Goal: Task Accomplishment & Management: Use online tool/utility

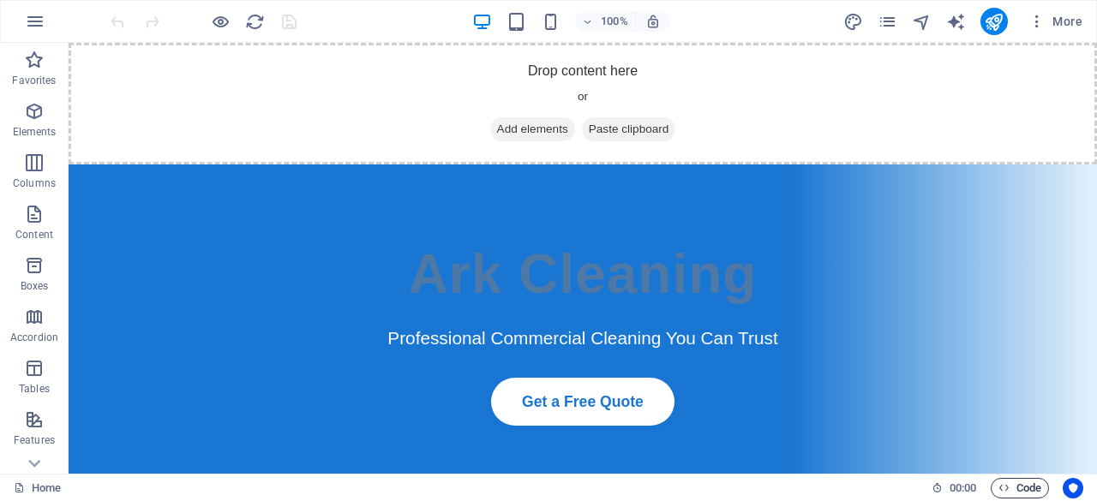
click at [1029, 486] on span "Code" at bounding box center [1019, 488] width 43 height 21
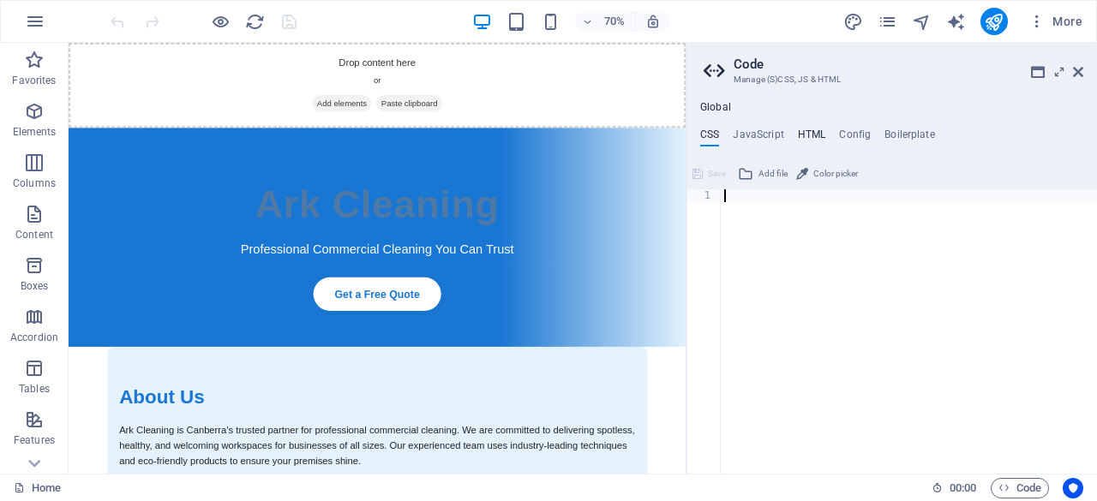
click at [806, 135] on h4 "HTML" at bounding box center [812, 138] width 28 height 19
type textarea "<a href="#main-content" class="wv-link-content button">Skip to main content</a>"
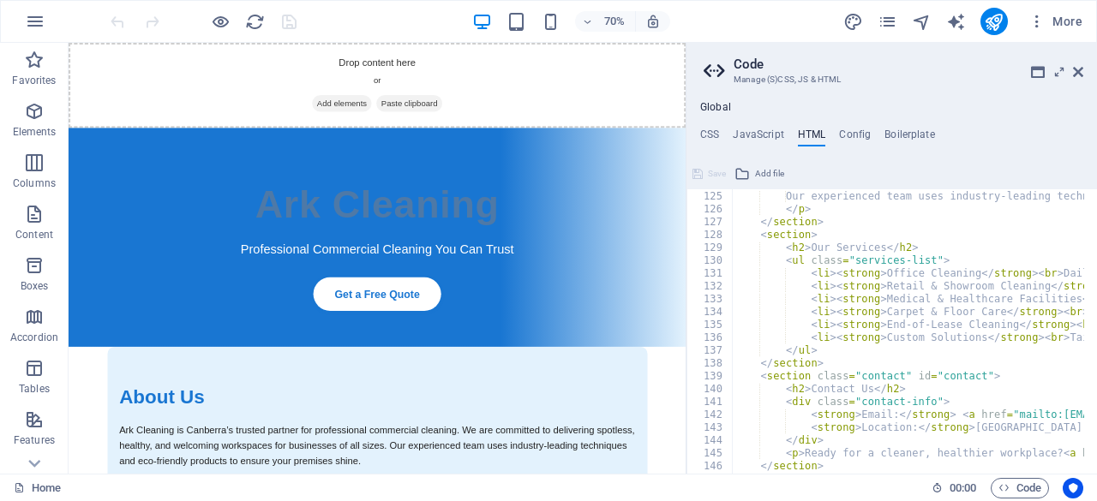
scroll to position [1604, 0]
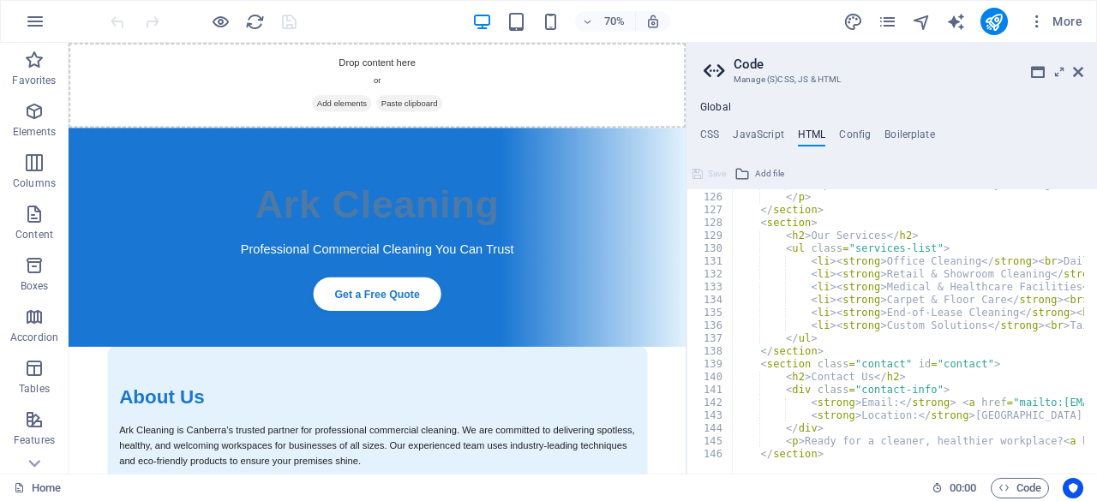
click at [1096, 472] on div "<a href="#main-content" class="wv-link-content button">Skip to main content</a>…" at bounding box center [891, 331] width 410 height 285
drag, startPoint x: 1096, startPoint y: 472, endPoint x: 845, endPoint y: 466, distance: 251.2
click at [845, 466] on div "<a href="#main-content" class="wv-link-content button">Skip to main content</a>…" at bounding box center [891, 331] width 410 height 285
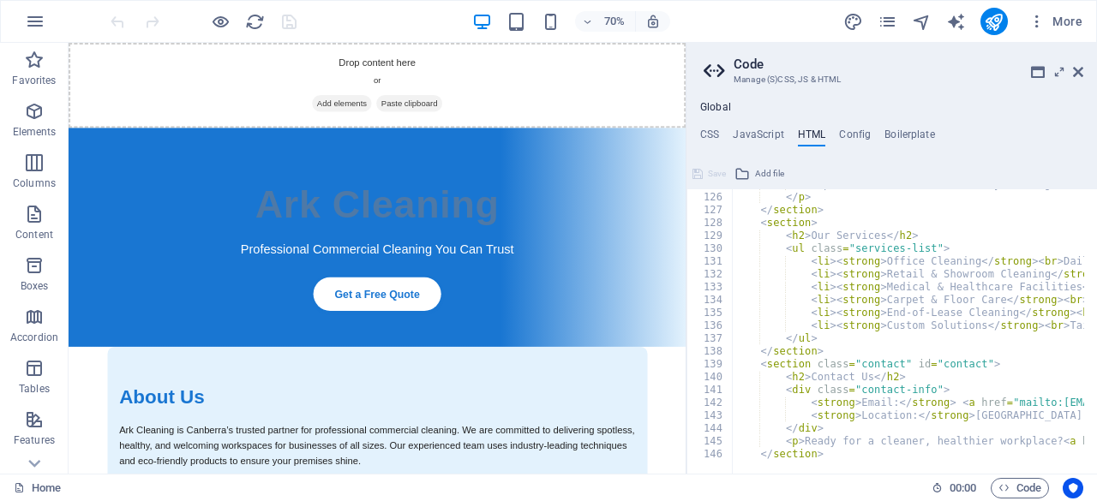
scroll to position [0, 0]
click at [1059, 69] on icon at bounding box center [1059, 72] width 0 height 14
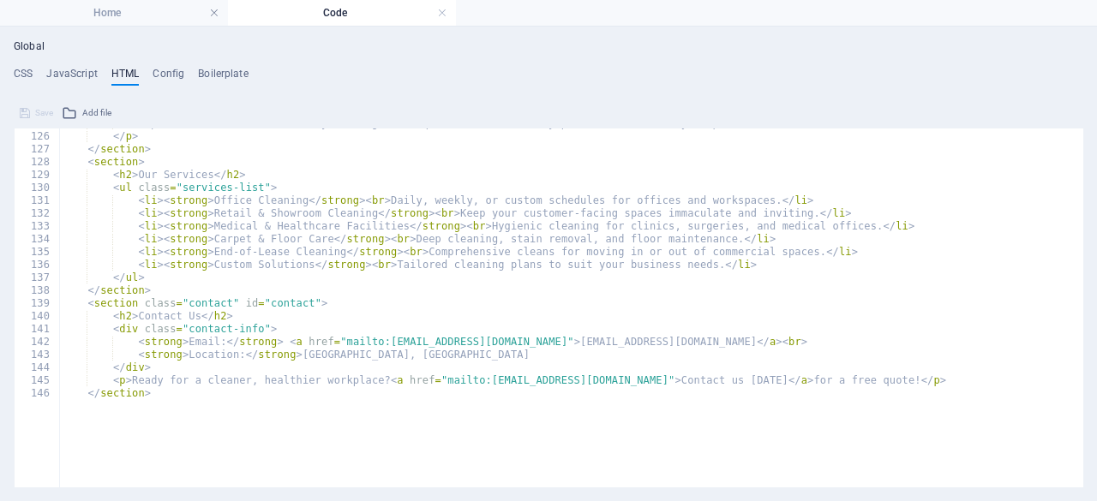
type textarea "<strong>Email:</strong> <a href="mailto:[EMAIL_ADDRESS][DOMAIN_NAME]">[EMAIL_AD…"
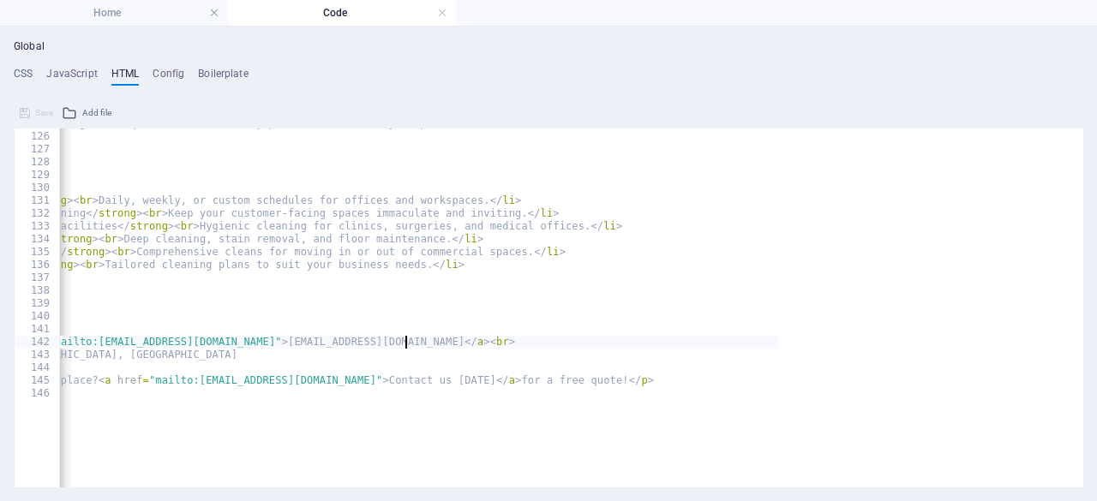
click at [707, 347] on div "Our experienced team uses industry-leading techniques and eco-friendly products…" at bounding box center [272, 265] width 1011 height 297
drag, startPoint x: 651, startPoint y: 494, endPoint x: 498, endPoint y: 494, distance: 153.4
click at [498, 494] on div "Global CSS JavaScript HTML Config Boilerplate 1 ההההההההההההההההההההההההההההההה…" at bounding box center [548, 264] width 1097 height 475
drag, startPoint x: 94, startPoint y: 343, endPoint x: 647, endPoint y: 345, distance: 552.8
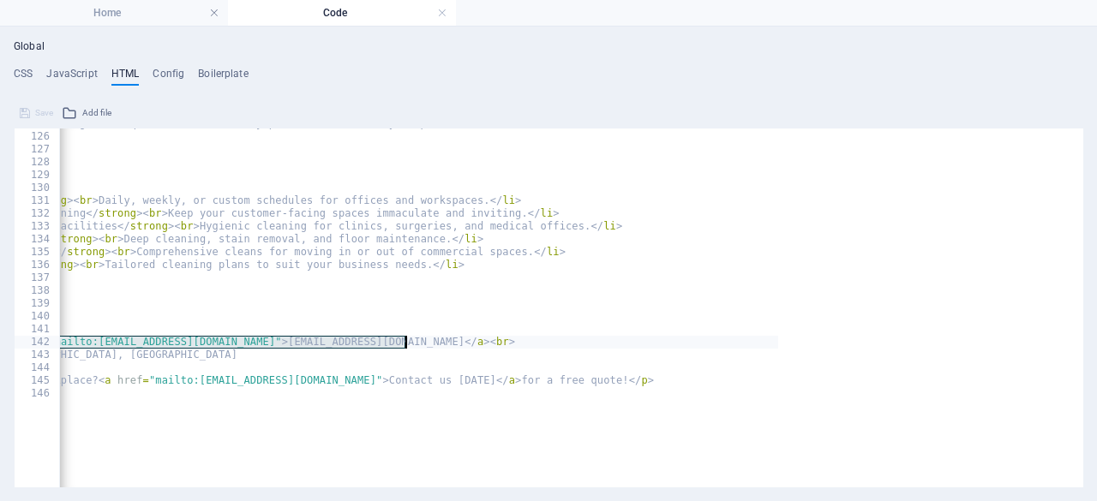
click at [647, 345] on div "Our experienced team uses industry-leading techniques and eco-friendly products…" at bounding box center [272, 265] width 1011 height 297
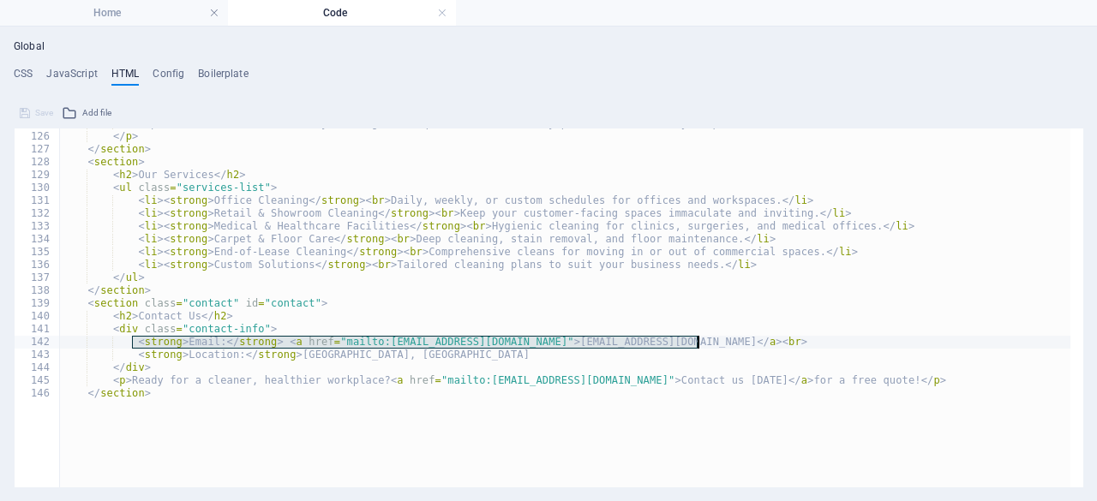
click at [710, 341] on div "Our experienced team uses industry-leading techniques and eco-friendly products…" at bounding box center [564, 308] width 1011 height 359
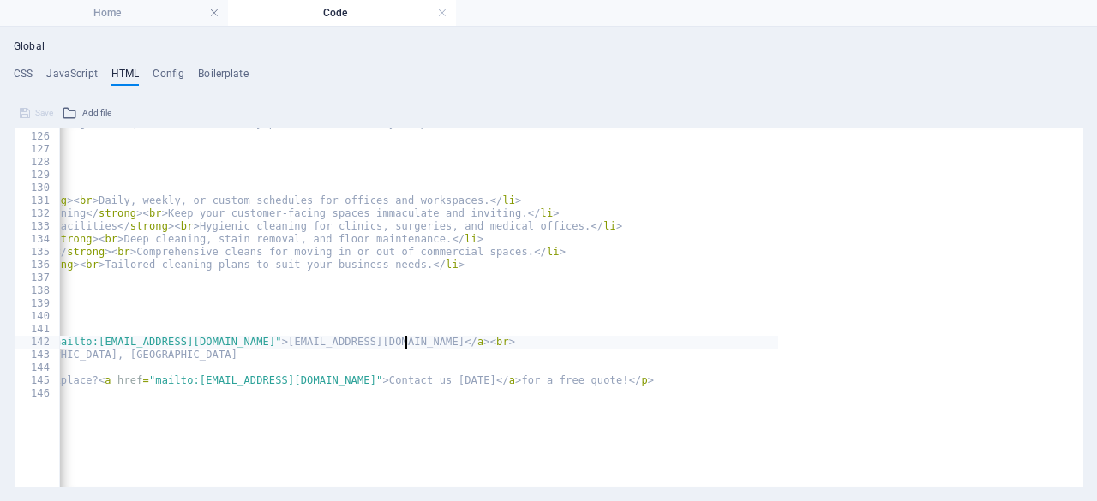
scroll to position [0, 4]
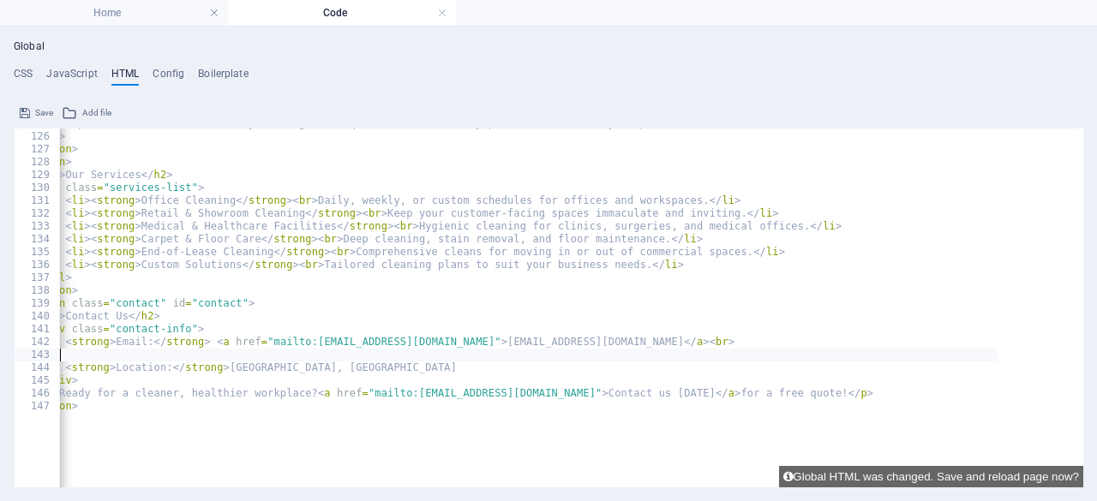
paste textarea "<strong>Email:</strong> <a href="mailto:[EMAIL_ADDRESS][DOMAIN_NAME]">[EMAIL_AD…"
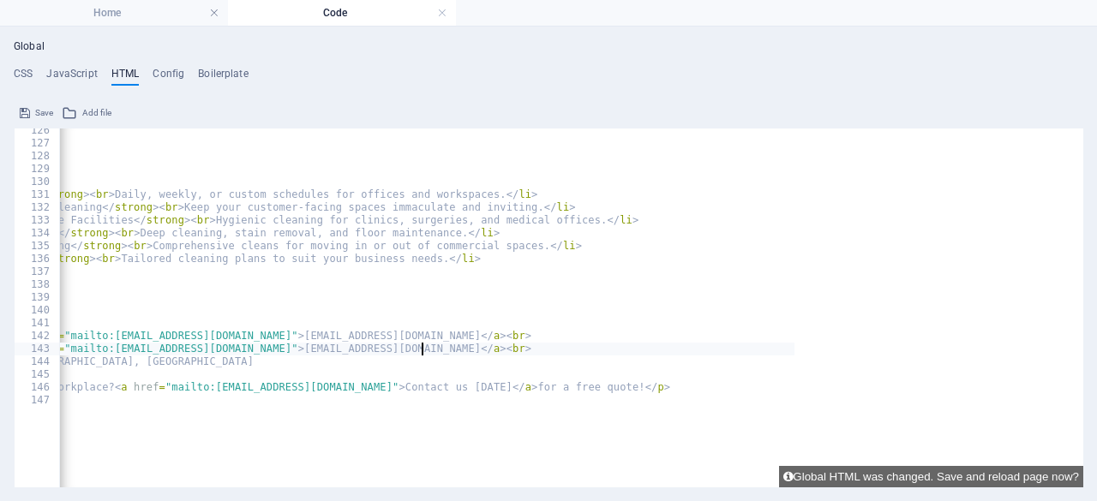
scroll to position [1543, 0]
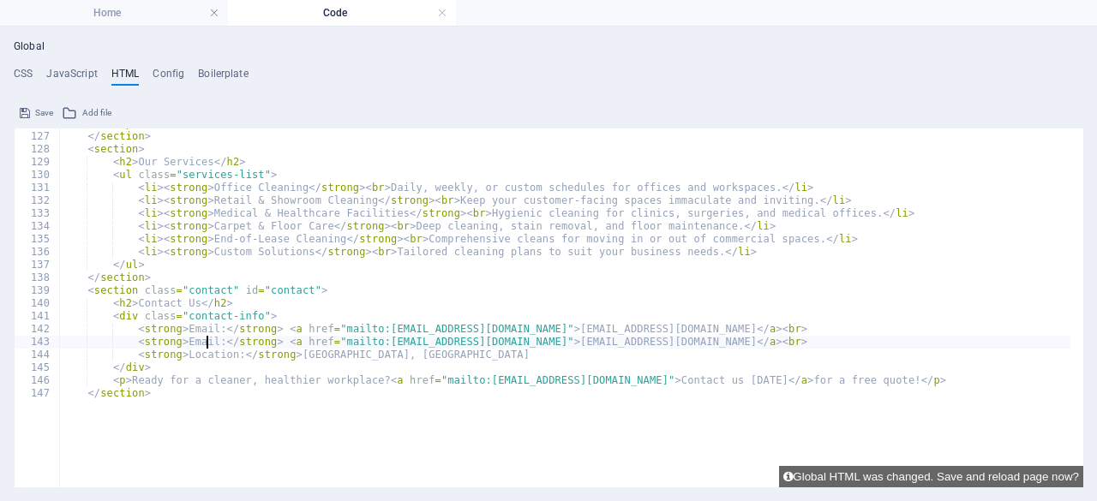
click at [206, 345] on div "</ p > </ section > < section > < h2 > Our Services </ h2 > < ul class = "servi…" at bounding box center [564, 265] width 1011 height 297
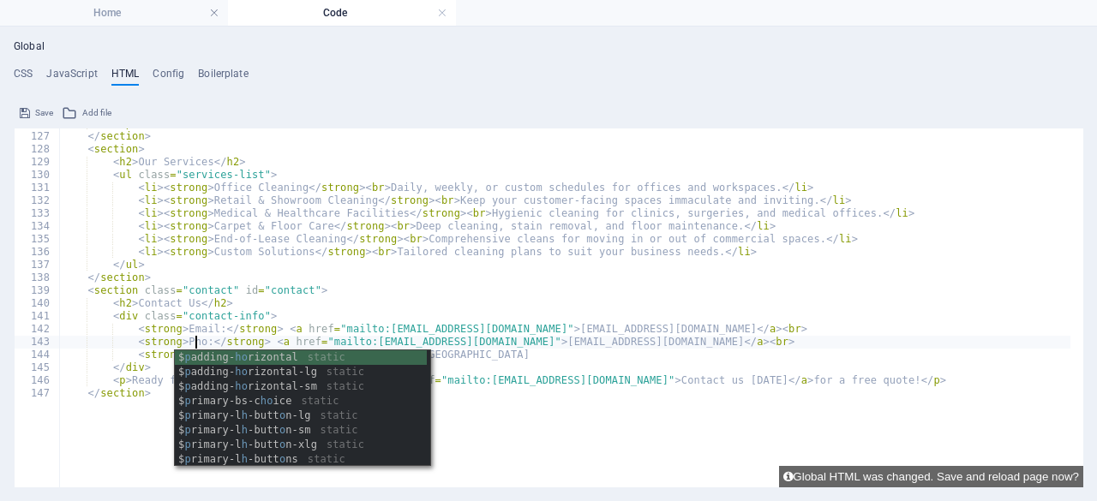
scroll to position [0, 11]
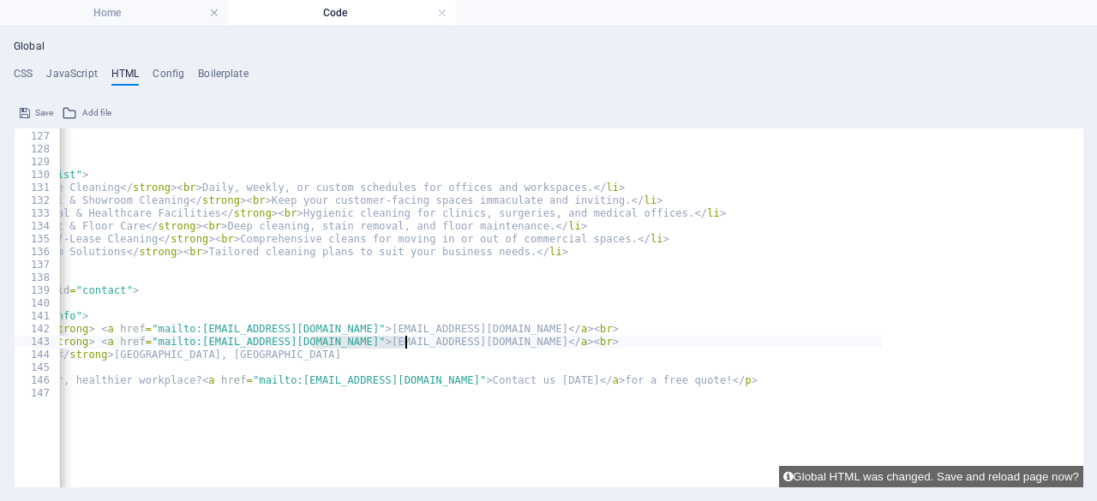
click at [500, 345] on div "</ p > </ section > < section > < h2 > Our Services </ h2 > < ul class = "servi…" at bounding box center [376, 265] width 1011 height 297
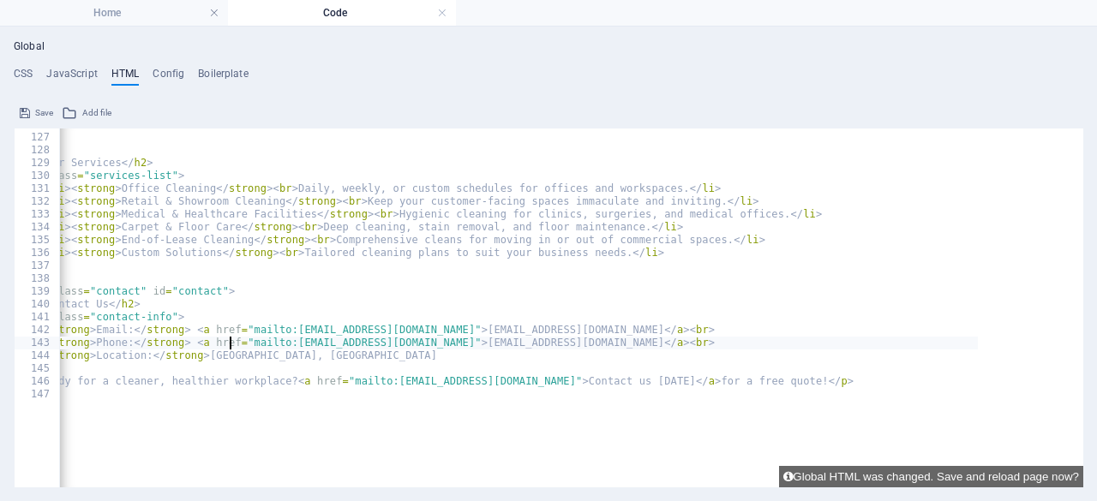
click at [229, 345] on div "</ p > </ section > < section > < h2 > Our Services </ h2 > < ul class = "servi…" at bounding box center [472, 266] width 1011 height 297
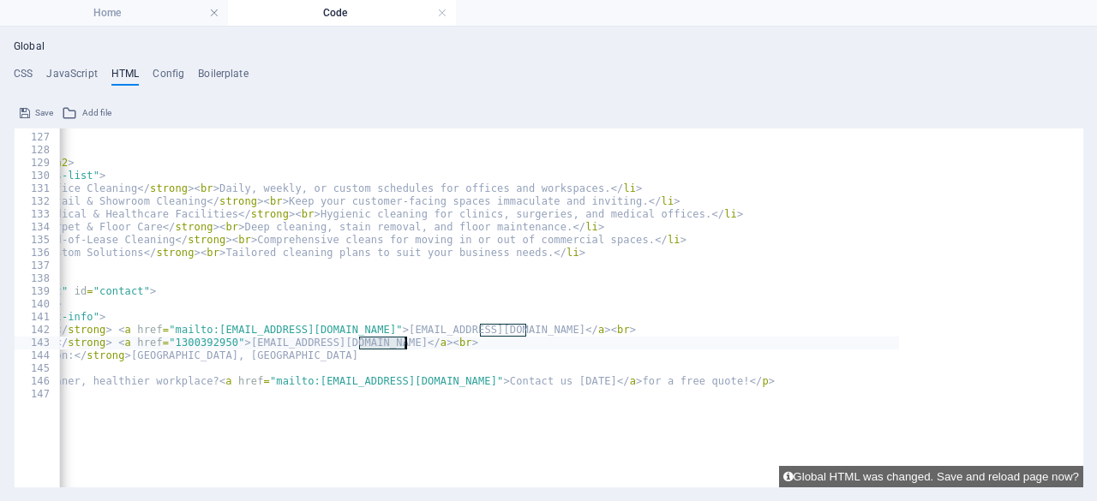
click at [436, 346] on div "</ p > </ section > < section > < h2 > Our Services </ h2 > < ul class = "servi…" at bounding box center [393, 266] width 1011 height 297
click at [219, 345] on div "</ p > </ section > < section > < h2 > Our Services </ h2 > < ul class = "servi…" at bounding box center [393, 266] width 1011 height 297
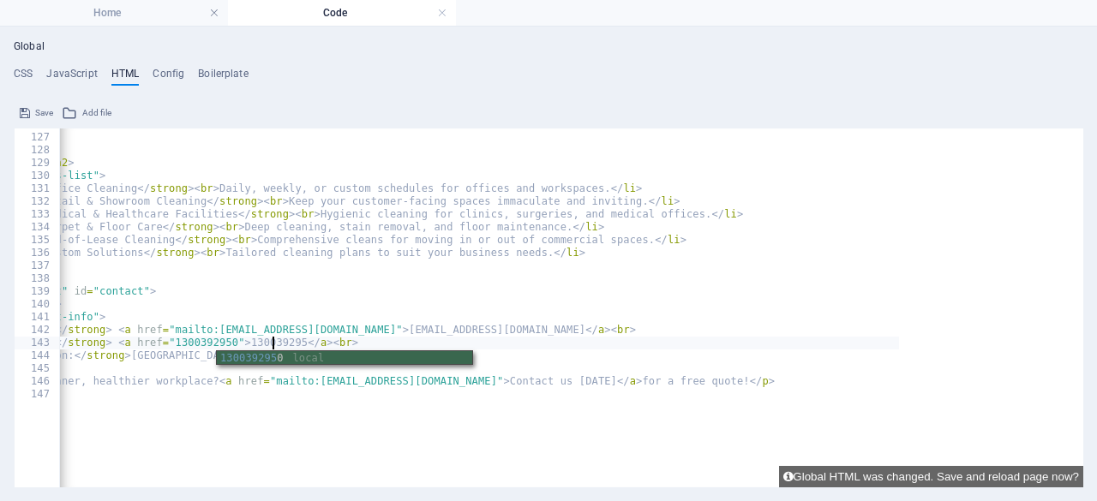
scroll to position [0, 32]
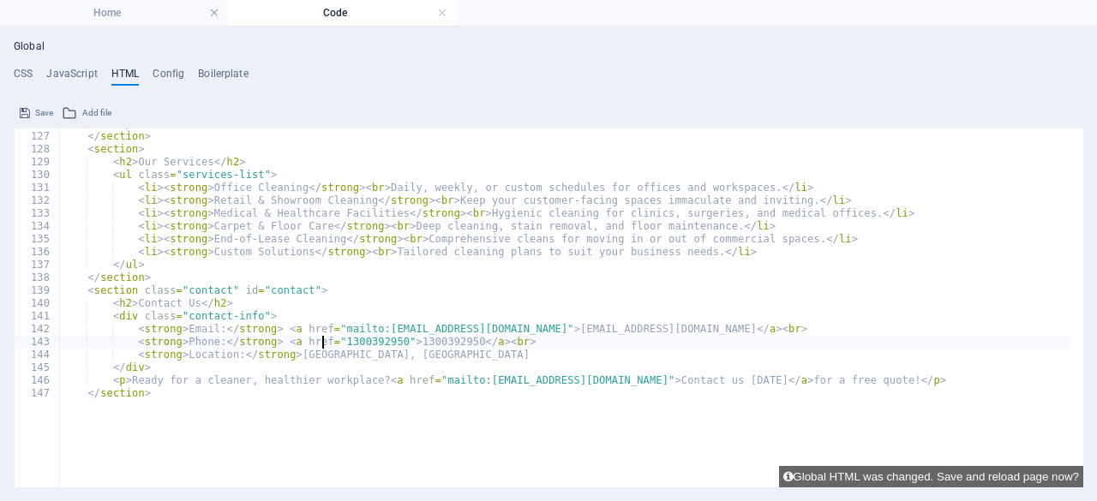
click at [324, 342] on div "</ p > </ section > < section > < h2 > Our Services </ h2 > < ul class = "servi…" at bounding box center [564, 265] width 1011 height 297
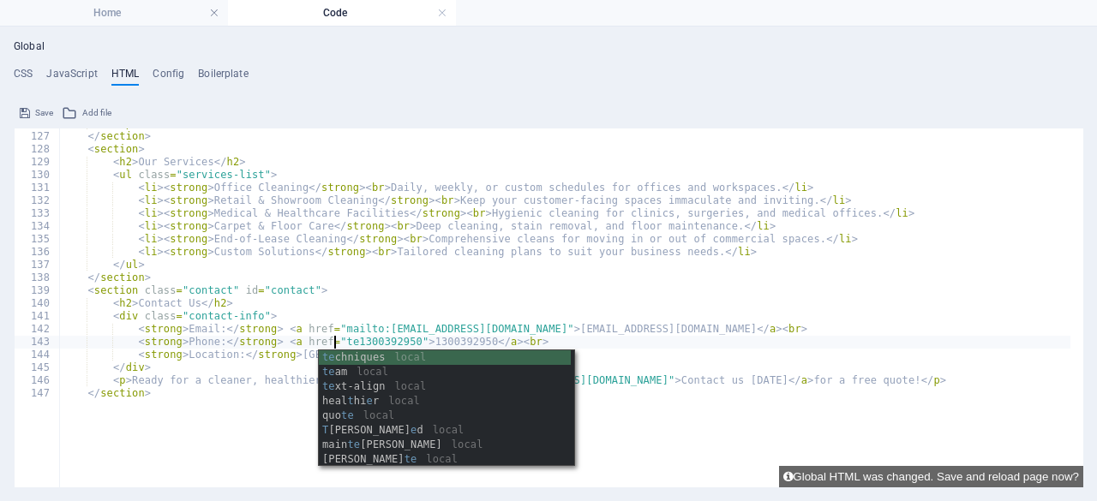
scroll to position [0, 22]
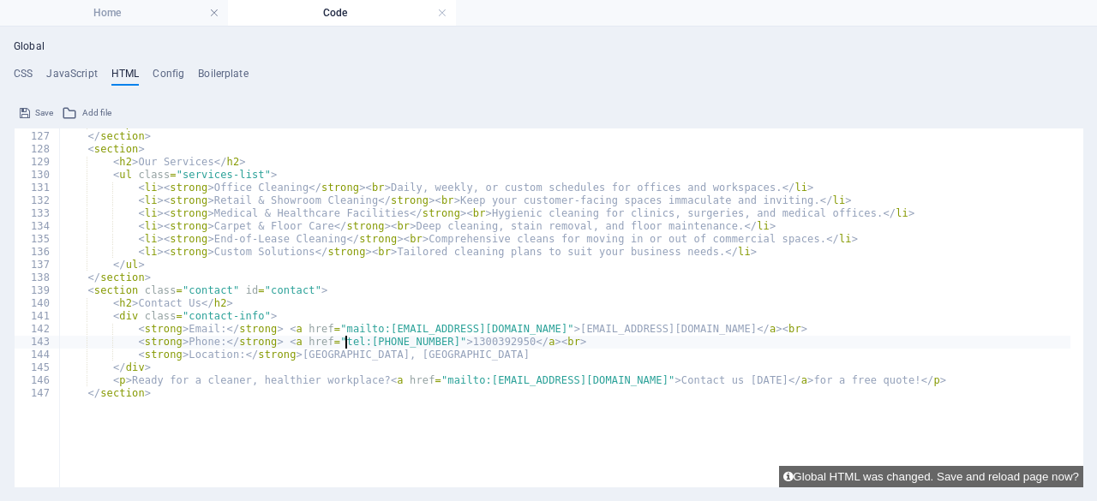
type textarea "<strong>Phone:</strong> <a href="tel:[PHONE_NUMBER]">[PHONE_NUMBER]</a><br>"
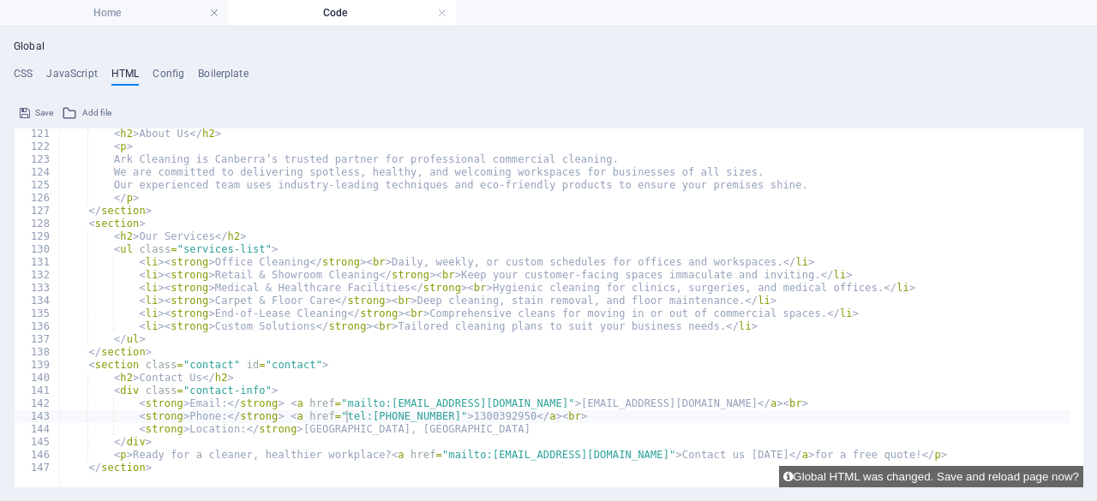
scroll to position [1531, 0]
click at [27, 114] on div "Save" at bounding box center [36, 113] width 39 height 21
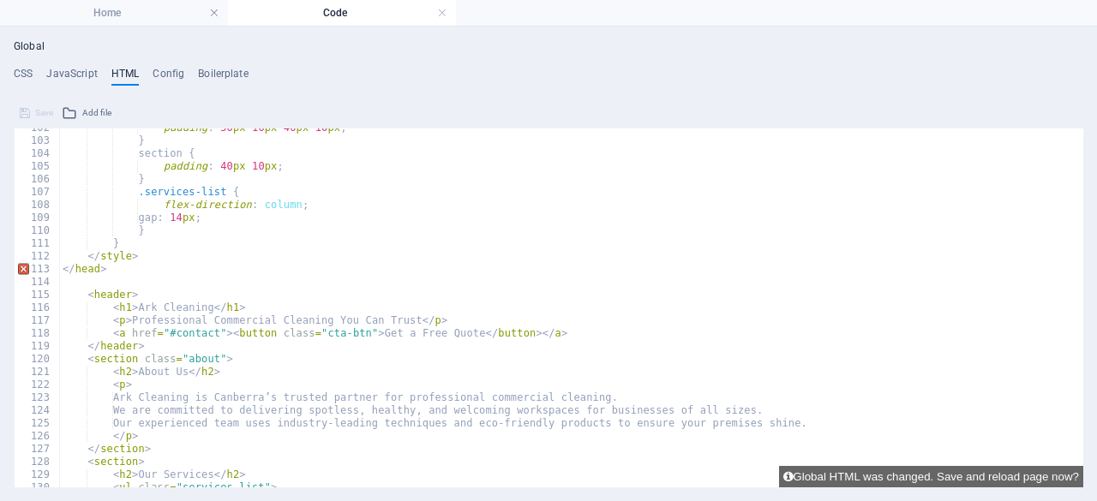
scroll to position [1304, 0]
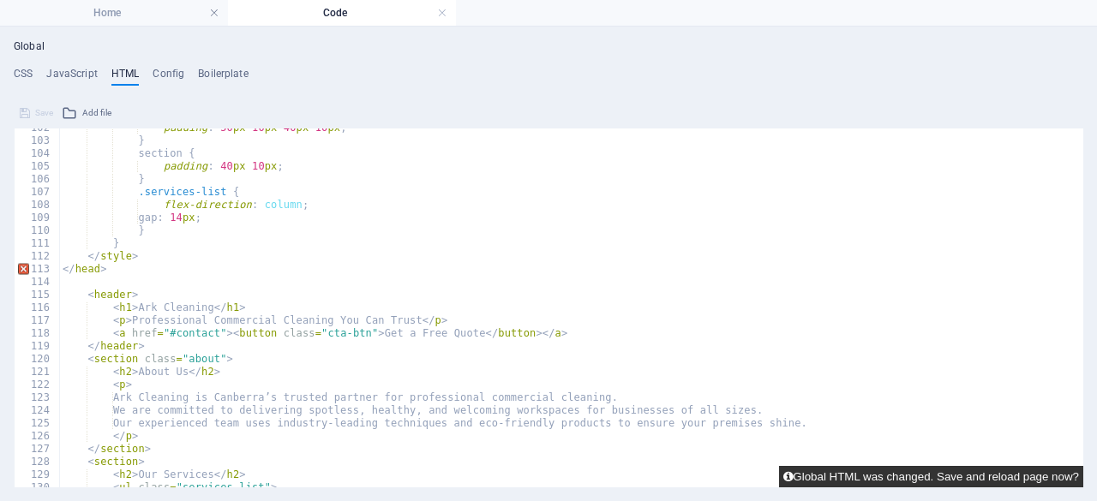
click at [1004, 478] on button "Global HTML was changed. Save and reload page now?" at bounding box center [931, 476] width 304 height 21
click at [963, 477] on button "Global HTML was changed. Save and reload page now?" at bounding box center [931, 476] width 304 height 21
click at [853, 476] on button "Global HTML was changed. Save and reload page now?" at bounding box center [931, 476] width 304 height 21
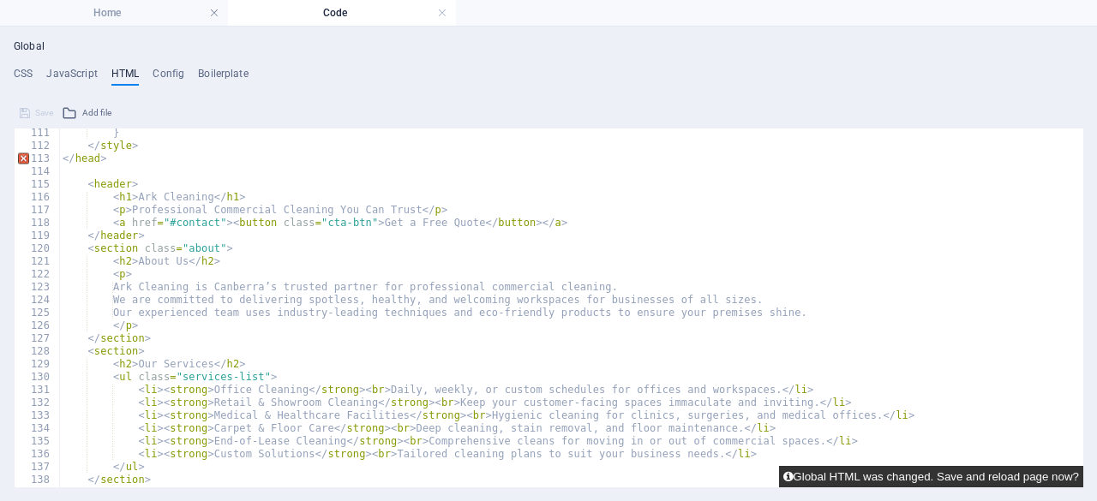
scroll to position [1531, 0]
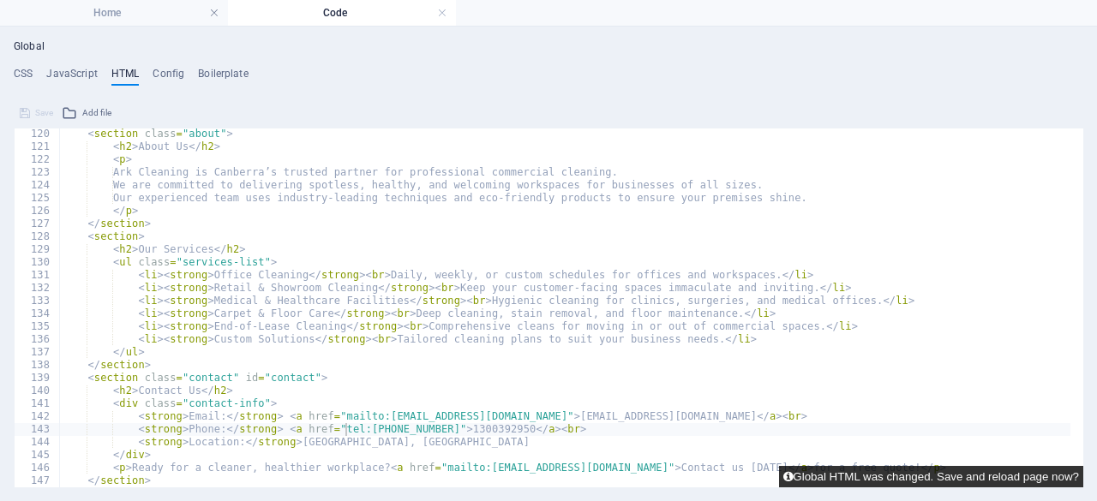
click at [1004, 476] on button "Global HTML was changed. Save and reload page now?" at bounding box center [931, 476] width 304 height 21
click at [789, 480] on button "Global HTML was changed. Save and reload page now?" at bounding box center [931, 476] width 304 height 21
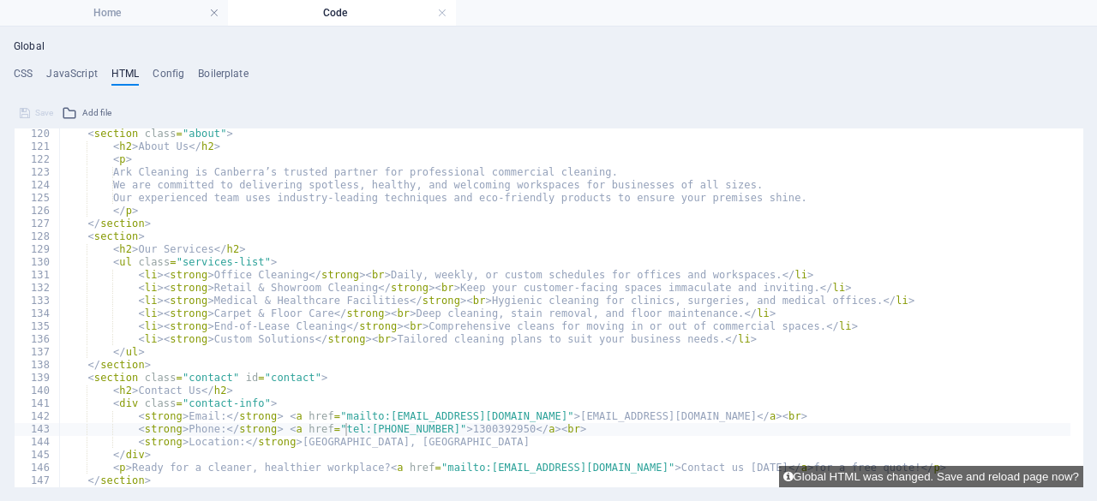
click at [428, 49] on ul "Global" at bounding box center [549, 47] width 1070 height 14
click at [441, 12] on link at bounding box center [442, 13] width 10 height 16
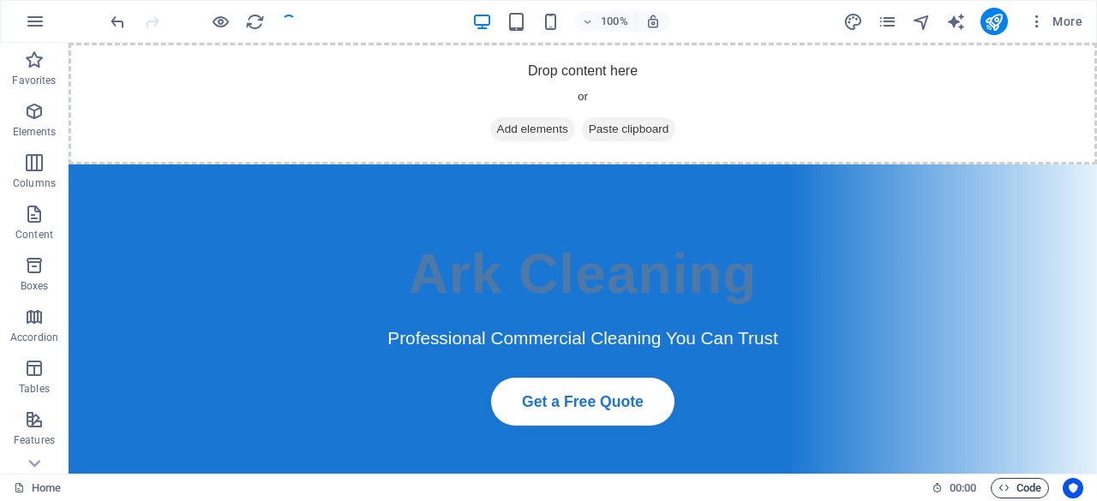
click at [1011, 488] on span "Code" at bounding box center [1019, 488] width 43 height 21
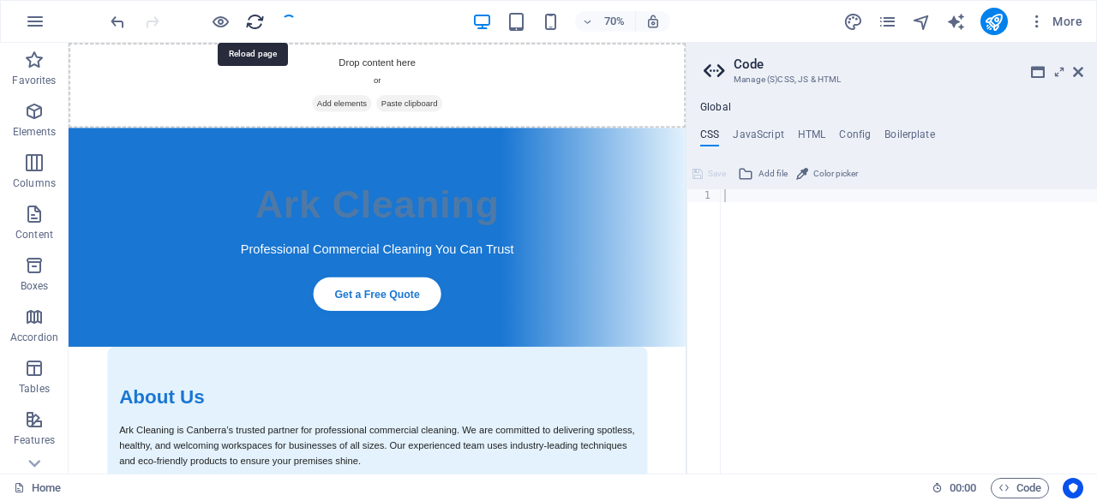
click at [250, 18] on icon "reload" at bounding box center [255, 22] width 20 height 20
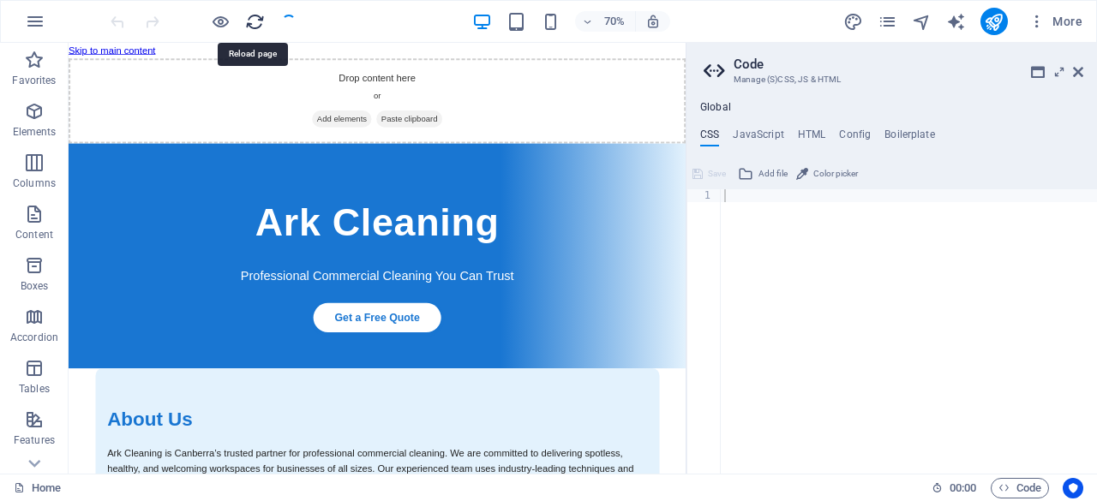
scroll to position [0, 0]
drag, startPoint x: 315, startPoint y: 66, endPoint x: 453, endPoint y: 67, distance: 138.0
click at [257, 20] on icon "reload" at bounding box center [255, 22] width 20 height 20
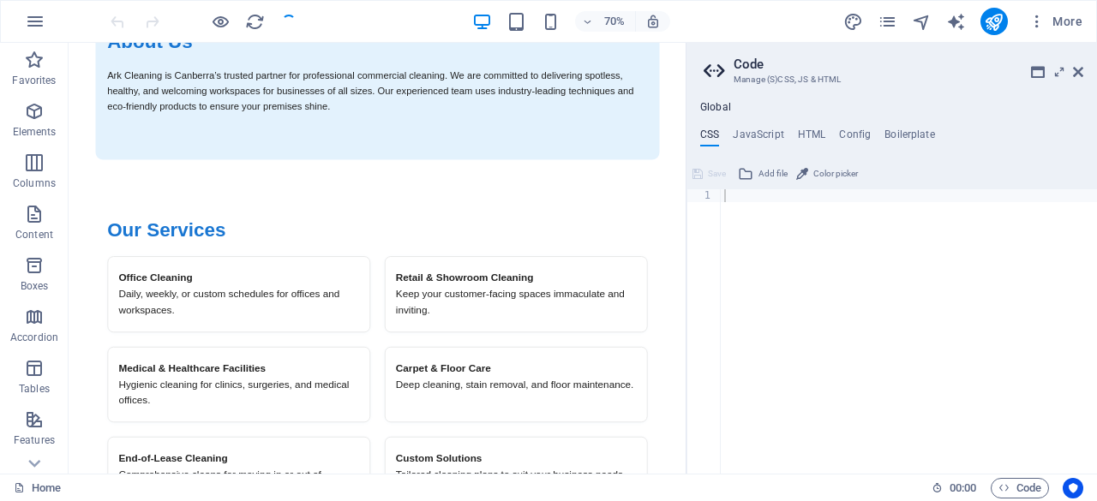
scroll to position [802, 0]
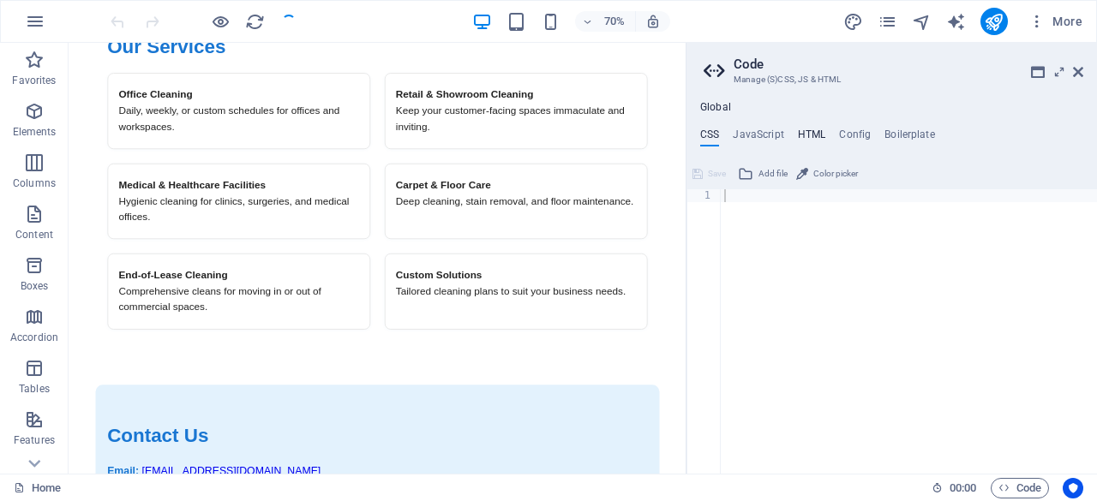
click at [804, 138] on h4 "HTML" at bounding box center [812, 138] width 28 height 19
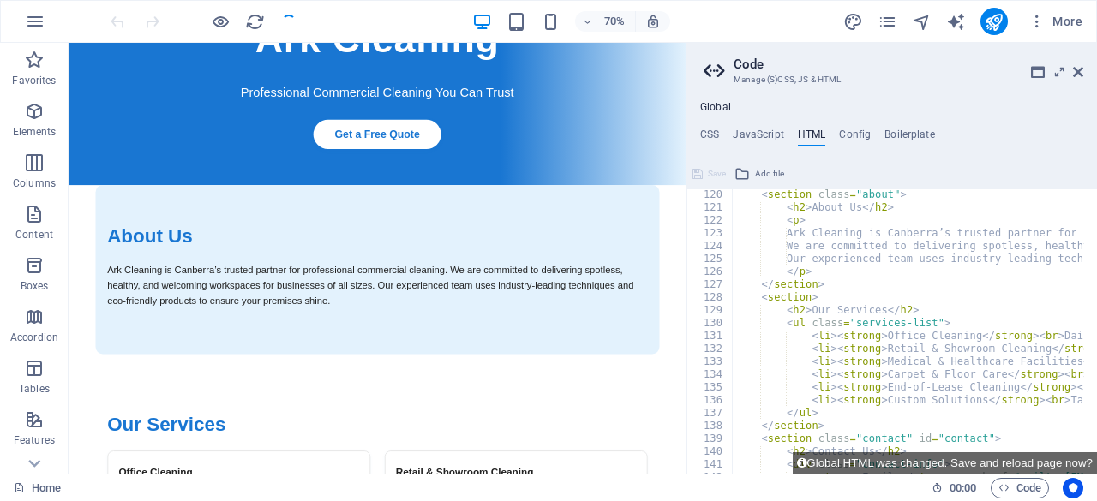
scroll to position [0, 0]
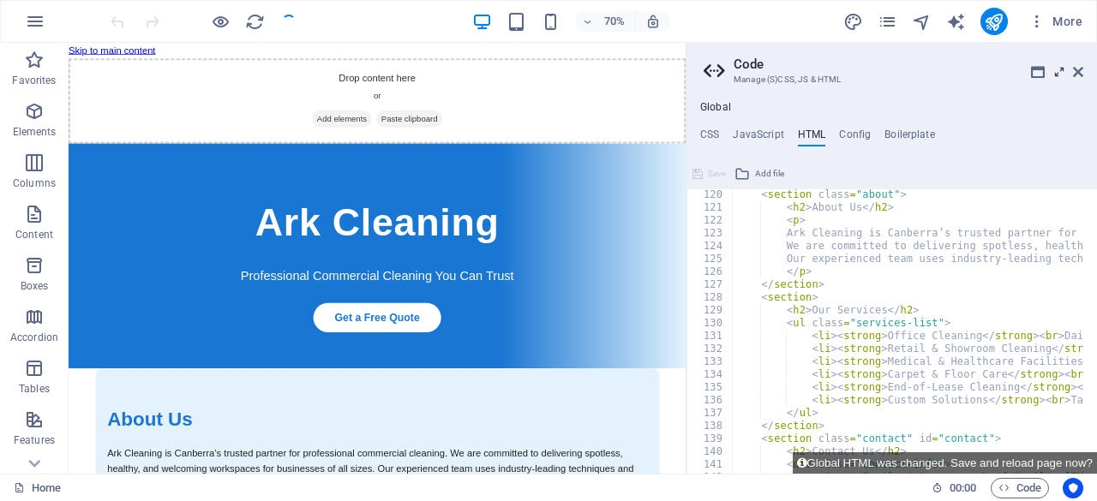
click at [1059, 74] on icon at bounding box center [1059, 72] width 0 height 14
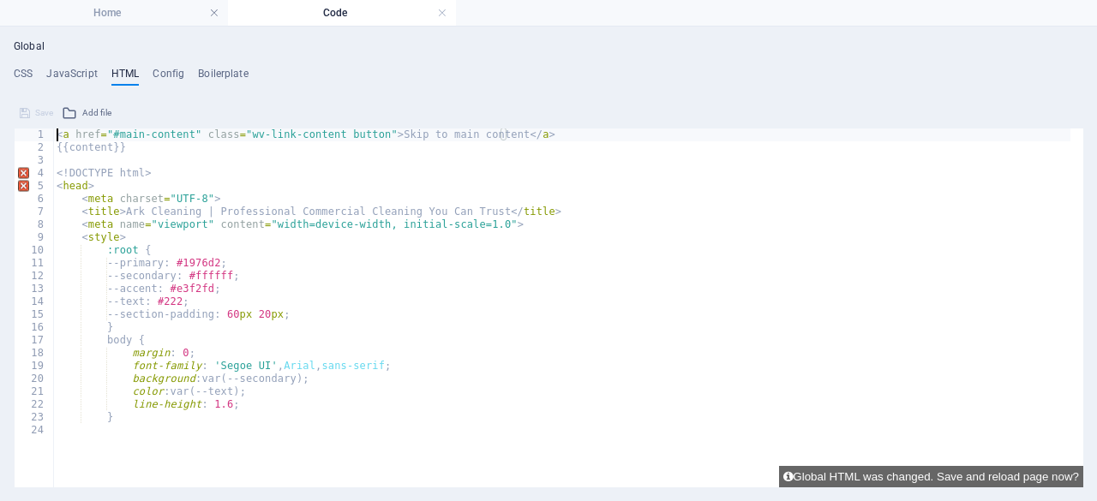
click at [58, 138] on div "< a href = "#main-content" class = "wv-link-content button" > Skip to main cont…" at bounding box center [561, 277] width 1017 height 297
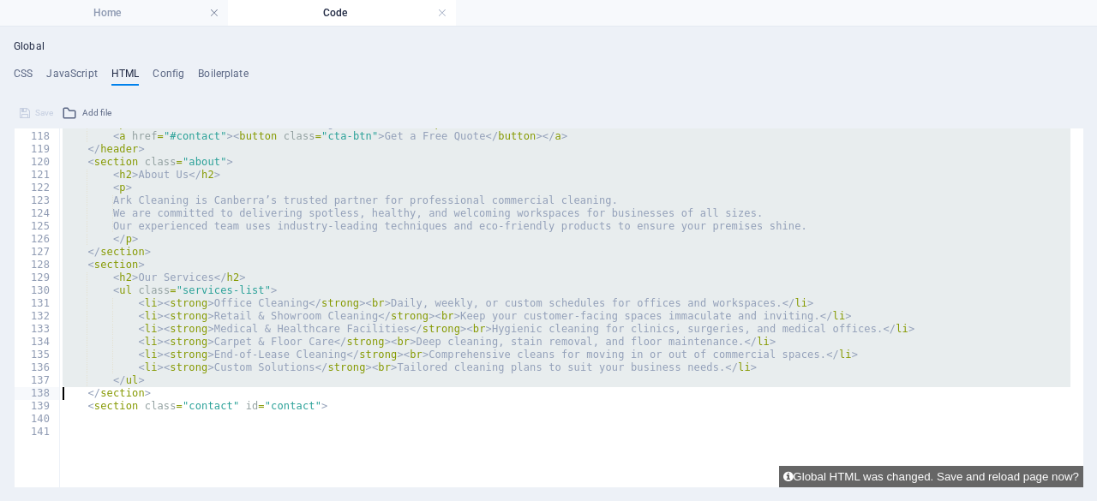
scroll to position [1543, 0]
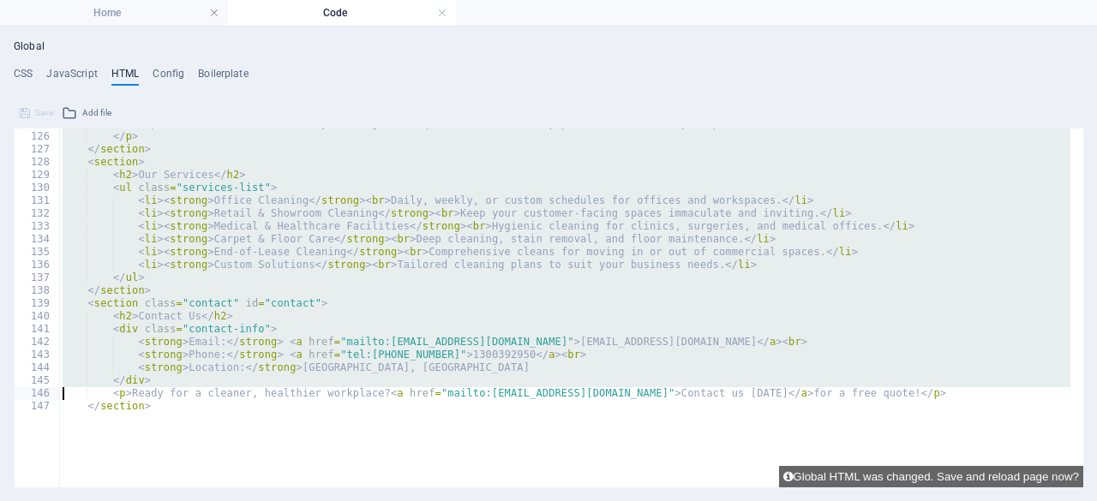
type textarea "<p>Ready for a cleaner, healthier workplace? <a href="mailto:[EMAIL_ADDRESS][DO…"
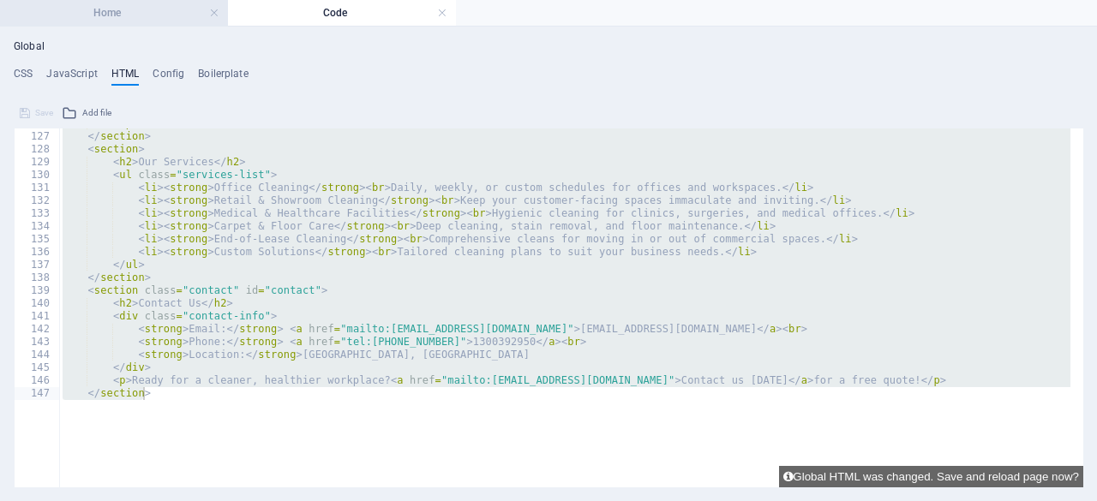
click at [153, 15] on h4 "Home" at bounding box center [114, 12] width 228 height 19
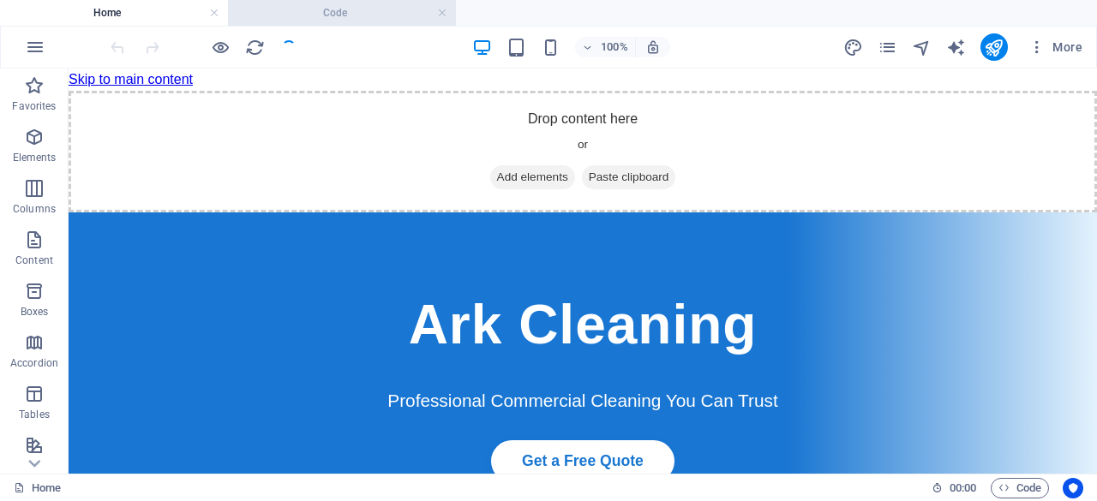
click at [333, 17] on h4 "Code" at bounding box center [342, 12] width 228 height 19
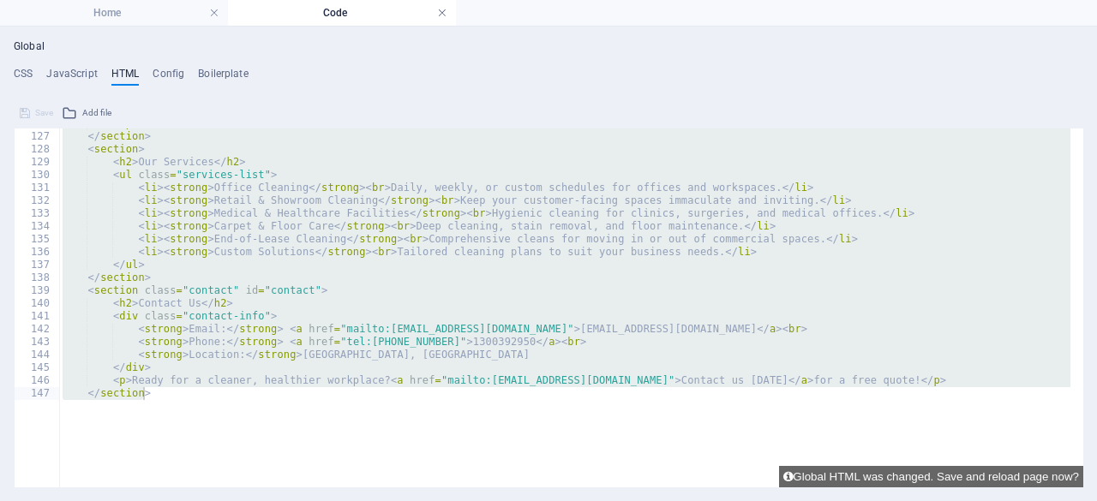
click at [442, 13] on link at bounding box center [442, 13] width 10 height 16
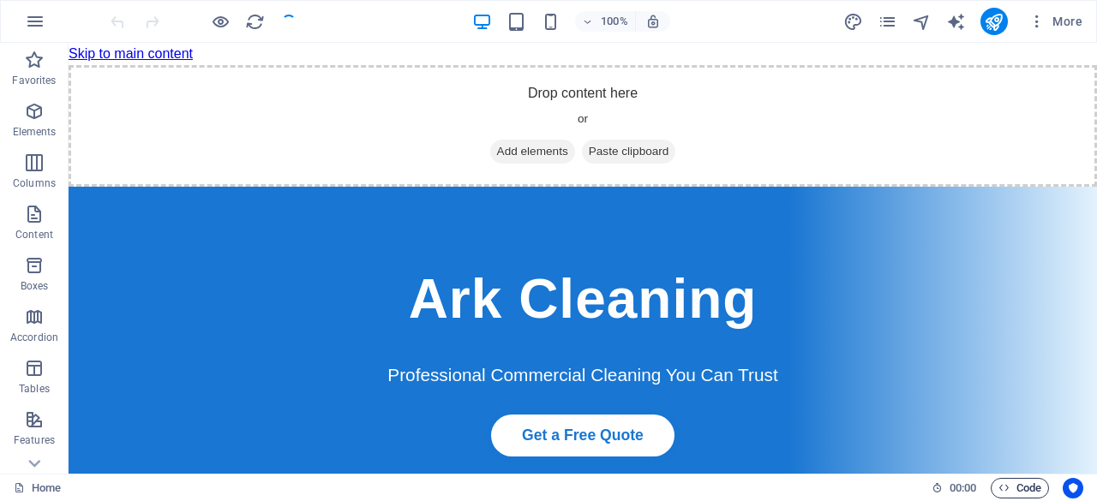
click at [1025, 491] on span "Code" at bounding box center [1019, 488] width 43 height 21
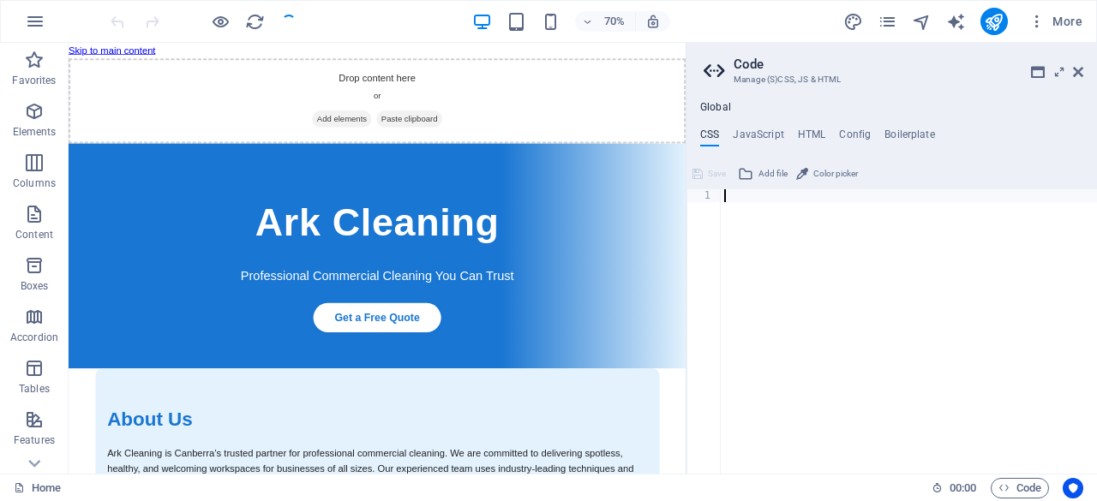
click at [805, 126] on div "Global CSS JavaScript HTML Config Boilerplate 1 ההההההההההההההההההההההההההההההה…" at bounding box center [891, 287] width 410 height 373
click at [806, 135] on h4 "HTML" at bounding box center [812, 138] width 28 height 19
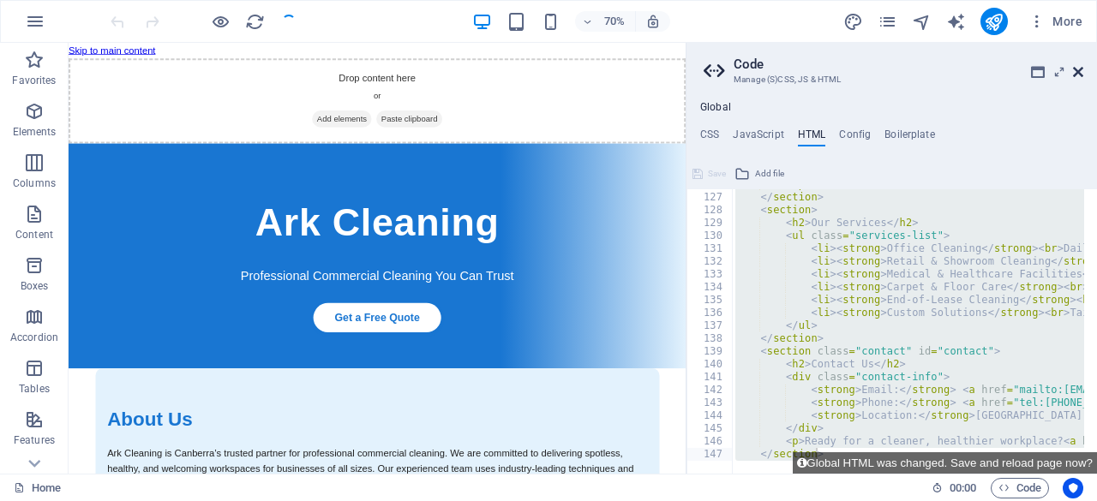
click at [1075, 75] on icon at bounding box center [1078, 72] width 10 height 14
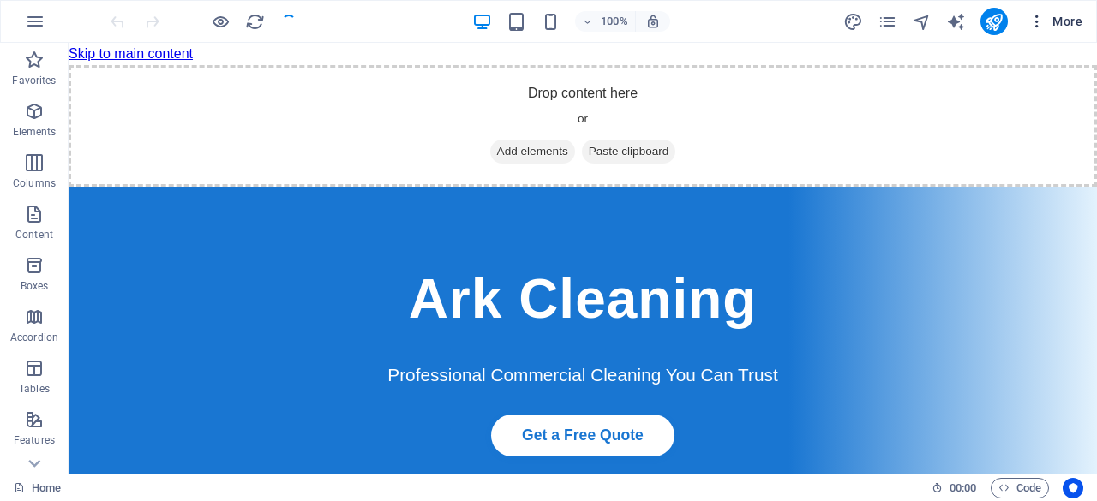
click at [1073, 25] on span "More" at bounding box center [1055, 21] width 54 height 17
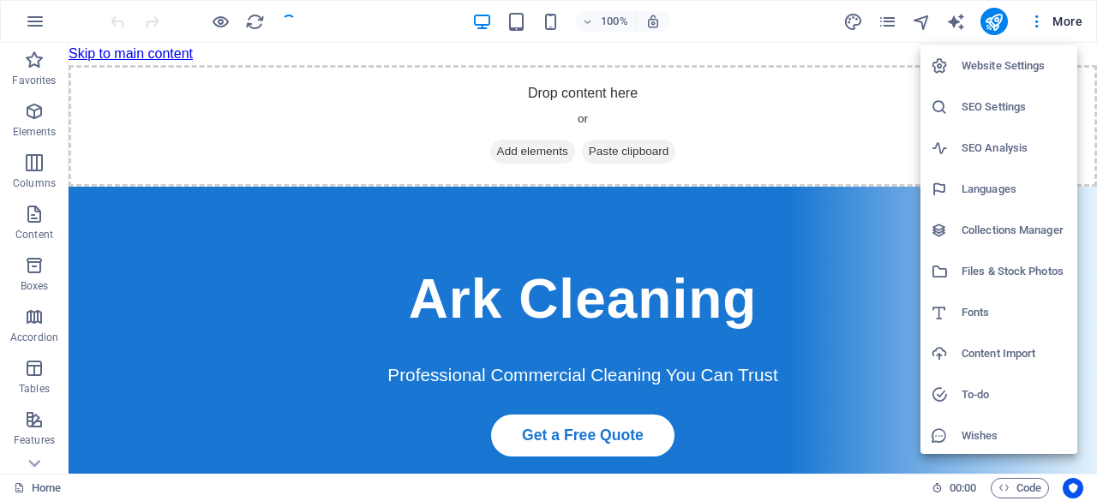
click at [987, 63] on h6 "Website Settings" at bounding box center [1014, 66] width 105 height 21
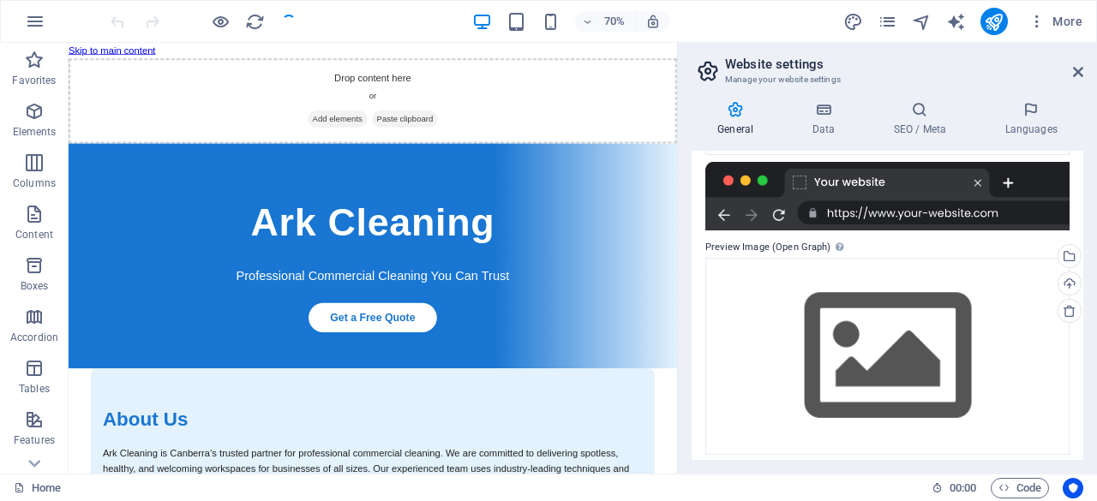
scroll to position [274, 0]
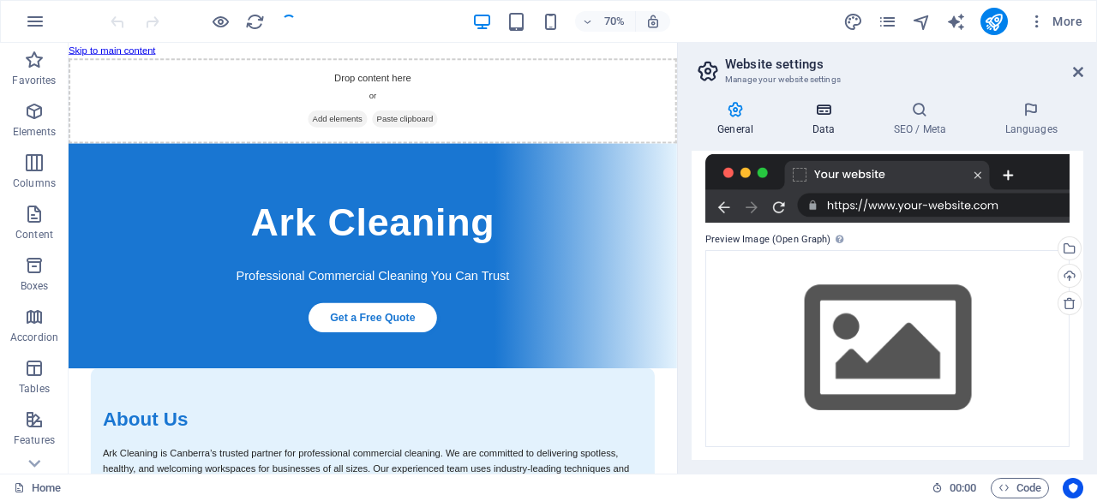
click at [821, 123] on h4 "Data" at bounding box center [826, 119] width 81 height 36
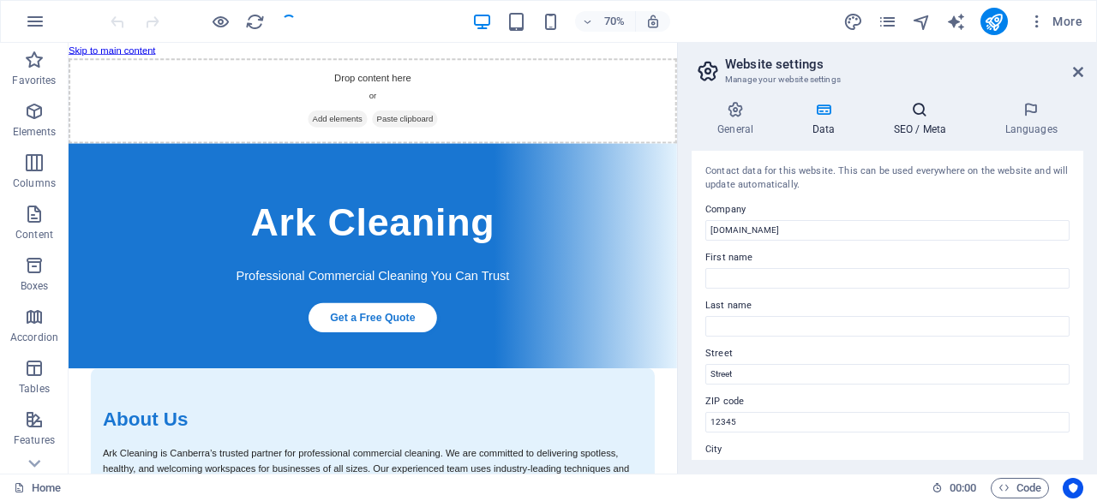
click at [915, 131] on h4 "SEO / Meta" at bounding box center [922, 119] width 111 height 36
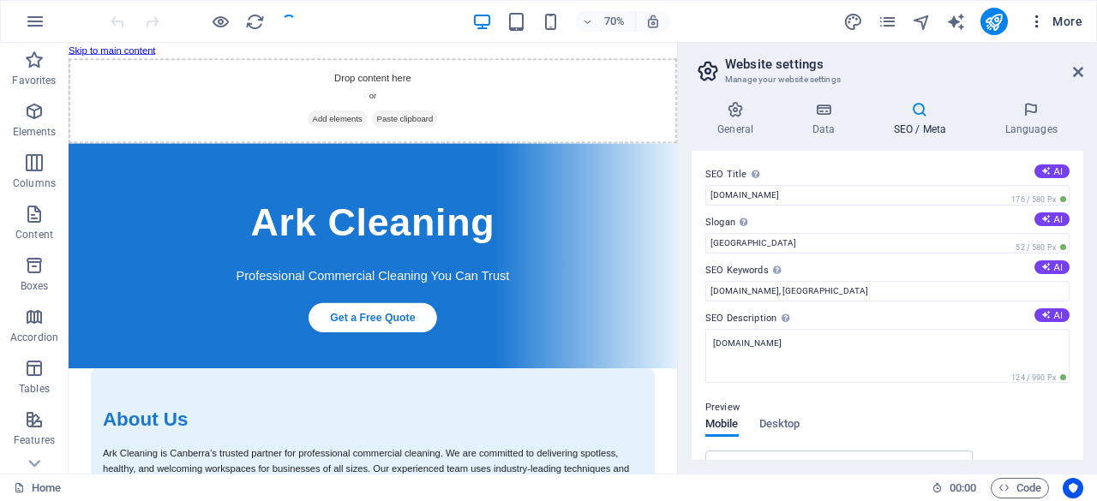
click at [1044, 23] on icon "button" at bounding box center [1036, 21] width 17 height 17
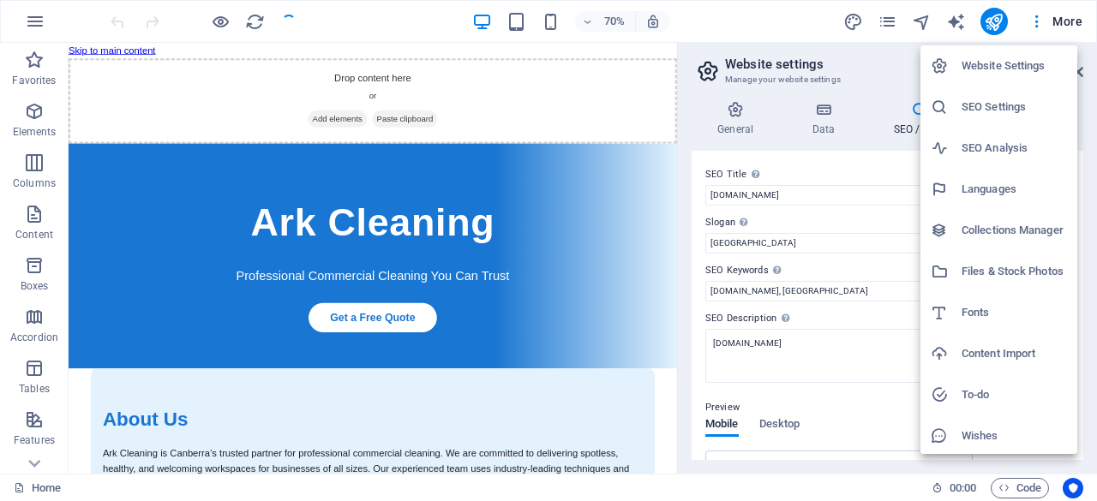
click at [868, 304] on div at bounding box center [548, 250] width 1097 height 501
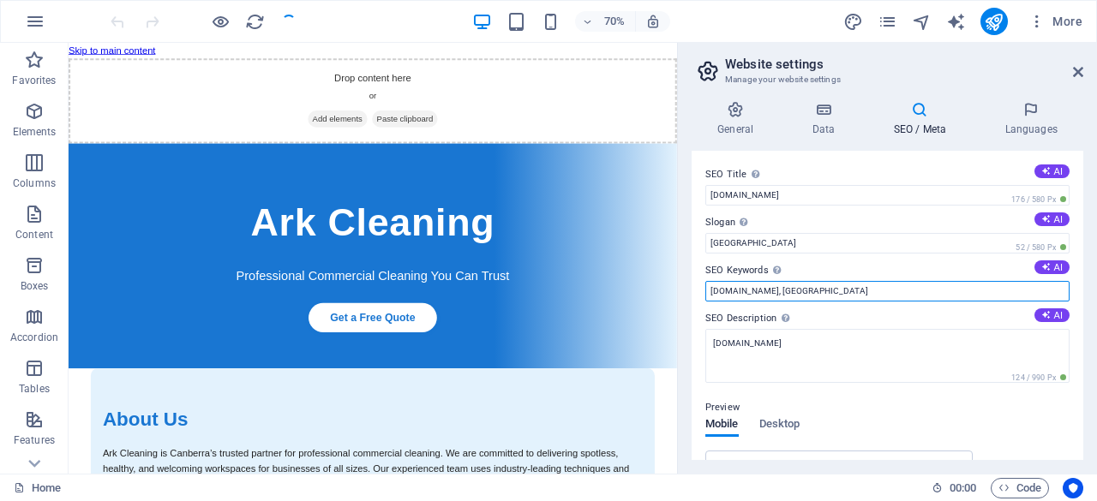
click at [864, 291] on input "[DOMAIN_NAME], [GEOGRAPHIC_DATA]" at bounding box center [887, 291] width 364 height 21
type input "[DOMAIN_NAME], [GEOGRAPHIC_DATA]"
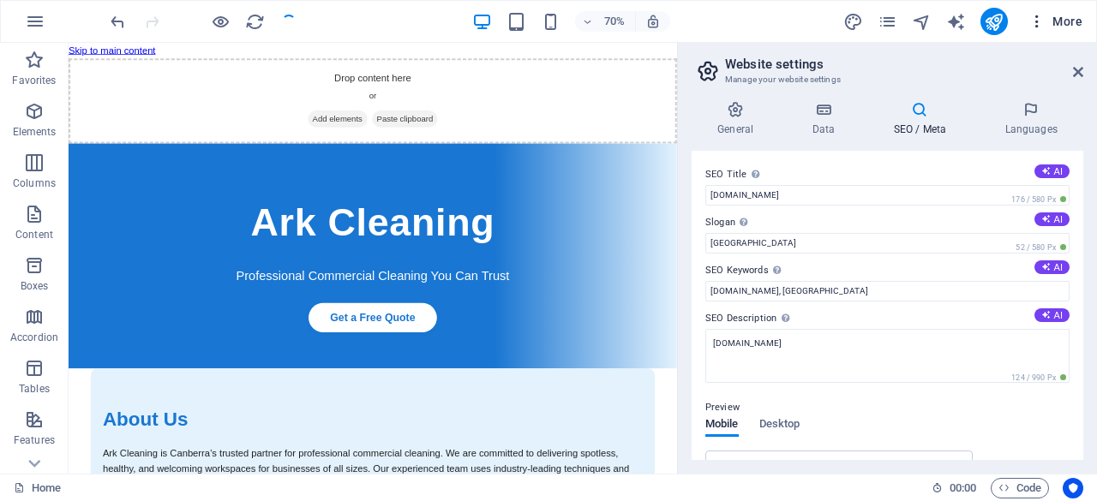
click at [1056, 22] on span "More" at bounding box center [1055, 21] width 54 height 17
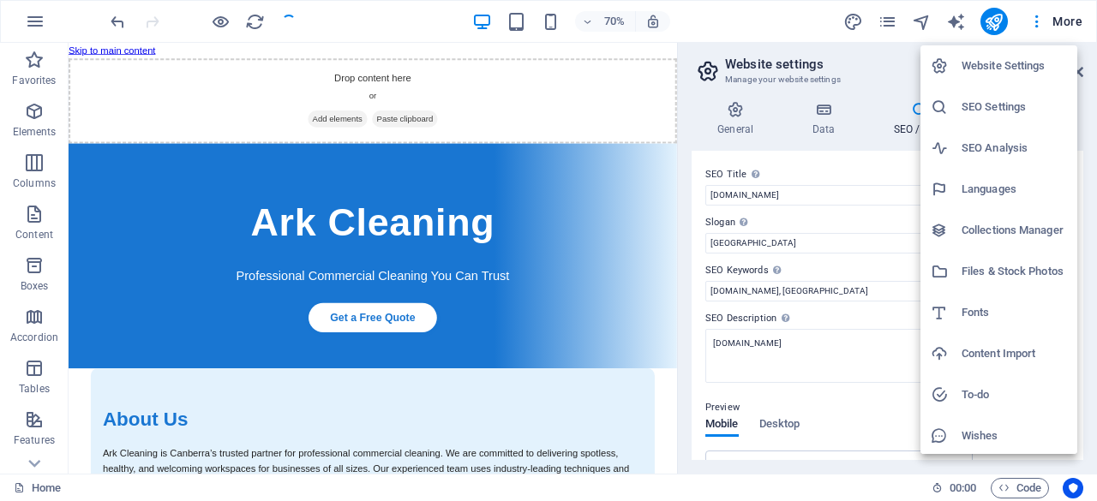
click at [547, 104] on div at bounding box center [548, 250] width 1097 height 501
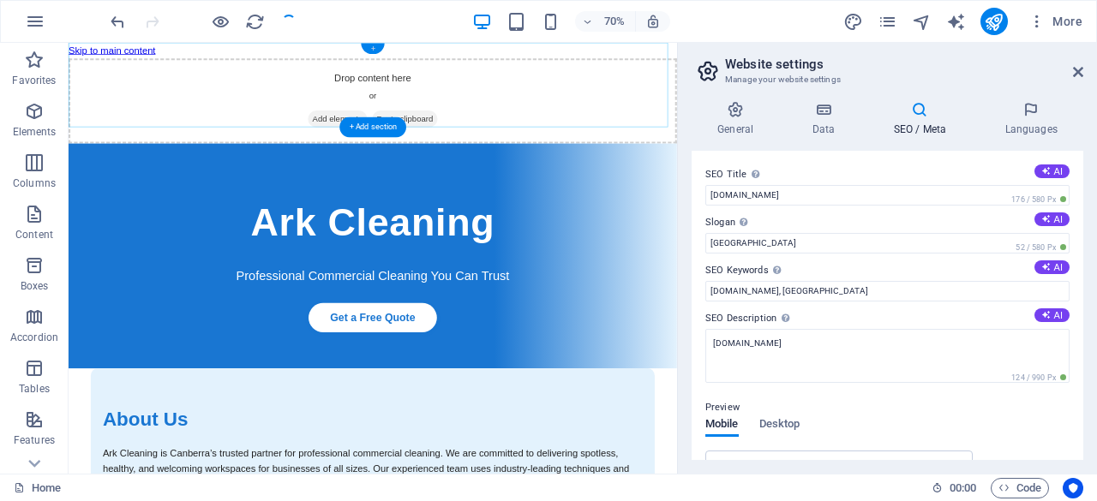
click at [374, 49] on div "+" at bounding box center [372, 49] width 23 height 11
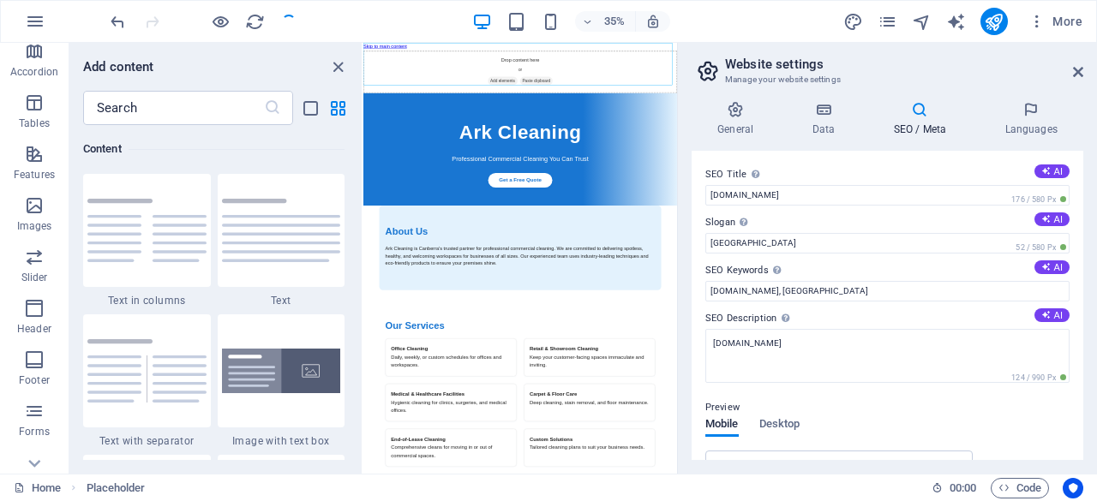
scroll to position [339, 0]
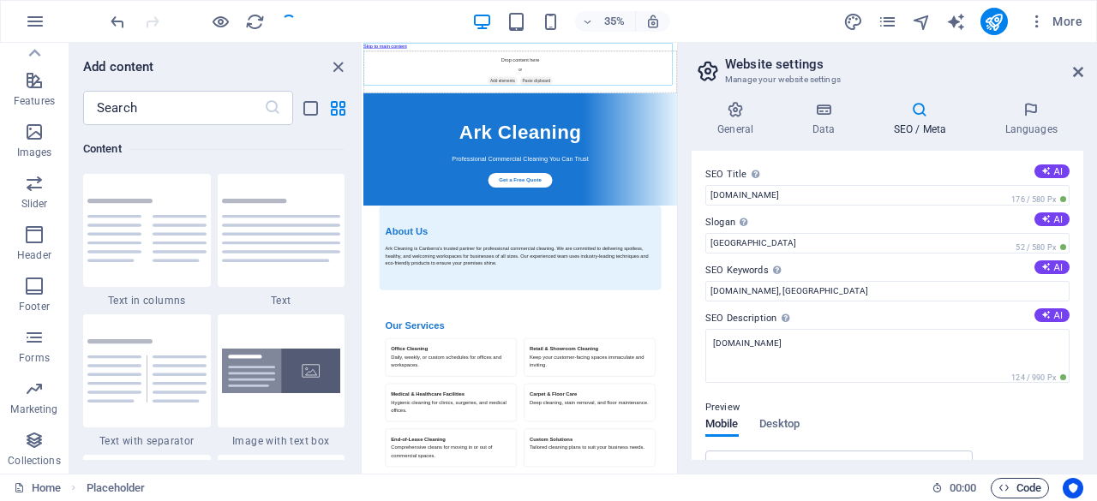
click at [1024, 489] on span "Code" at bounding box center [1019, 488] width 43 height 21
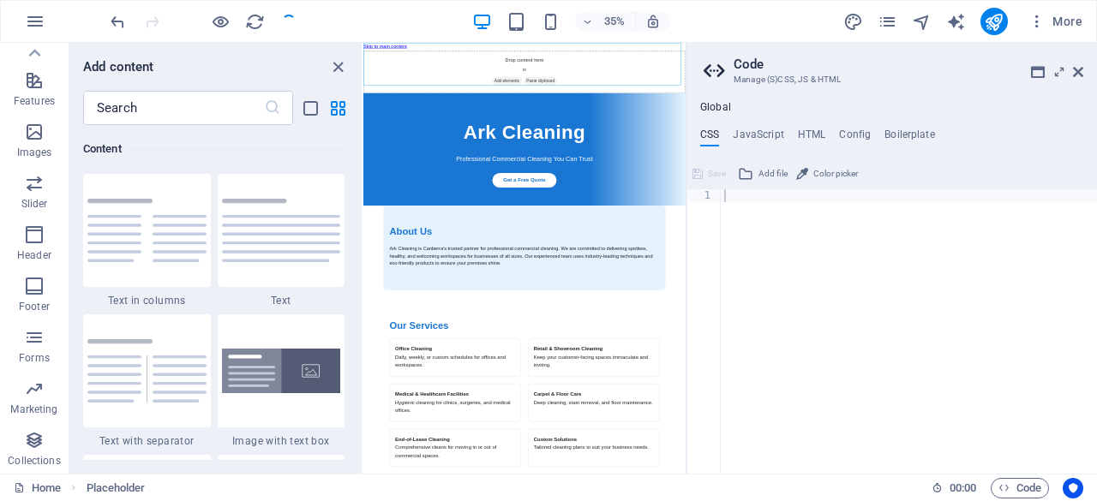
click at [801, 127] on div "Global CSS JavaScript HTML Config Boilerplate 1 ההההההההההההההההההההההההההההההה…" at bounding box center [891, 287] width 410 height 373
click at [802, 131] on h4 "HTML" at bounding box center [812, 138] width 28 height 19
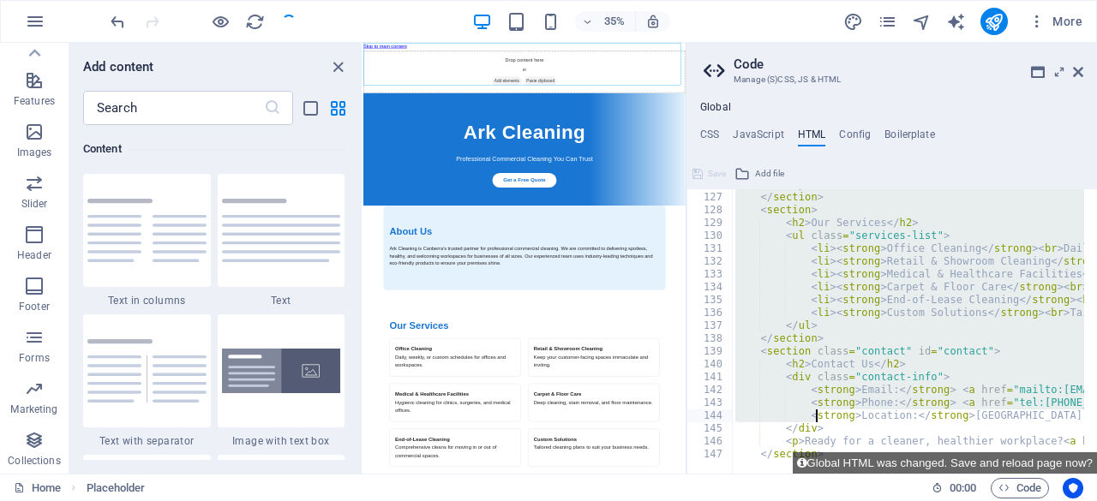
type textarea "<p>Ready for a cleaner, healthier workplace? <a href="mailto:[EMAIL_ADDRESS][DO…"
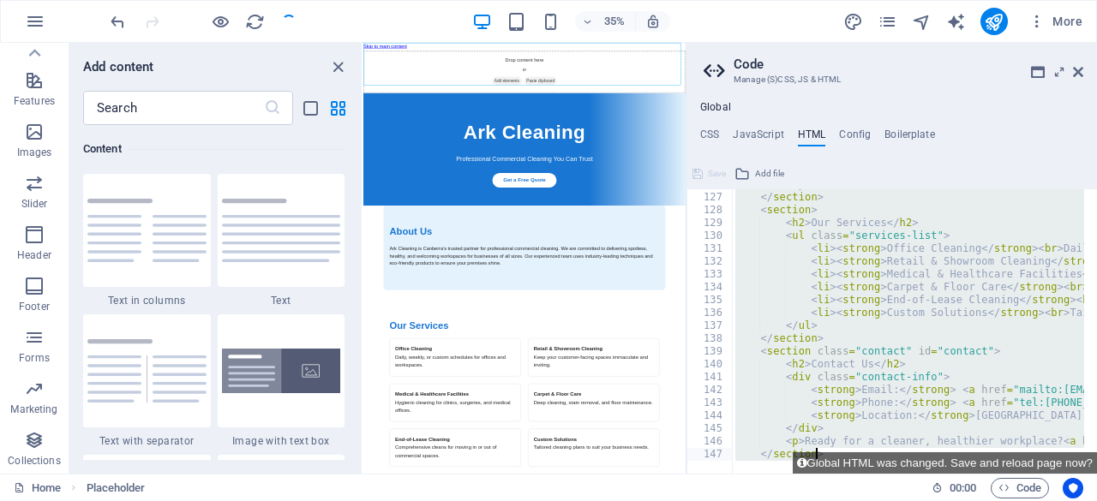
type textarea "<a href="#main-content" class="wv-link-content button">Skip to main content</a>"
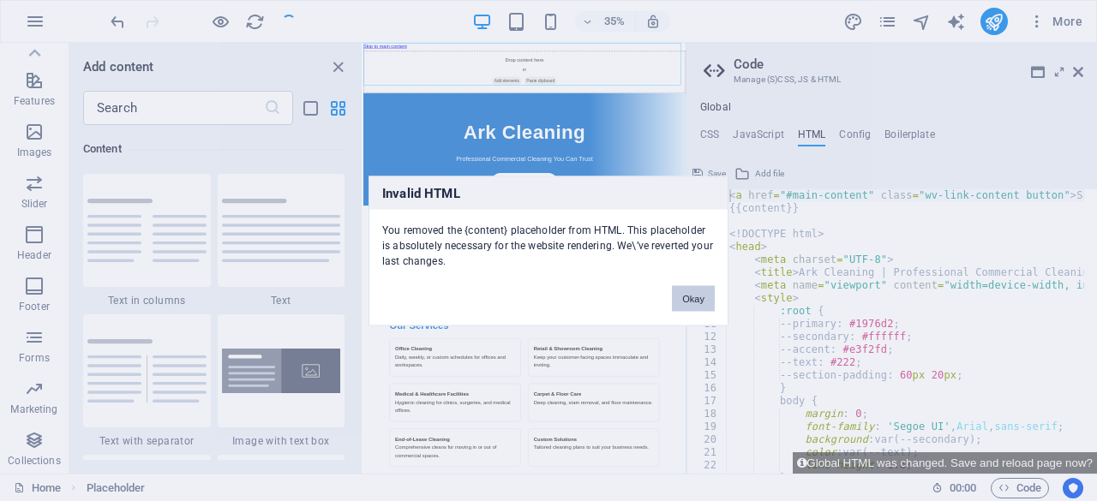
click at [703, 299] on button "Okay" at bounding box center [693, 298] width 43 height 26
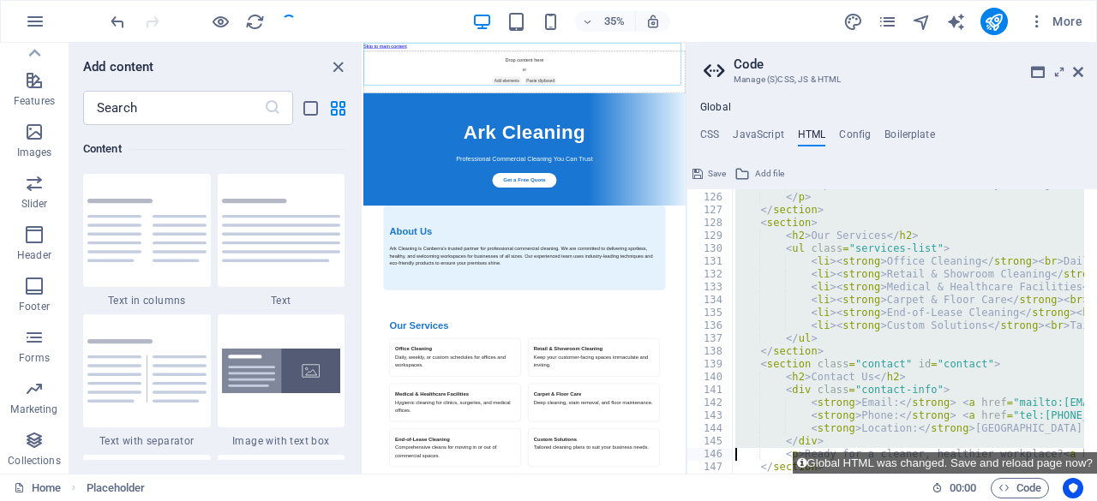
type textarea "<p>Ready for a cleaner, healthier workplace? <a href="mailto:[EMAIL_ADDRESS][DO…"
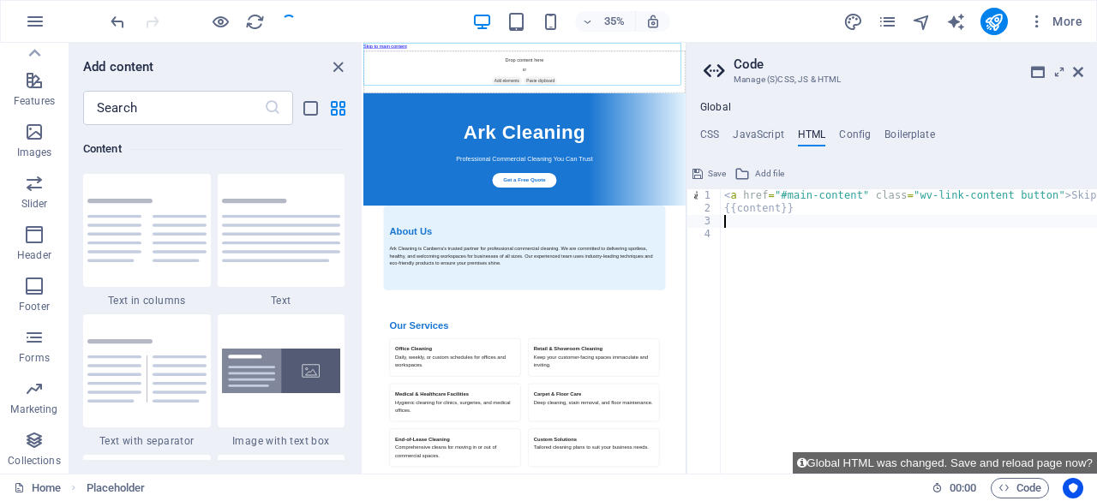
click at [742, 222] on div "< a href = "#main-content" class = "wv-link-content button" > Skip to main cont…" at bounding box center [952, 337] width 463 height 297
paste textarea "<a href="#main-content" class="wv-link-content button">Skip to main content</a>"
type textarea "<a href="#main-content" class="wv-link-content button">Skip to main content</a>"
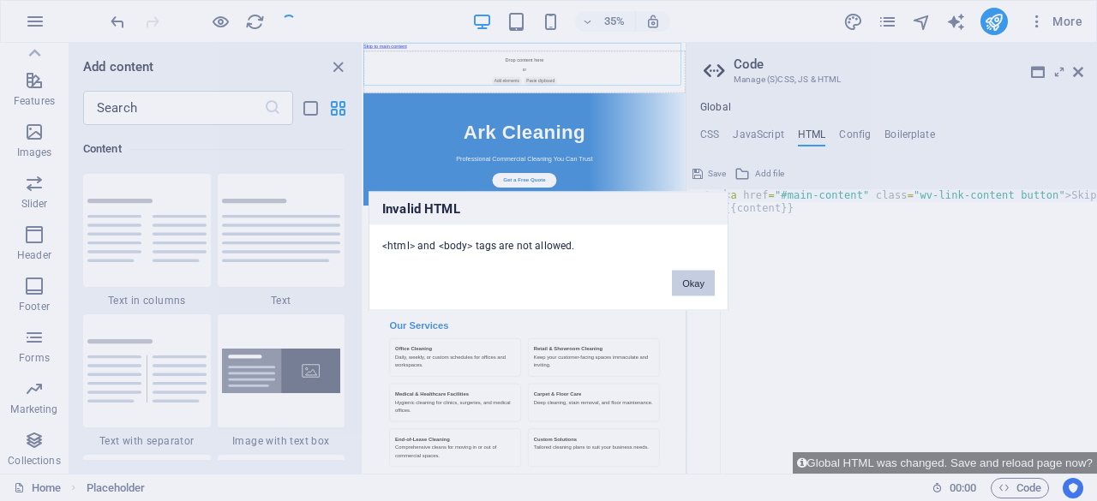
click at [682, 277] on button "Okay" at bounding box center [693, 283] width 43 height 26
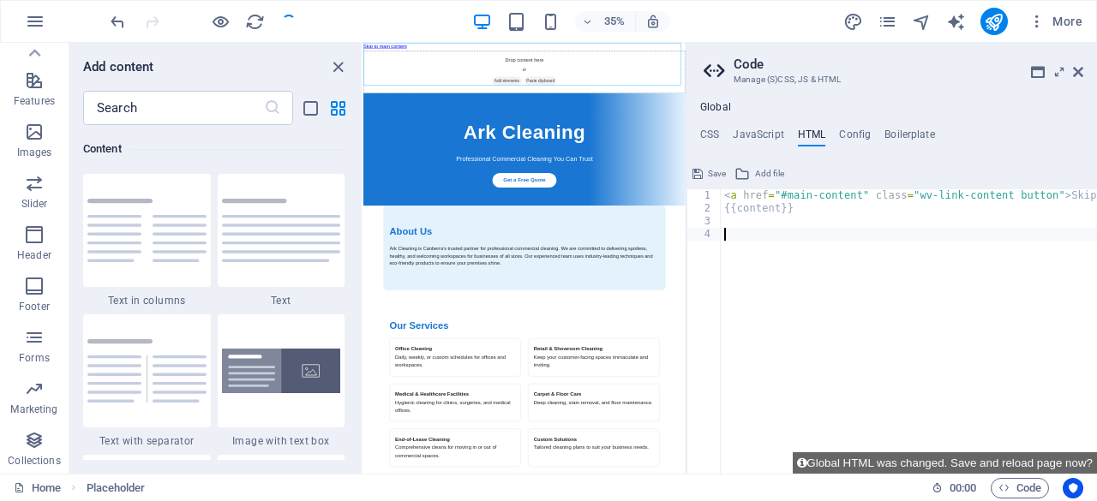
click at [746, 239] on div "< a href = "#main-content" class = "wv-link-content button" > Skip to main cont…" at bounding box center [952, 337] width 463 height 297
paste textarea "<a href="#main-content" class="wv-link-content button">Skip to main content</a>"
type textarea "<a href="#main-content" class="wv-link-content button">Skip to main content</a>"
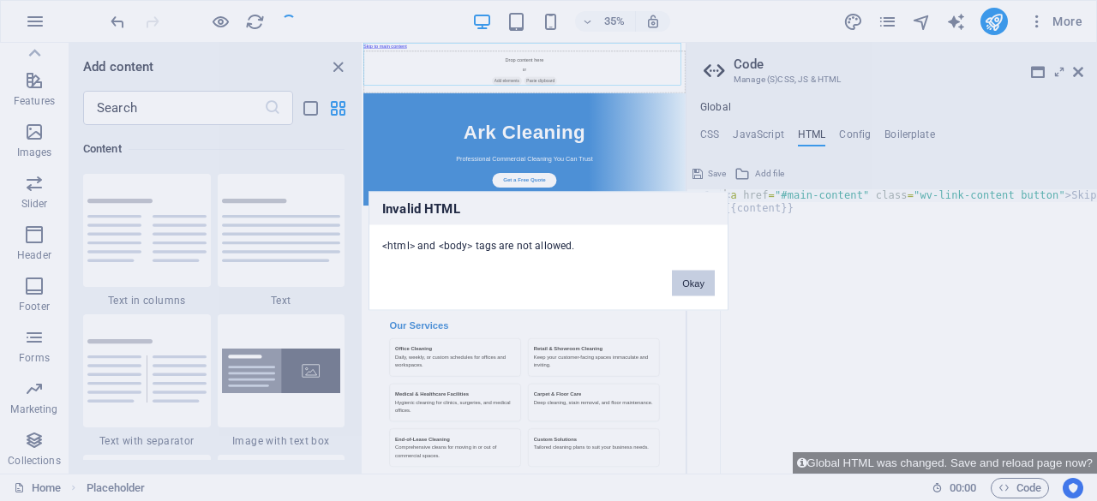
click at [707, 277] on button "Okay" at bounding box center [693, 283] width 43 height 26
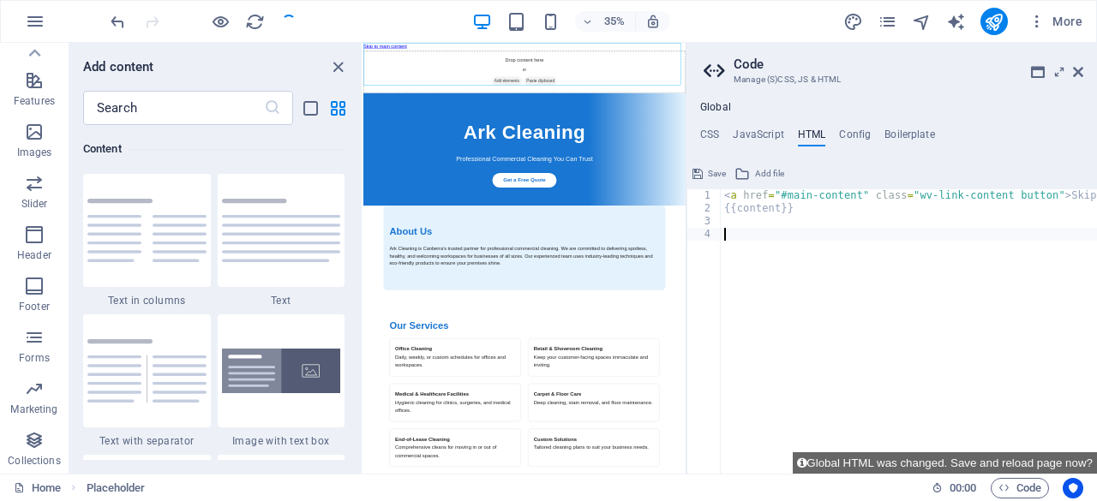
click at [732, 231] on div "< a href = "#main-content" class = "wv-link-content button" > Skip to main cont…" at bounding box center [952, 337] width 463 height 297
click at [752, 219] on div "< a href = "#main-content" class = "wv-link-content button" > Skip to main cont…" at bounding box center [952, 337] width 463 height 297
paste textarea "<a href="#main-content" class="wv-link-content button">Skip to main content</a>"
type textarea "<a href="#main-content" class="wv-link-content button">Skip to main content</a>"
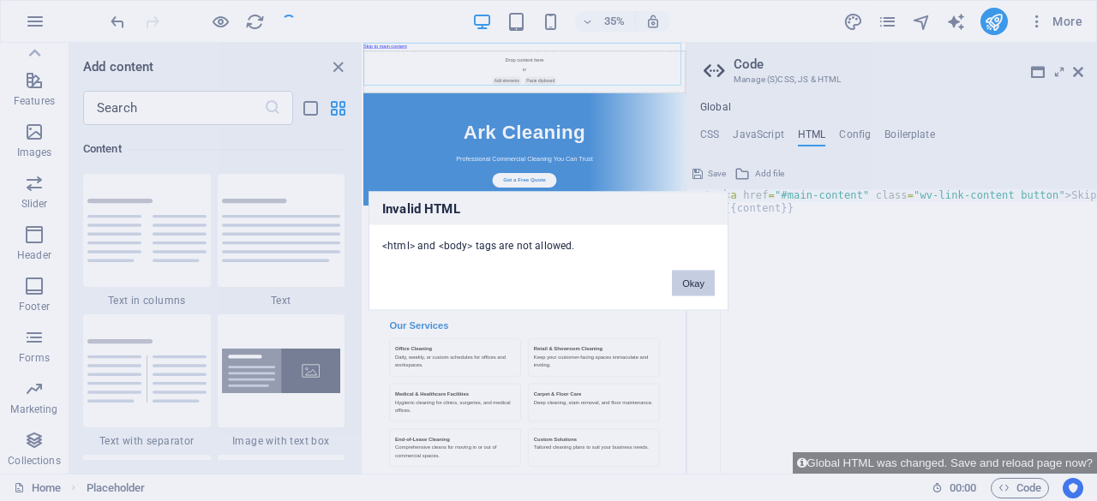
click at [687, 291] on button "Okay" at bounding box center [693, 283] width 43 height 26
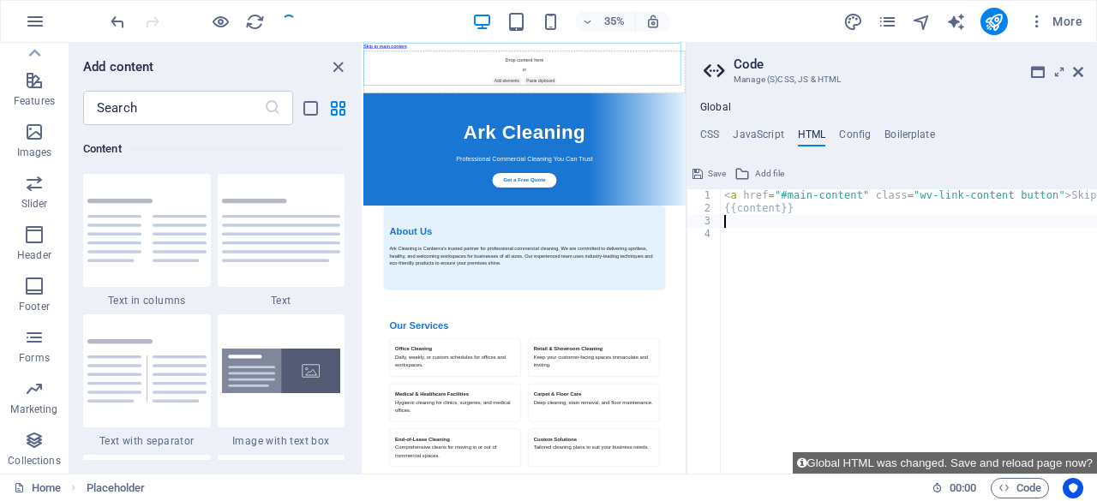
click at [736, 224] on div "< a href = "#main-content" class = "wv-link-content button" > Skip to main cont…" at bounding box center [952, 337] width 463 height 297
paste textarea "<a href="#main-content" class="wv-link-content button">Skip to main content</a>"
type textarea "<a href="#main-content" class="wv-link-content button">Skip to main content</a>"
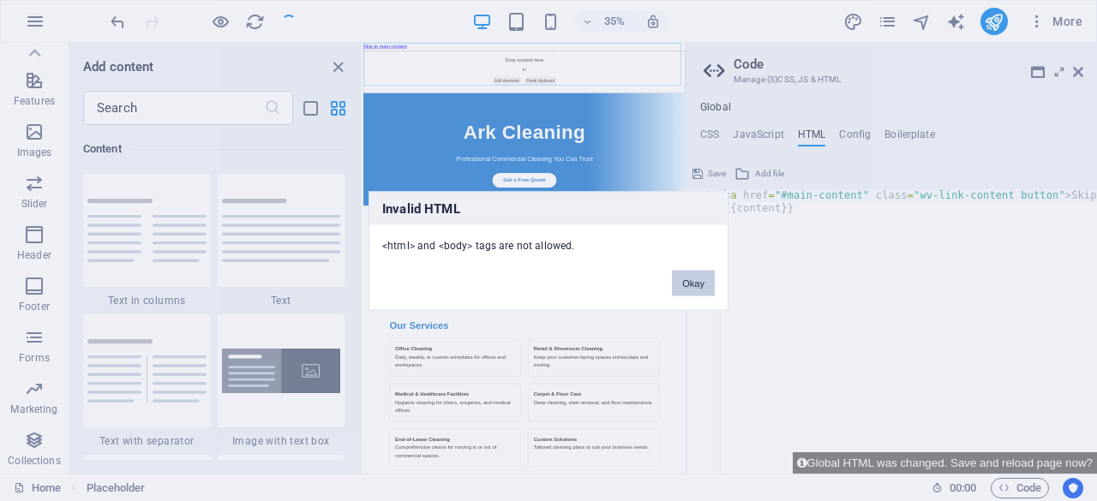
click at [690, 285] on button "Okay" at bounding box center [693, 283] width 43 height 26
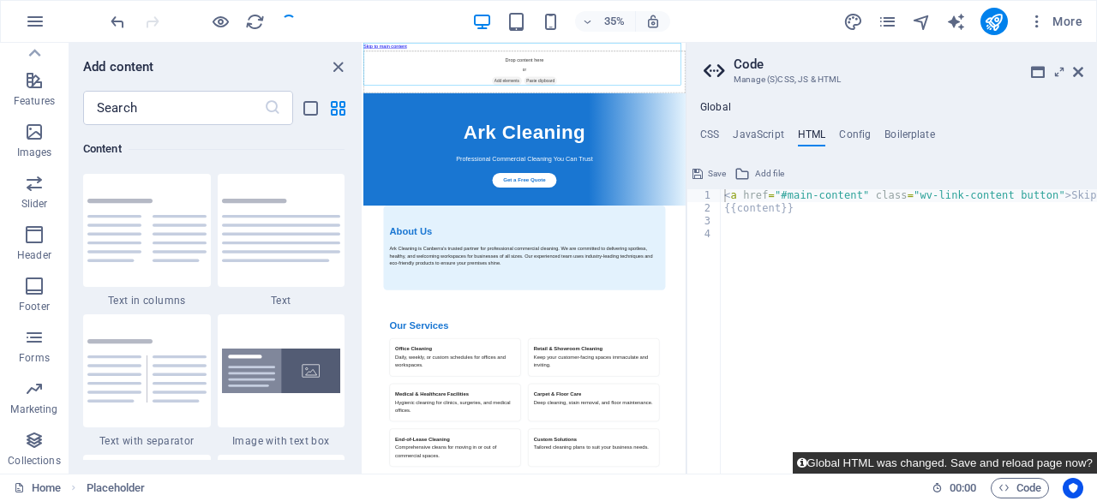
click at [995, 460] on button "Global HTML was changed. Save and reload page now?" at bounding box center [945, 462] width 304 height 21
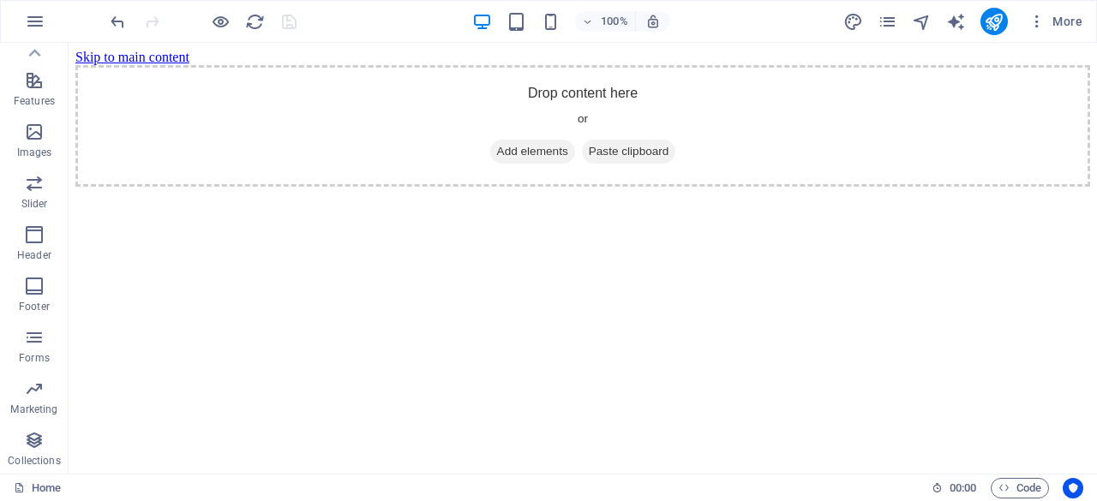
scroll to position [0, 0]
click at [1022, 486] on span "Code" at bounding box center [1019, 488] width 43 height 21
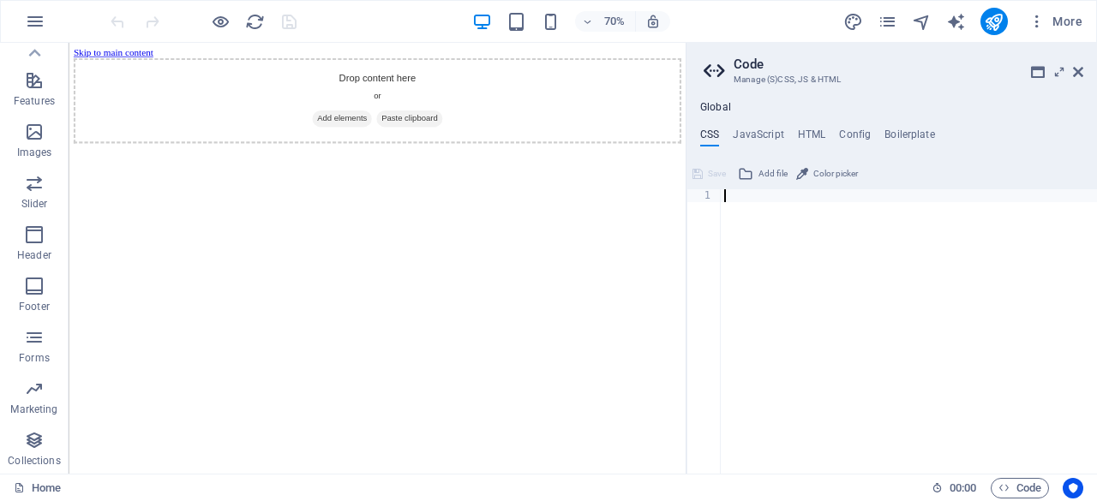
click at [728, 208] on div at bounding box center [909, 344] width 376 height 310
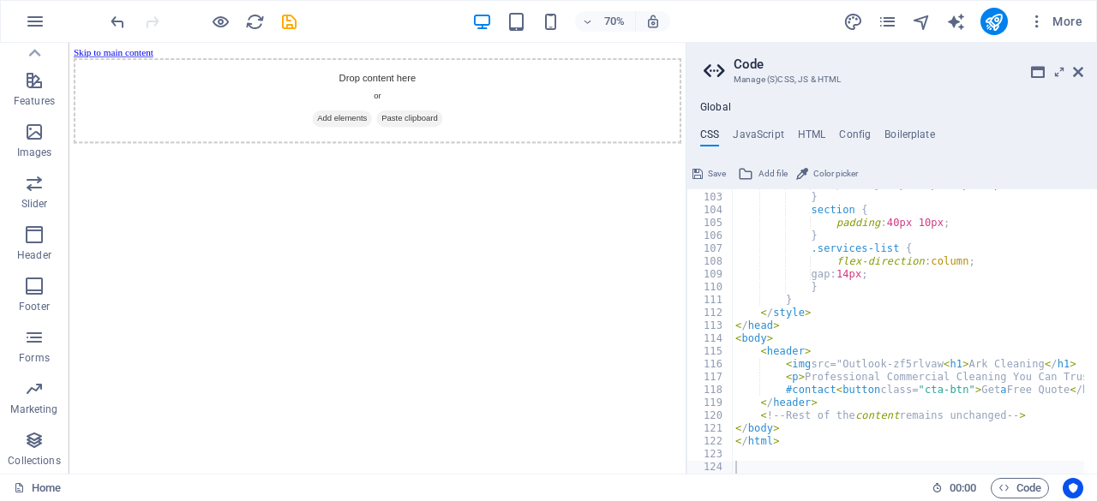
click at [704, 169] on button "Save" at bounding box center [709, 174] width 39 height 21
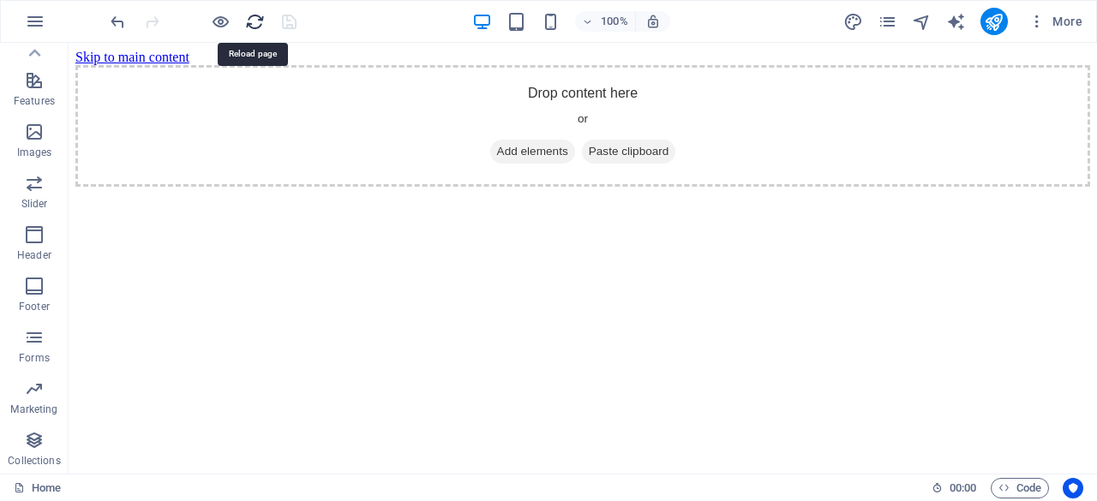
click at [253, 25] on icon "reload" at bounding box center [255, 22] width 20 height 20
click at [1018, 488] on span "Code" at bounding box center [1019, 488] width 43 height 21
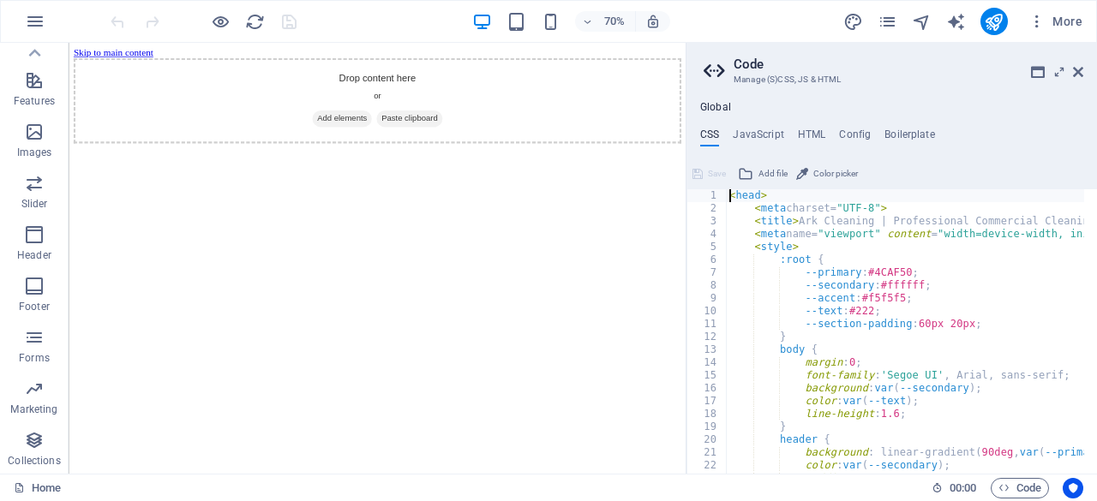
click at [728, 199] on div "< head > < meta charset= "UTF-8" > < title > Ark Cleaning | Professional Commer…" at bounding box center [980, 337] width 509 height 297
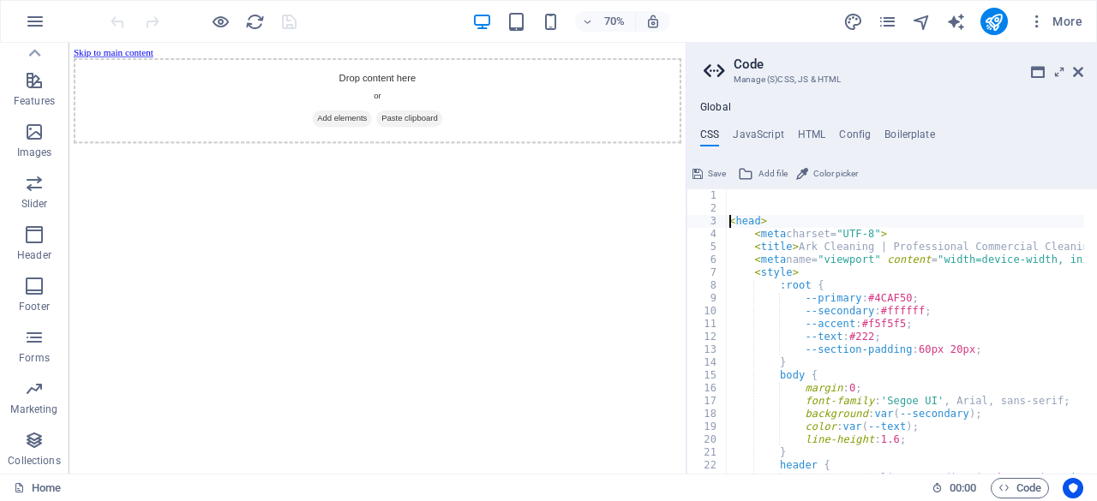
type textarea "<head>"
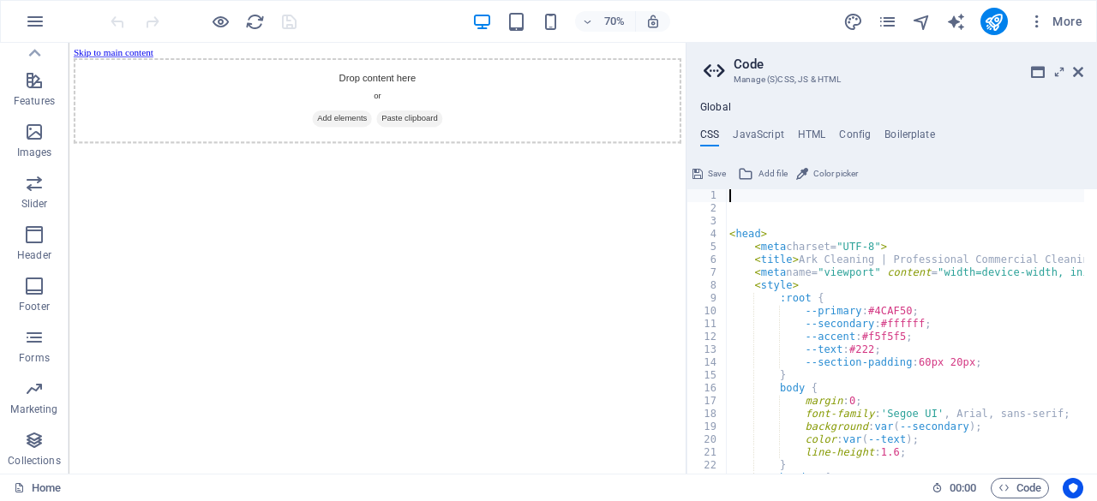
paste textarea "<!DOCTYPE html>"
type textarea "<!DOCTYPE html>"
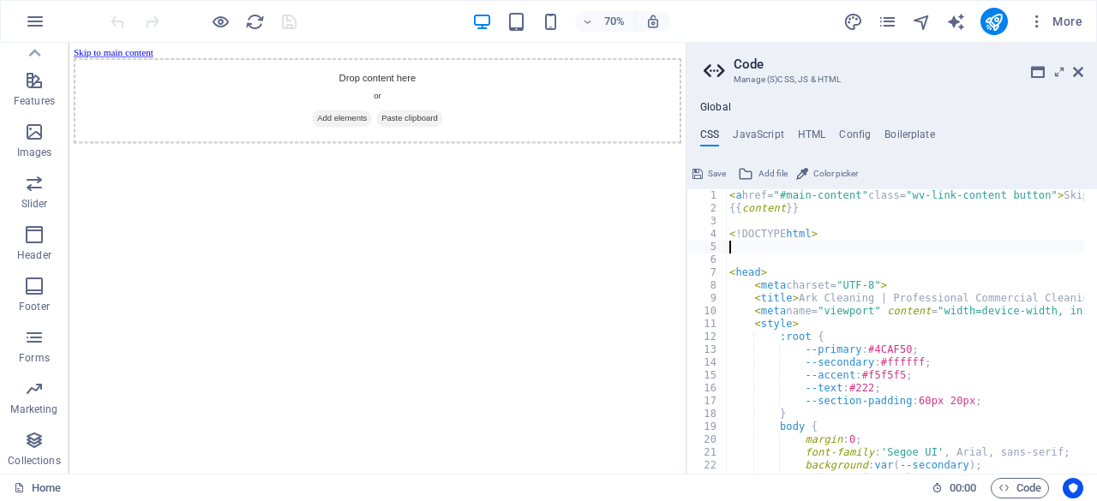
click at [740, 251] on div "< a href= "#main-content" class= "wv-link-content button" > Skip to main conten…" at bounding box center [980, 337] width 509 height 297
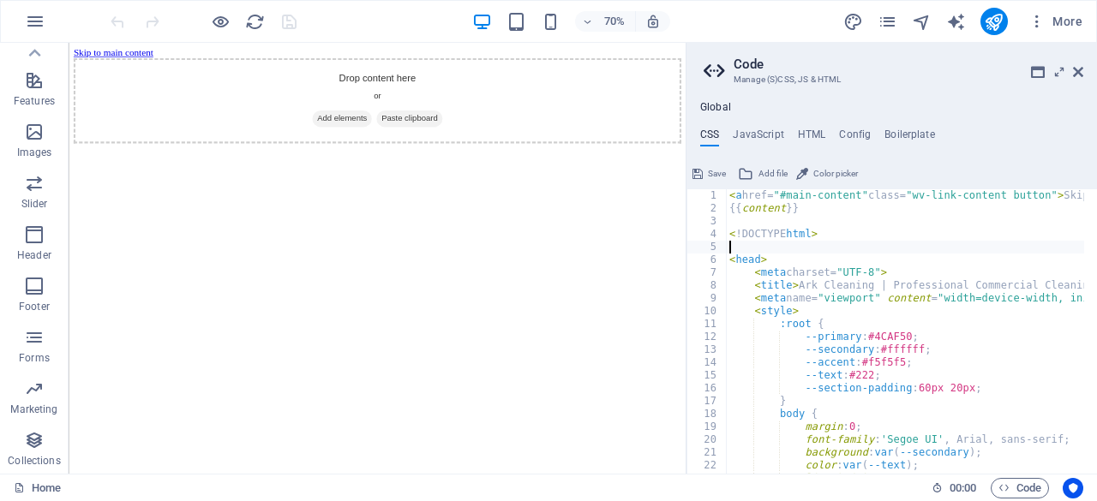
click at [737, 225] on div "< a href= "#main-content" class= "wv-link-content button" > Skip to main conten…" at bounding box center [980, 337] width 509 height 297
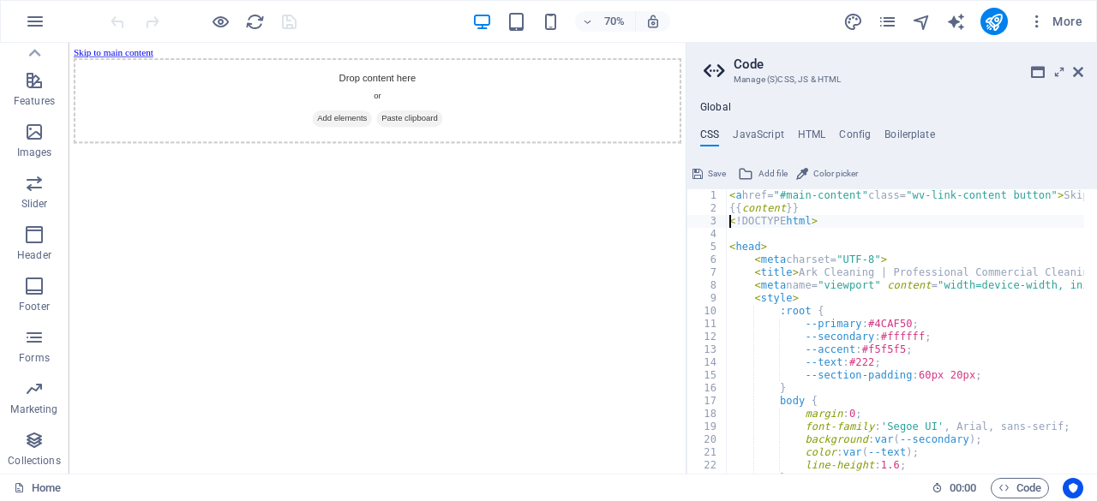
type textarea "<!DOCTYPE html>"
click at [713, 171] on span "Save" at bounding box center [717, 174] width 18 height 21
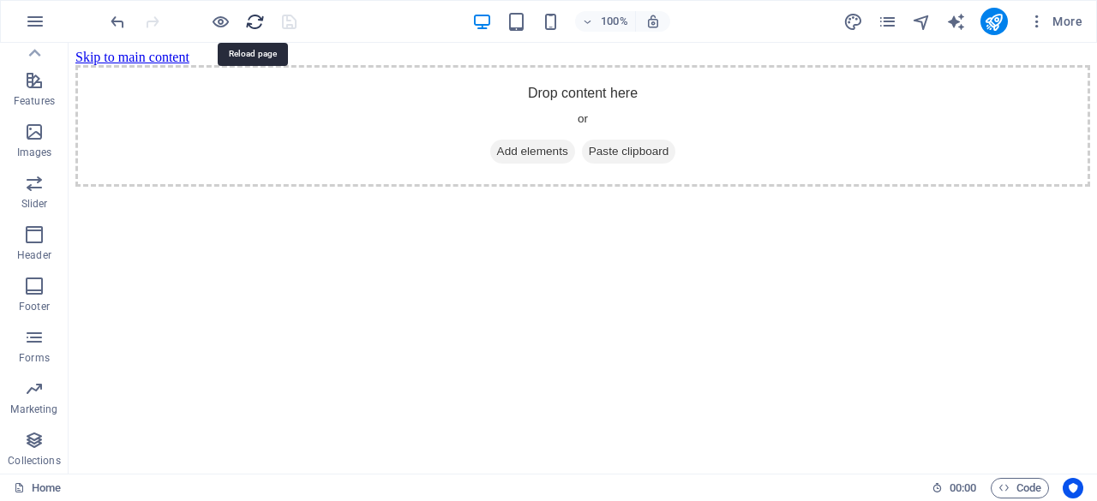
click at [249, 25] on icon "reload" at bounding box center [255, 22] width 20 height 20
click at [1015, 488] on span "Code" at bounding box center [1019, 488] width 43 height 21
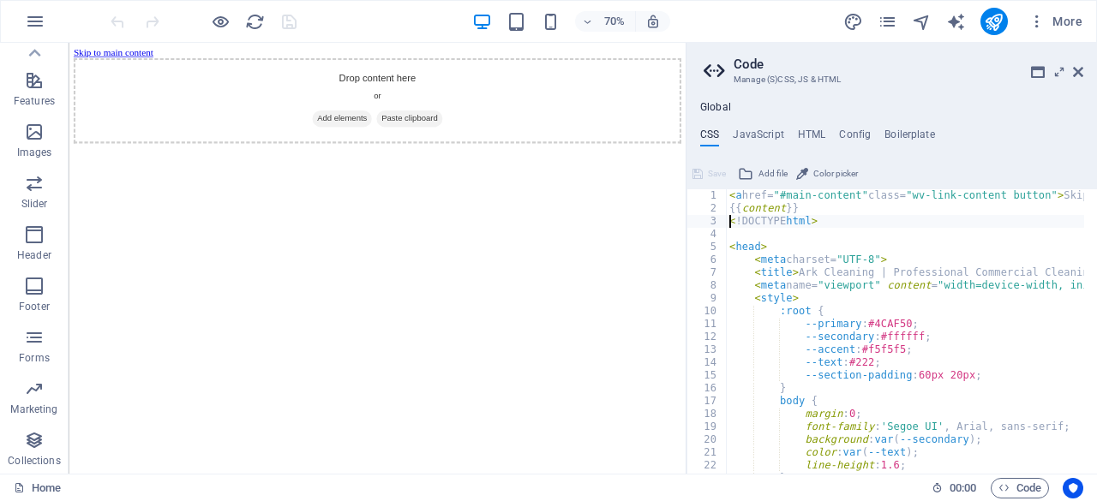
click at [728, 195] on div "< a href= "#main-content" class= "wv-link-content button" > Skip to main conten…" at bounding box center [980, 337] width 509 height 297
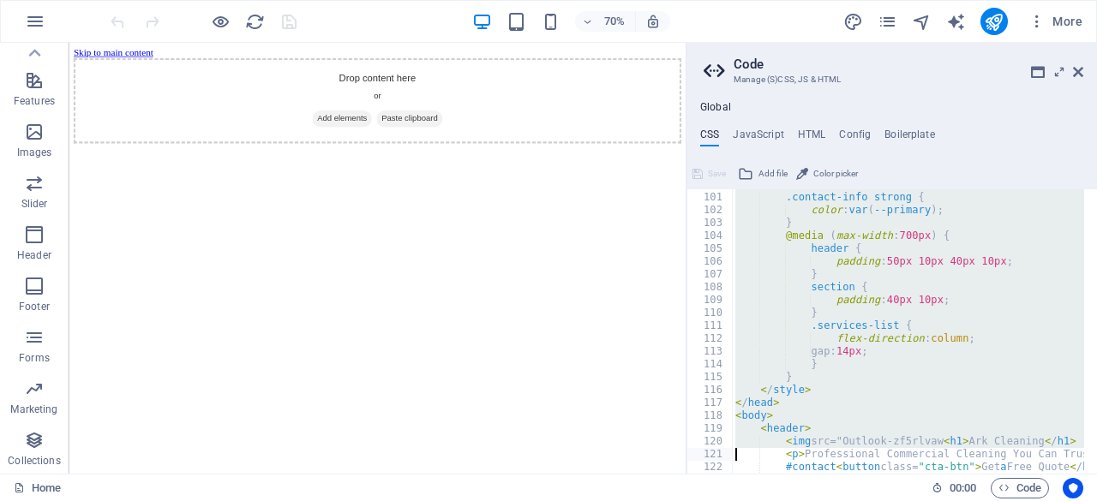
type textarea "</html>"
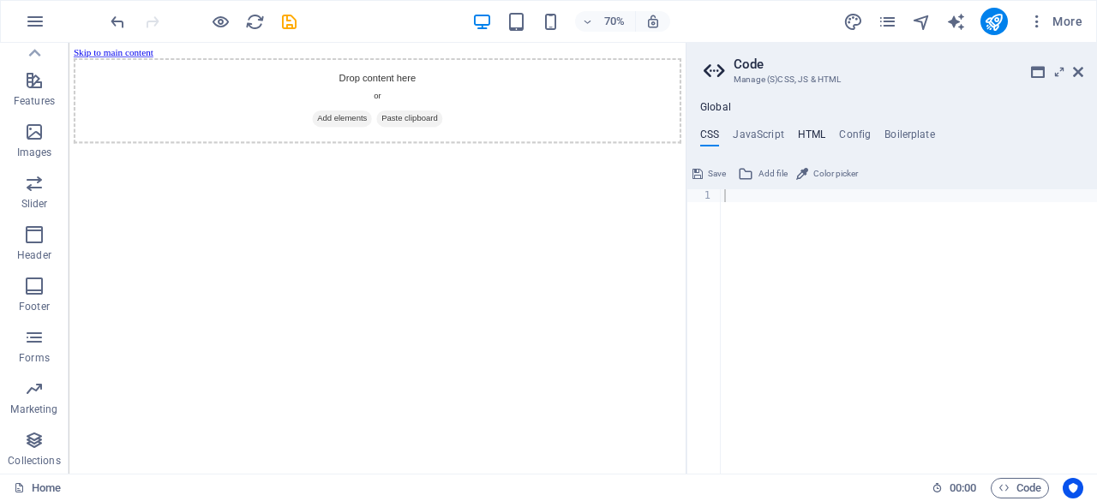
click at [819, 129] on h4 "HTML" at bounding box center [812, 138] width 28 height 19
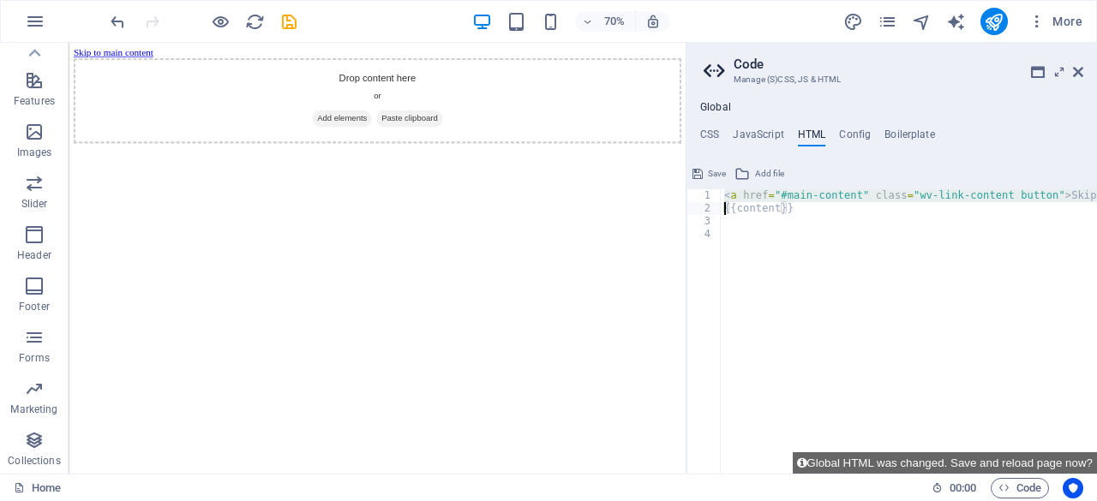
type textarea "{{content}}"
paste textarea
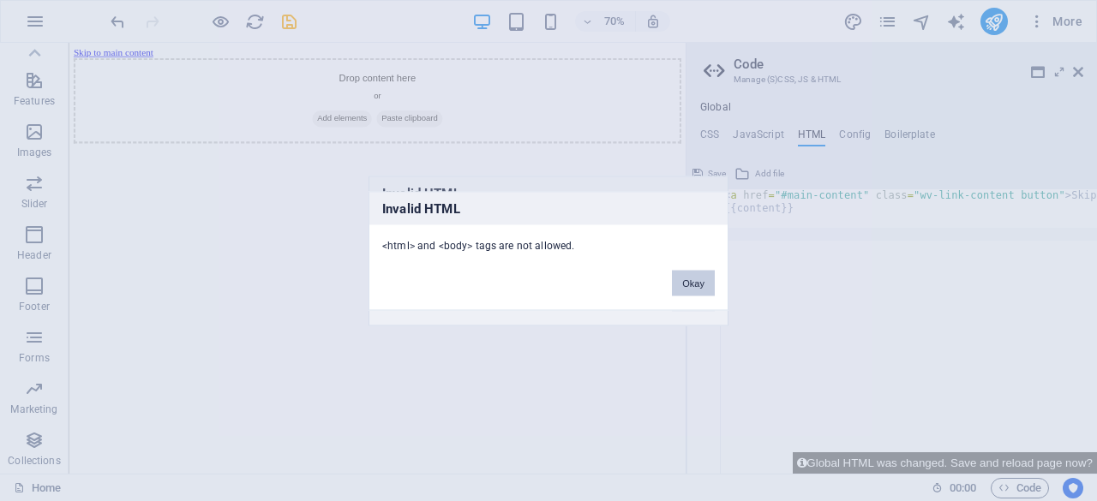
click at [690, 289] on button "Okay" at bounding box center [693, 283] width 43 height 26
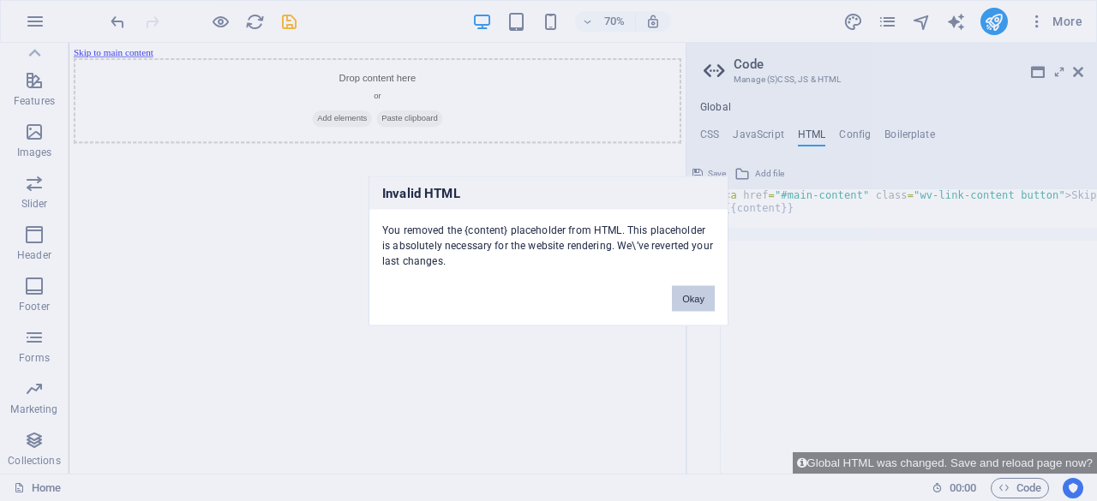
click at [701, 291] on button "Okay" at bounding box center [693, 298] width 43 height 26
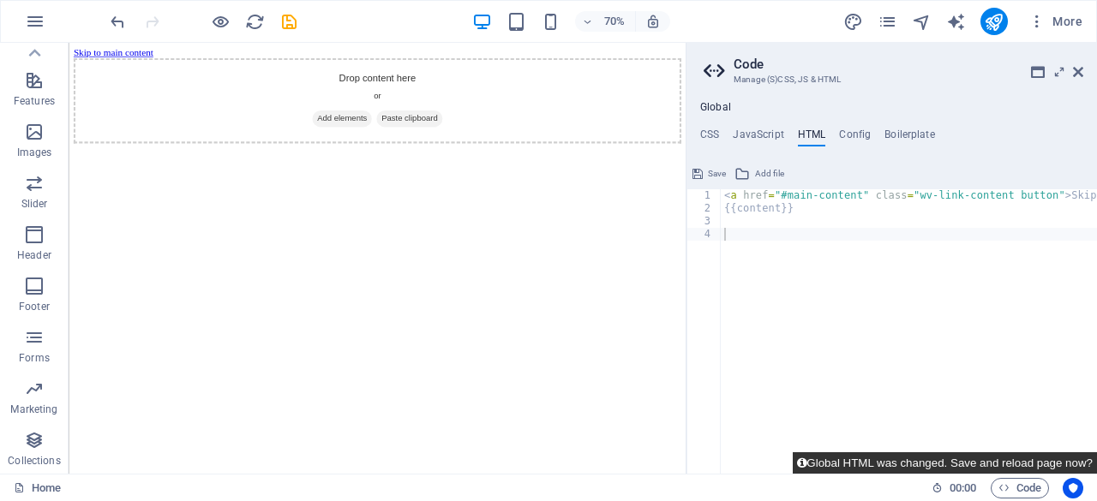
click at [886, 470] on button "Global HTML was changed. Save and reload page now?" at bounding box center [945, 462] width 304 height 21
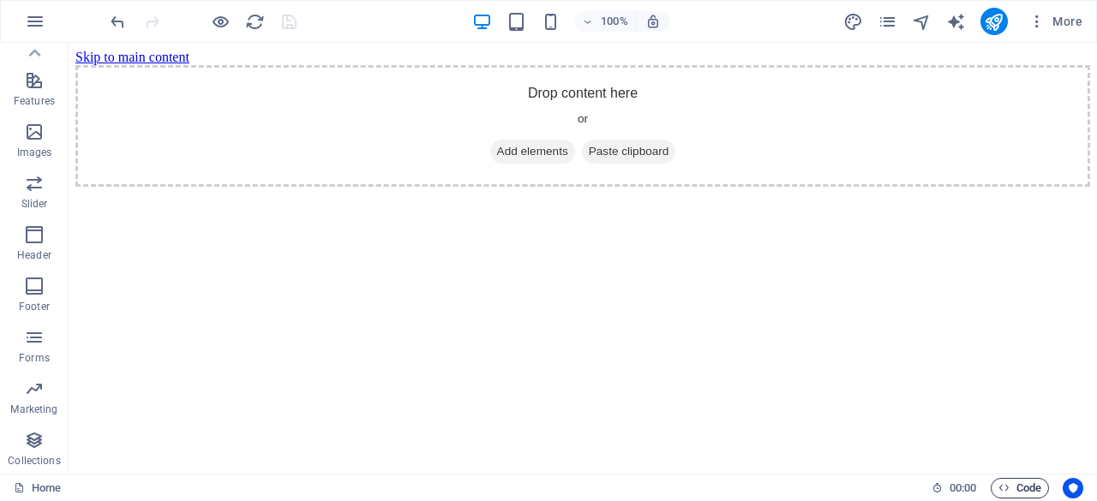
scroll to position [0, 0]
click at [1027, 496] on span "Code" at bounding box center [1019, 488] width 43 height 21
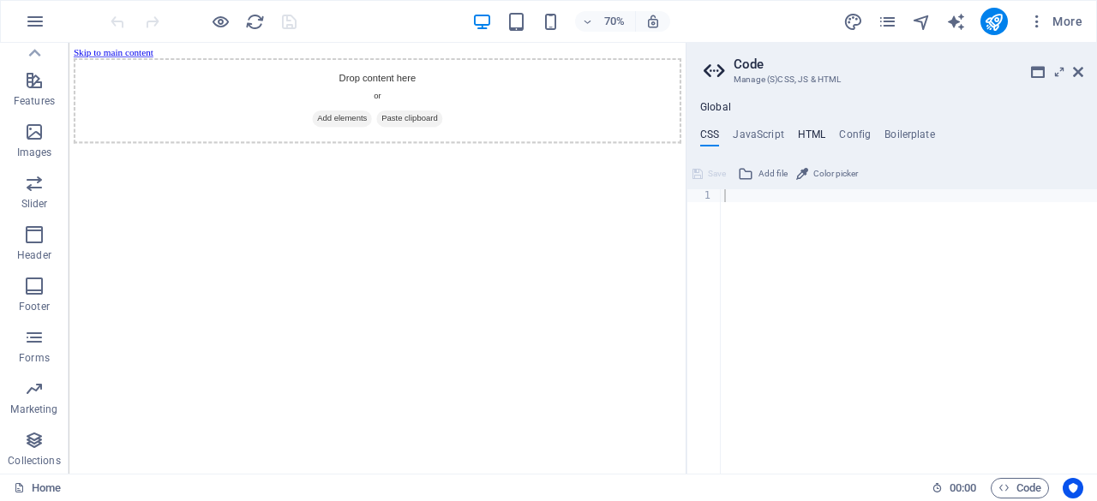
click at [808, 131] on h4 "HTML" at bounding box center [812, 138] width 28 height 19
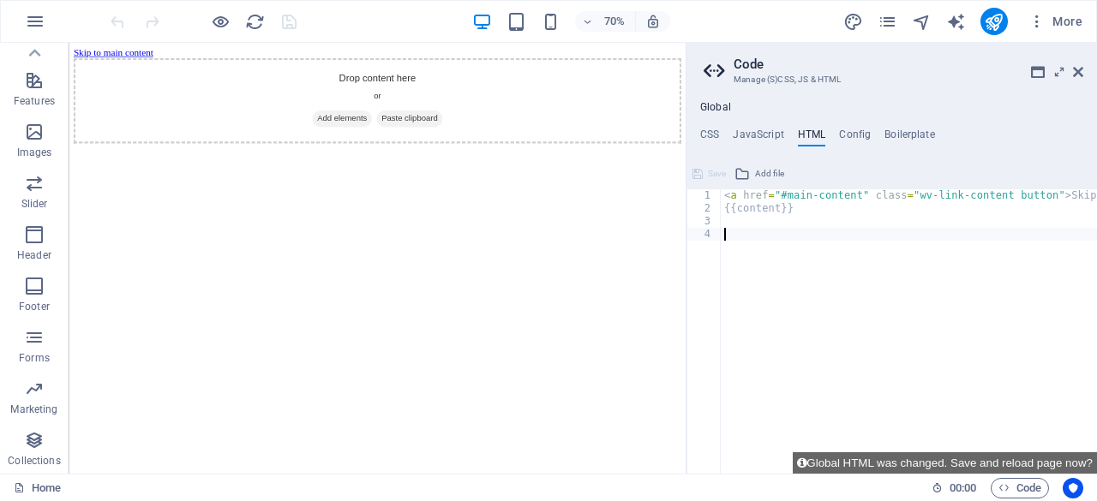
paste textarea "<a href="#main-content" class="wv-link-content button">Skip to main content</a>"
type textarea "<a href="#main-content" class="wv-link-content button">Skip to main content</a>"
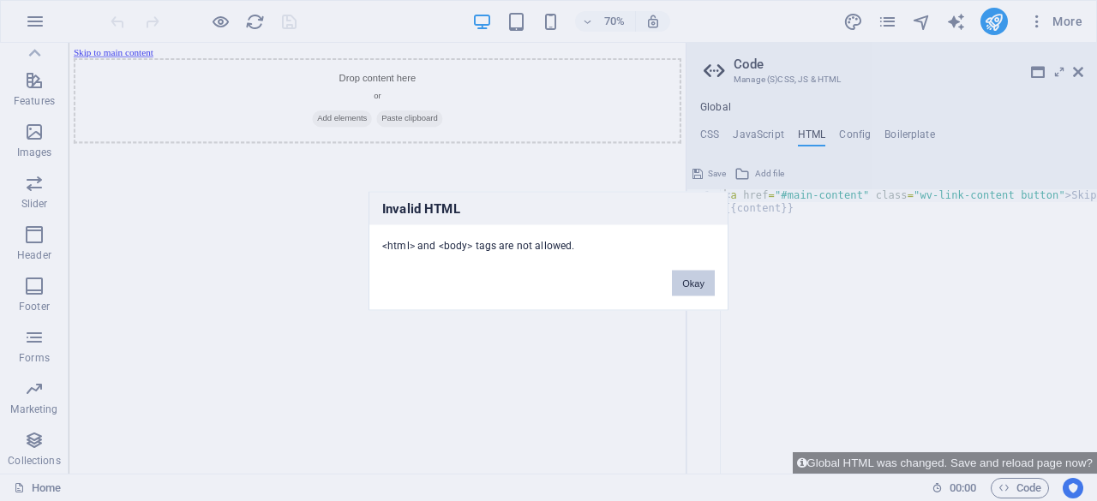
click at [692, 278] on button "Okay" at bounding box center [693, 283] width 43 height 26
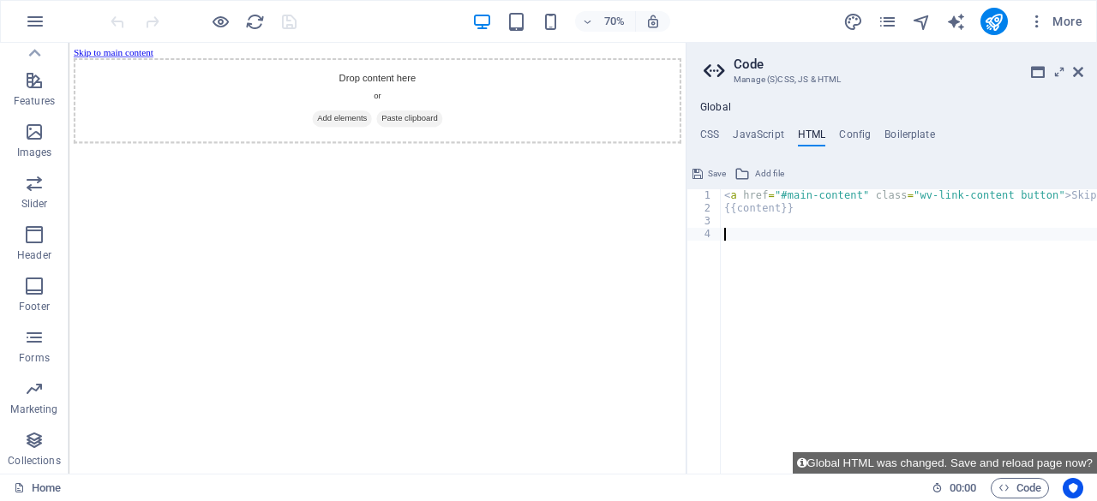
click at [725, 230] on div "< a href = "#main-content" class = "wv-link-content button" > Skip to main cont…" at bounding box center [952, 337] width 463 height 297
click at [726, 223] on div "< a href = "#main-content" class = "wv-link-content button" > Skip to main cont…" at bounding box center [952, 337] width 463 height 297
paste textarea "<a href="#main-content" class="wv-link-content button">Skip to main content</a>"
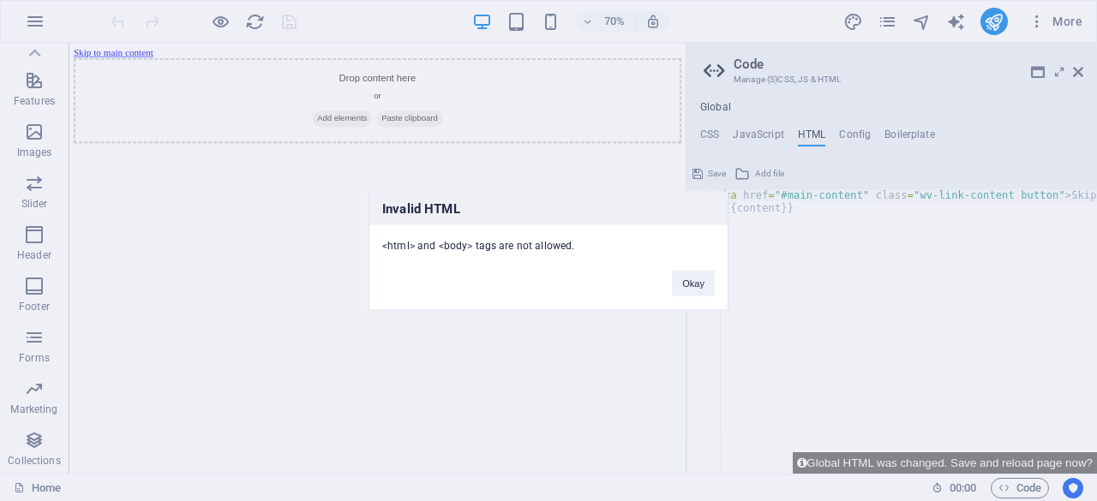
click at [694, 296] on button "Okay" at bounding box center [693, 283] width 43 height 26
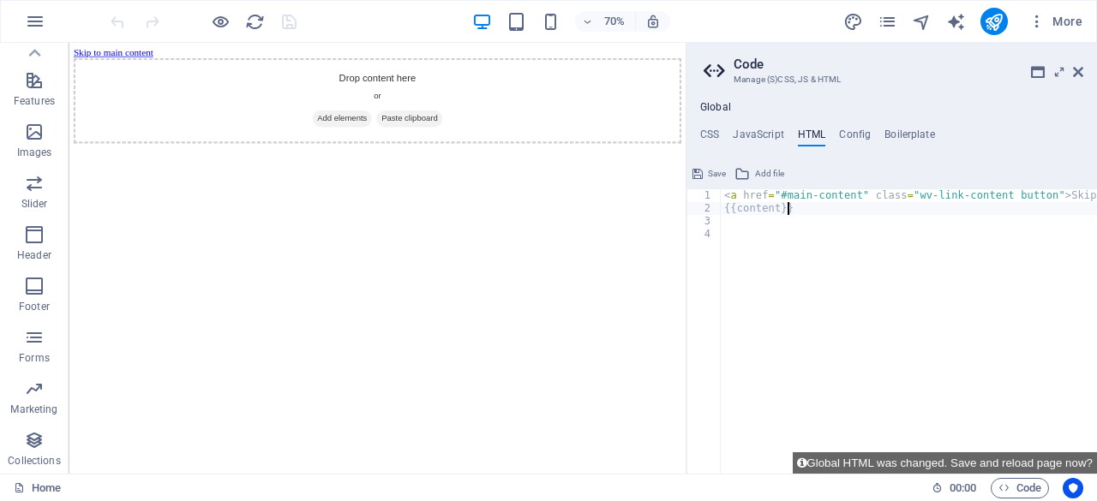
click at [802, 210] on div "< a href = "#main-content" class = "wv-link-content button" > Skip to main cont…" at bounding box center [952, 337] width 463 height 297
type textarea "<a href="#main-content" class="wv-link-content button">Skip to main content</a>"
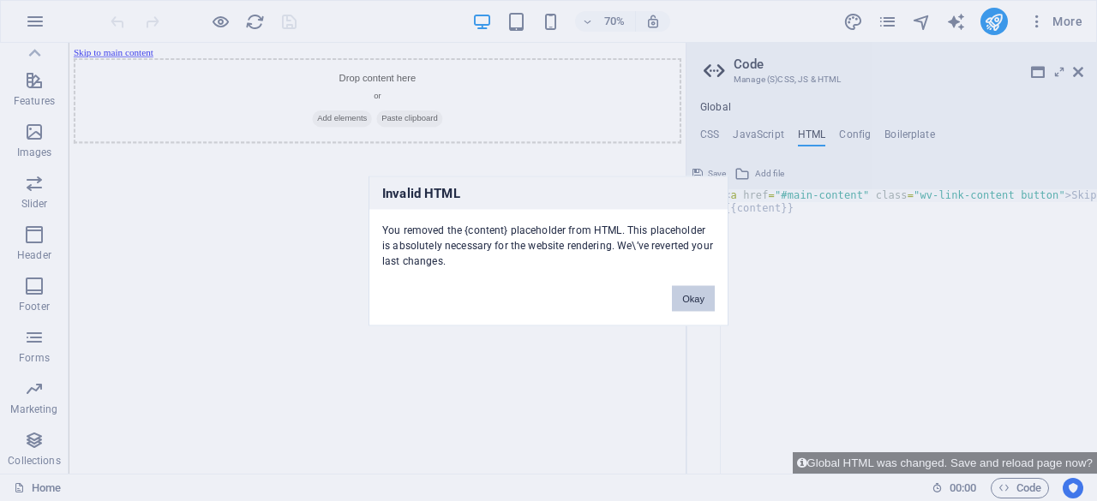
click at [689, 297] on button "Okay" at bounding box center [693, 298] width 43 height 26
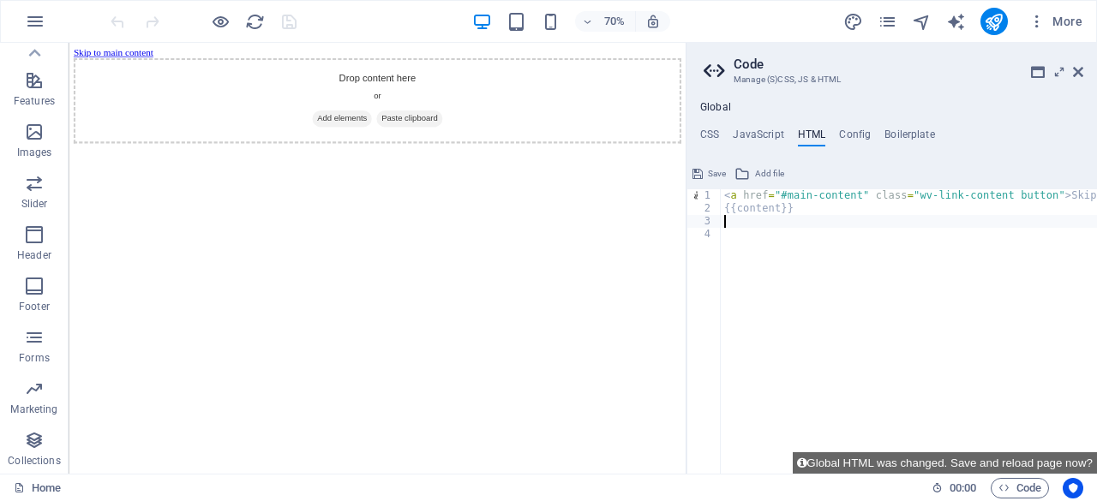
click at [728, 228] on div "< a href = "#main-content" class = "wv-link-content button" > Skip to main cont…" at bounding box center [952, 337] width 463 height 297
paste textarea "<a href="#main-content" class="wv-link-content button">Skip to main content</a>"
type textarea "<a href="#main-content" class="wv-link-content button">Skip to main content</a>"
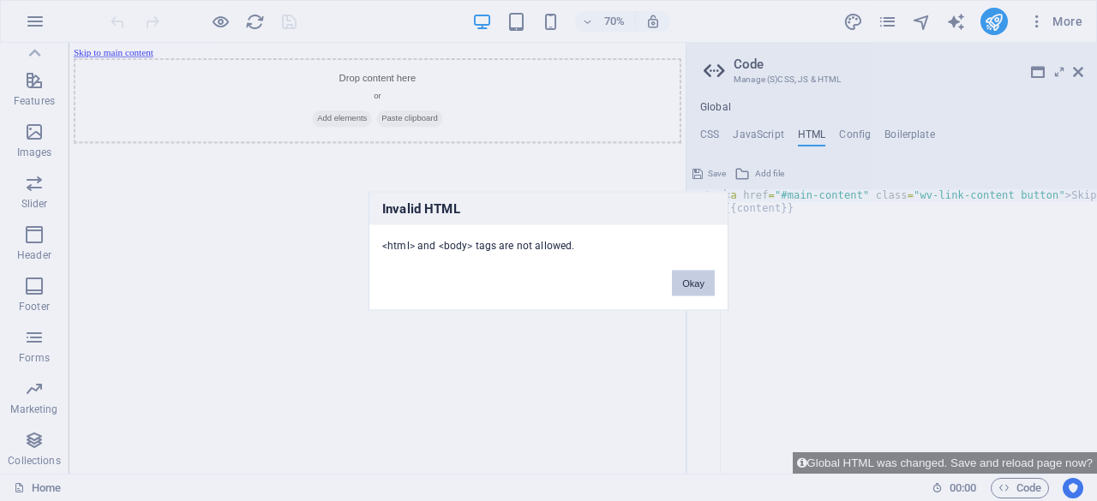
click at [687, 292] on button "Okay" at bounding box center [693, 283] width 43 height 26
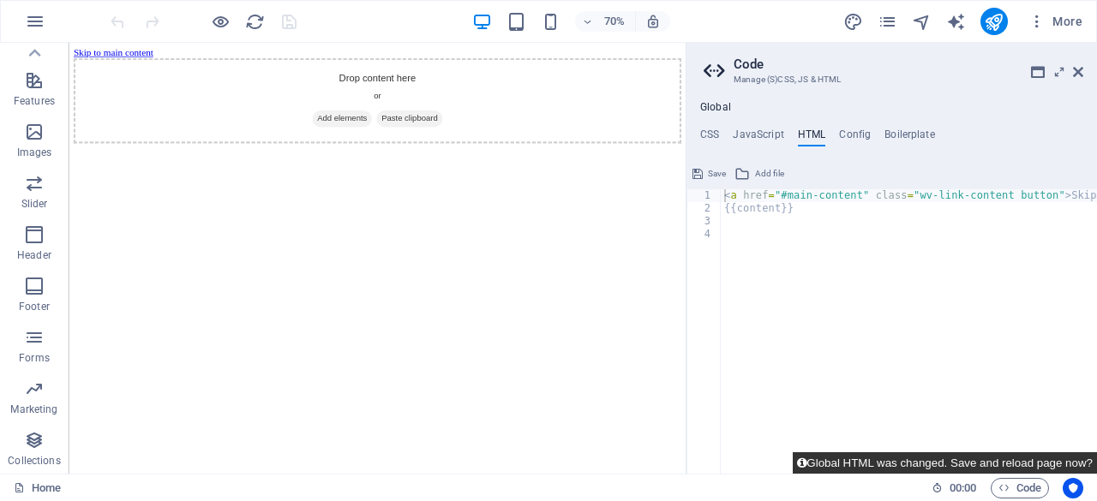
click at [838, 465] on button "Global HTML was changed. Save and reload page now?" at bounding box center [945, 462] width 304 height 21
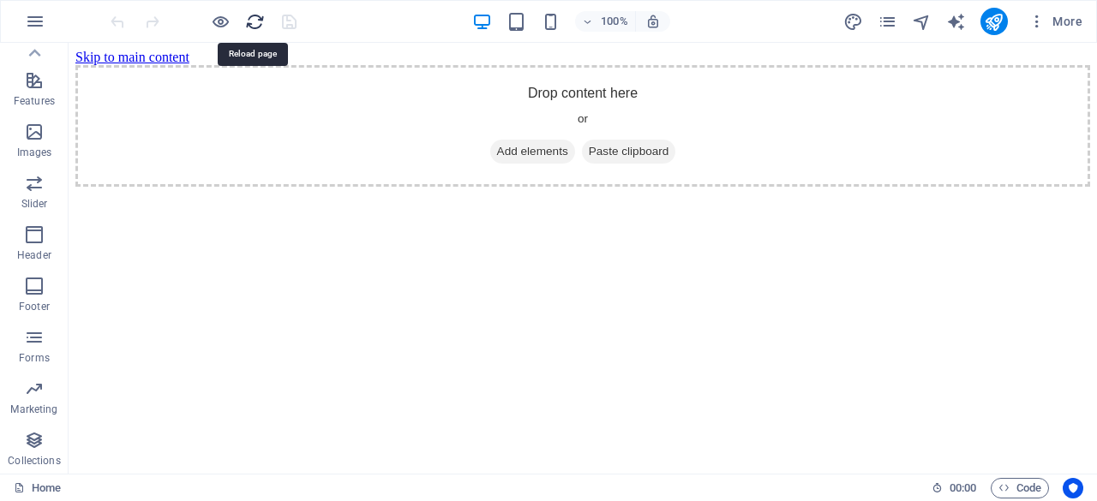
click at [252, 27] on icon "reload" at bounding box center [255, 22] width 20 height 20
click at [257, 26] on icon "reload" at bounding box center [255, 22] width 20 height 20
click at [1025, 488] on span "Code" at bounding box center [1019, 488] width 43 height 21
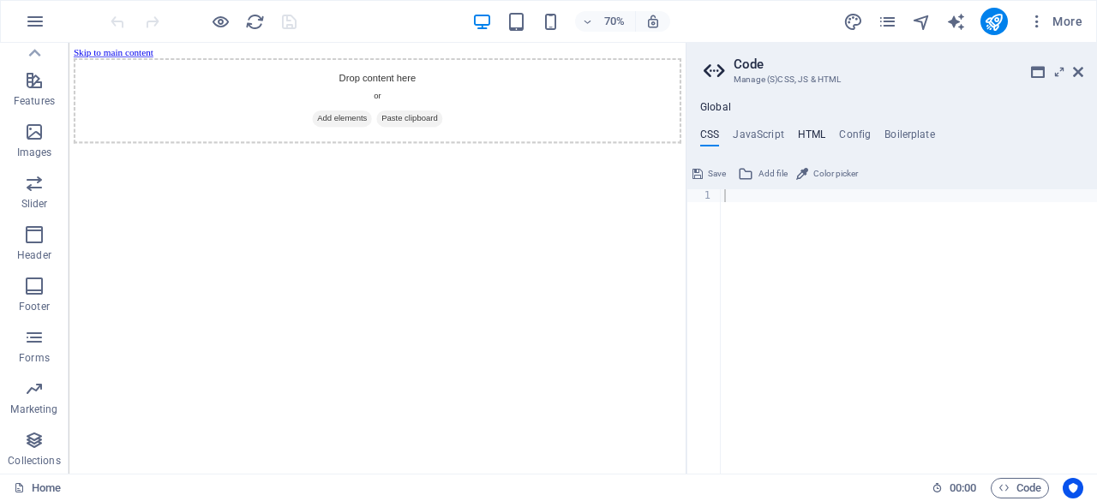
click at [819, 129] on h4 "HTML" at bounding box center [812, 138] width 28 height 19
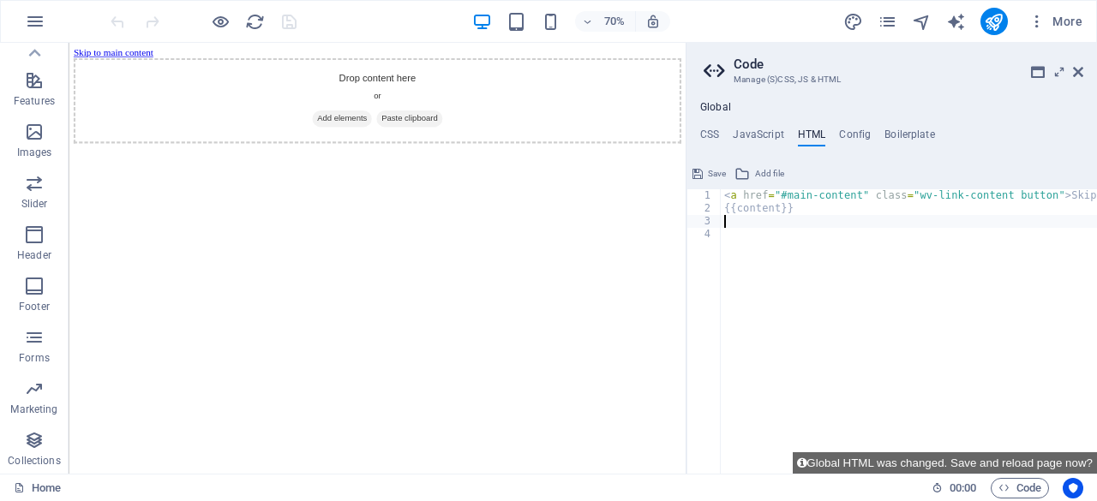
click at [728, 227] on div "< a href = "#main-content" class = "wv-link-content button" > Skip to main cont…" at bounding box center [952, 337] width 463 height 297
paste textarea "<a href="#main-content" class="wv-link-content button">Skip to main content</a>"
type textarea "<a href="#main-content" class="wv-link-content button">Skip to main content</a>"
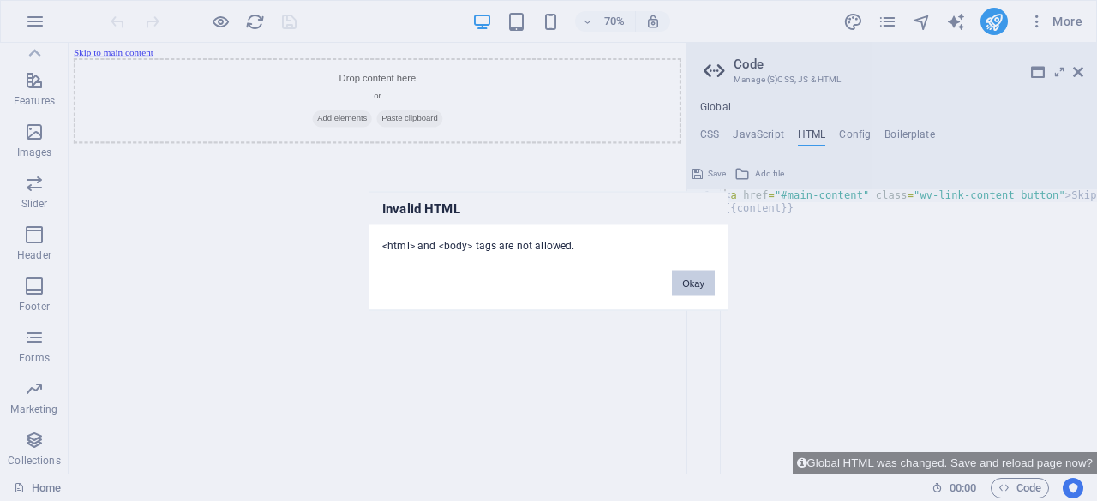
click at [690, 291] on button "Okay" at bounding box center [693, 283] width 43 height 26
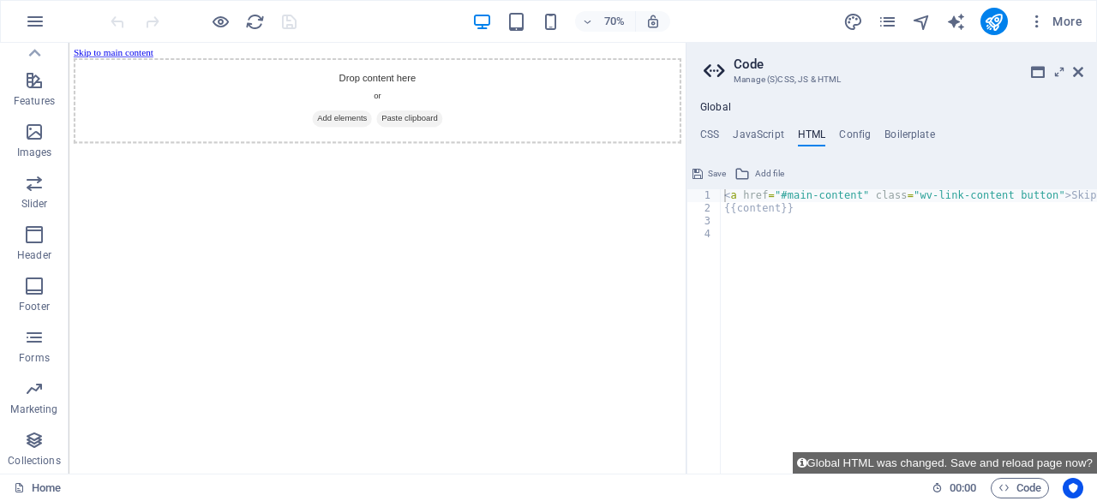
click at [802, 220] on div "< a href = "#main-content" class = "wv-link-content button" > Skip to main cont…" at bounding box center [952, 337] width 463 height 297
paste textarea "<a href="#main-content" class="wv-link-content button">Skip to main content</a>"
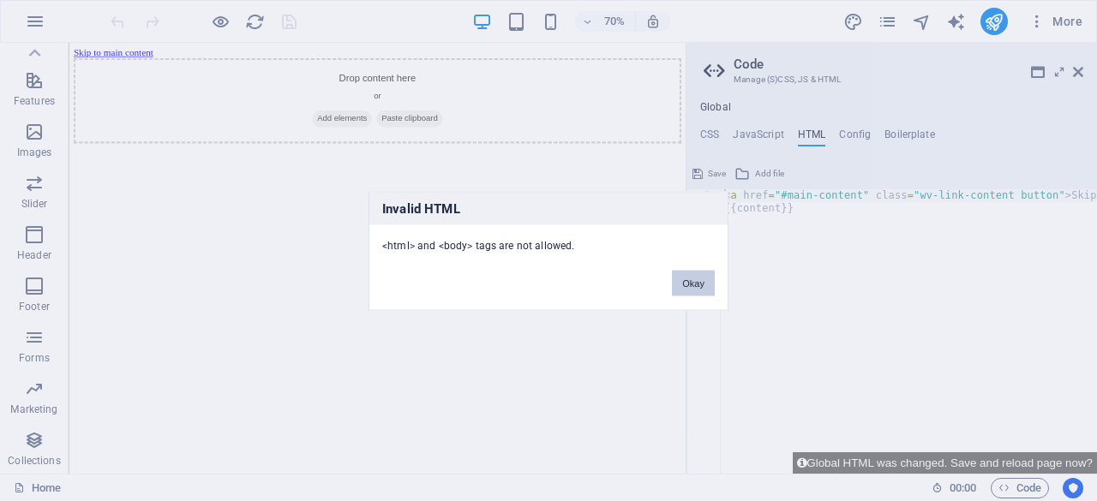
click at [699, 284] on button "Okay" at bounding box center [693, 283] width 43 height 26
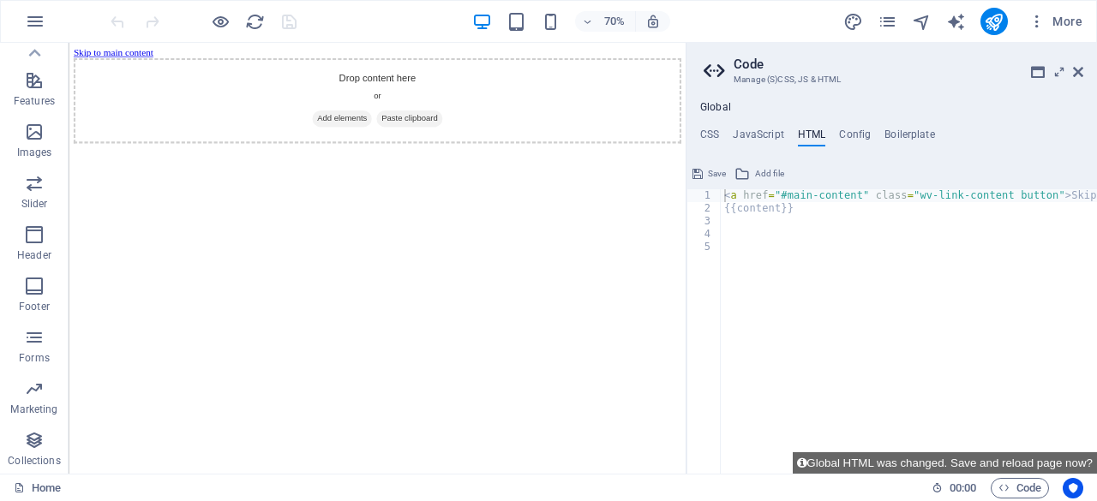
click at [801, 208] on div "< a href = "#main-content" class = "wv-link-content button" > Skip to main cont…" at bounding box center [952, 337] width 463 height 297
type textarea "<a href="#main-content" class="wv-link-content button">Skip to main content</a>"
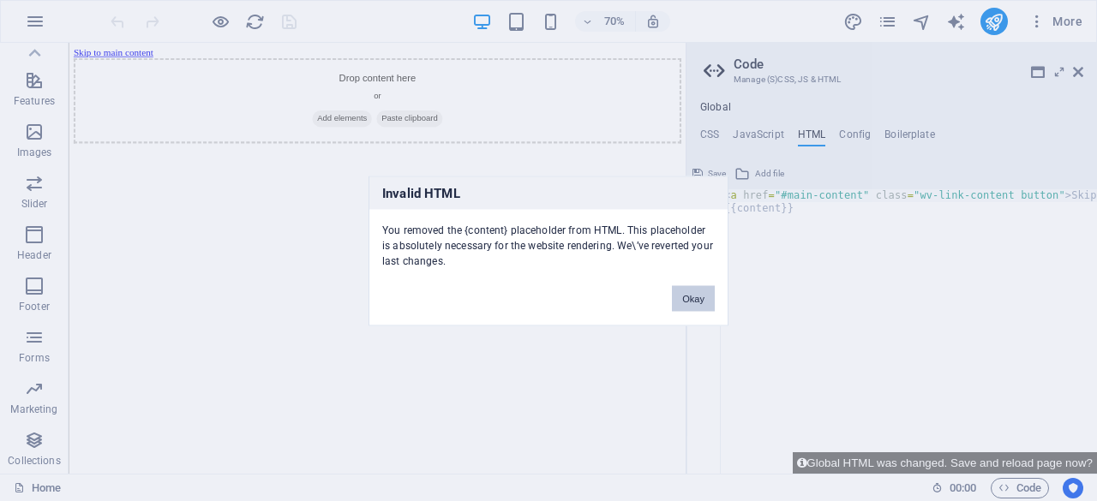
click at [691, 301] on button "Okay" at bounding box center [693, 298] width 43 height 26
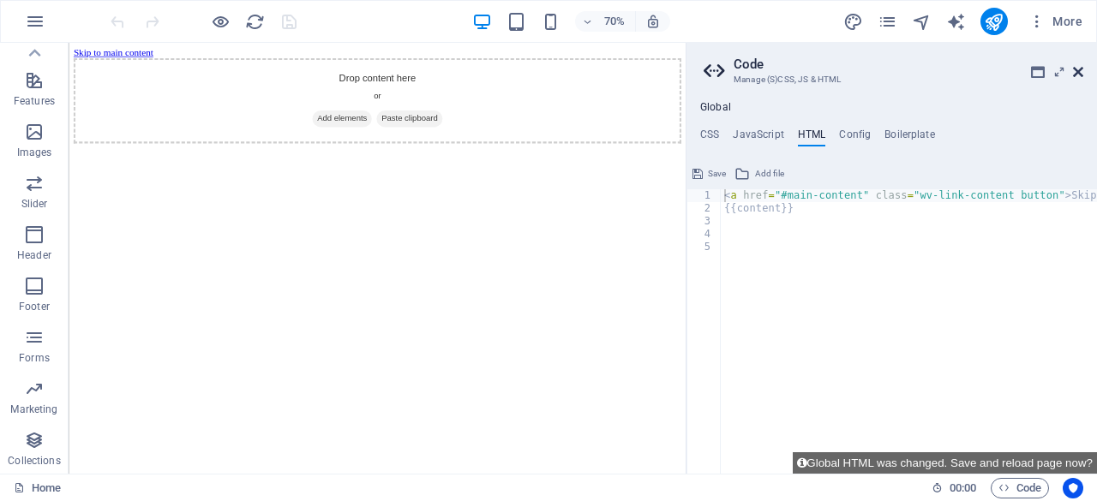
click at [1076, 73] on icon at bounding box center [1078, 72] width 10 height 14
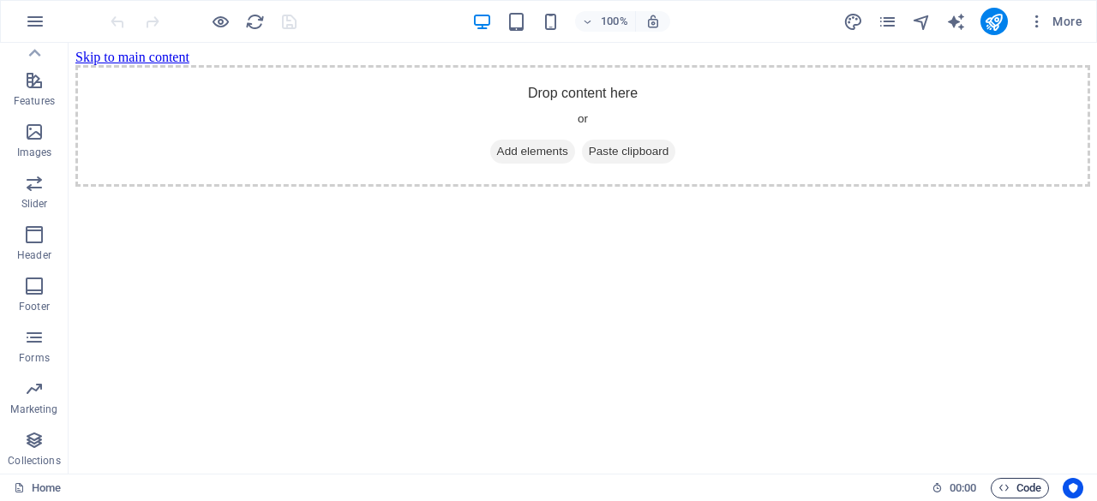
click at [1011, 486] on span "Code" at bounding box center [1019, 488] width 43 height 21
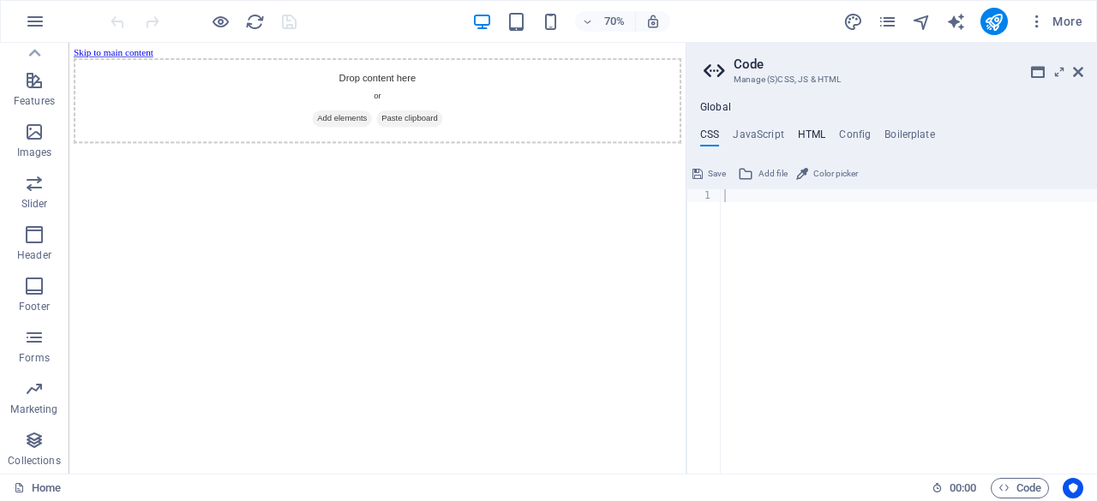
click at [816, 129] on h4 "HTML" at bounding box center [812, 138] width 28 height 19
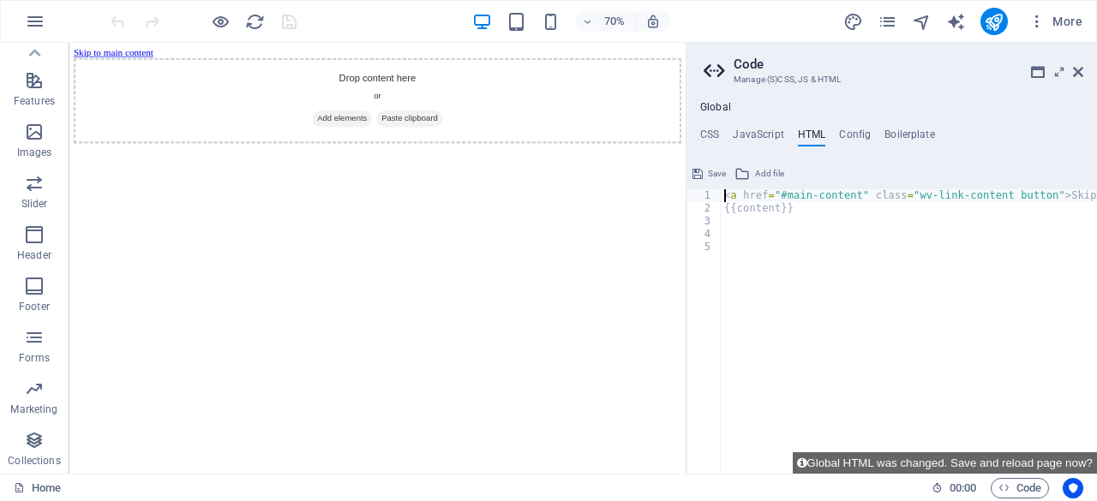
click at [728, 227] on div "< a href = "#main-content" class = "wv-link-content button" > Skip to main cont…" at bounding box center [952, 337] width 463 height 297
paste textarea "<a href="#main-content" class="wv-link-content button">Skip to main content</a>"
type textarea "<a href="#main-content" class="wv-link-content button">Skip to main content</a>"
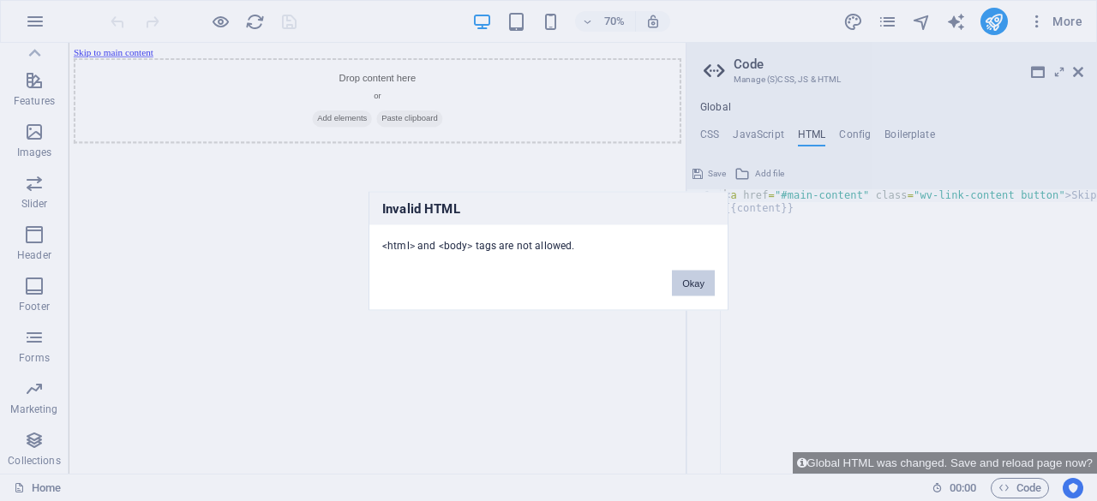
click at [692, 280] on button "Okay" at bounding box center [693, 283] width 43 height 26
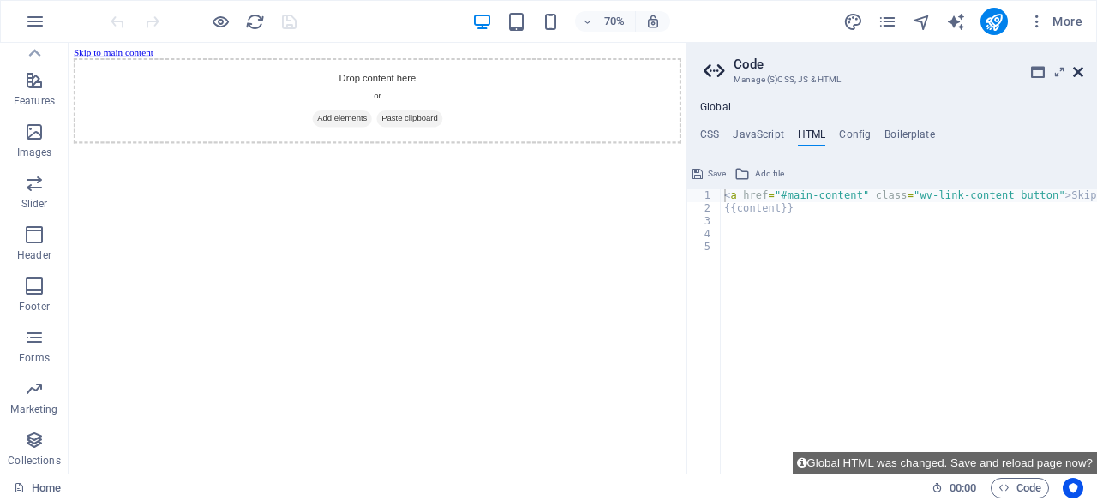
click at [1080, 71] on icon at bounding box center [1078, 72] width 10 height 14
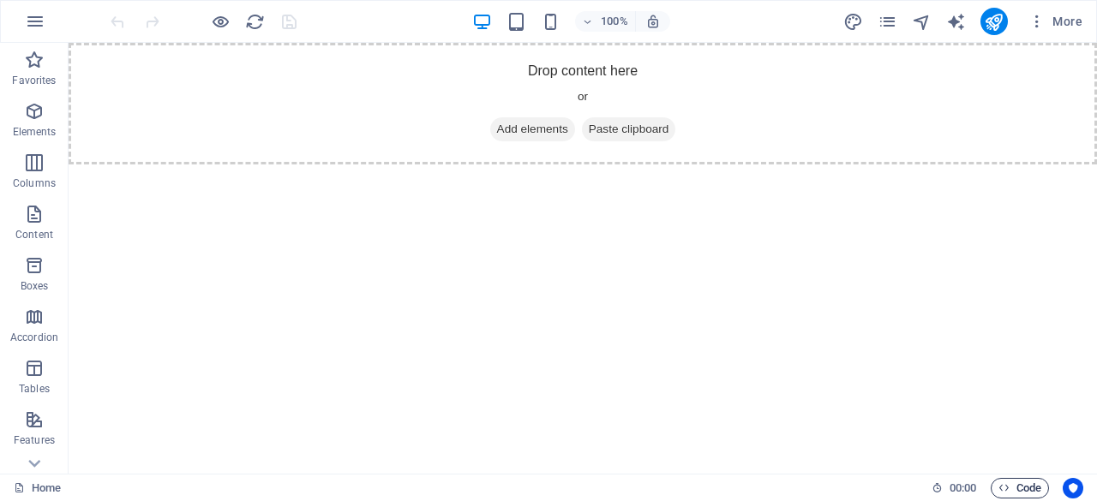
click at [1035, 486] on span "Code" at bounding box center [1019, 488] width 43 height 21
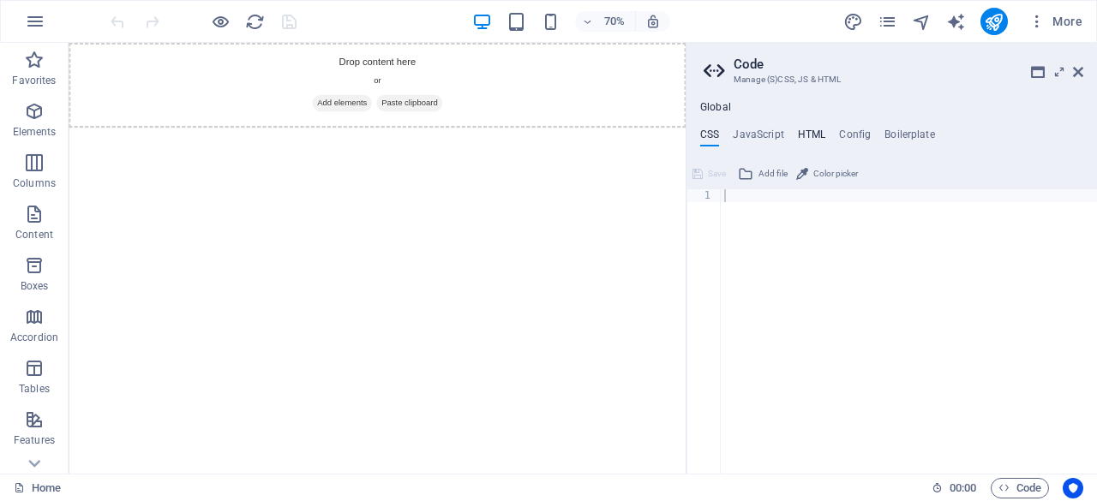
click at [804, 139] on h4 "HTML" at bounding box center [812, 138] width 28 height 19
click at [829, 223] on div "< a href = "#main-content" class = "wv-link-content button" > Skip to main cont…" at bounding box center [952, 337] width 463 height 297
type textarea "{{content}}"
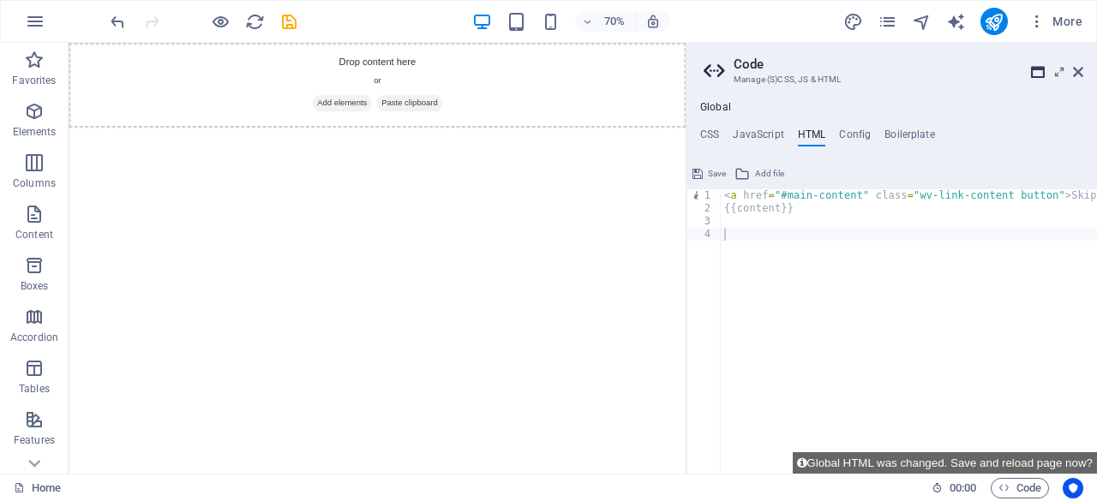
click at [1038, 73] on icon at bounding box center [1038, 72] width 14 height 14
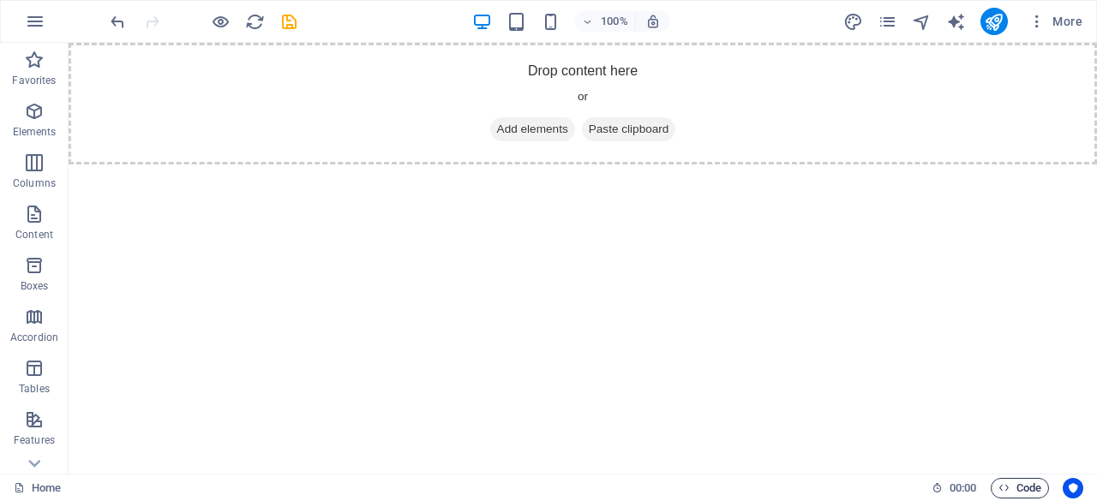
click at [1030, 488] on span "Code" at bounding box center [1019, 488] width 43 height 21
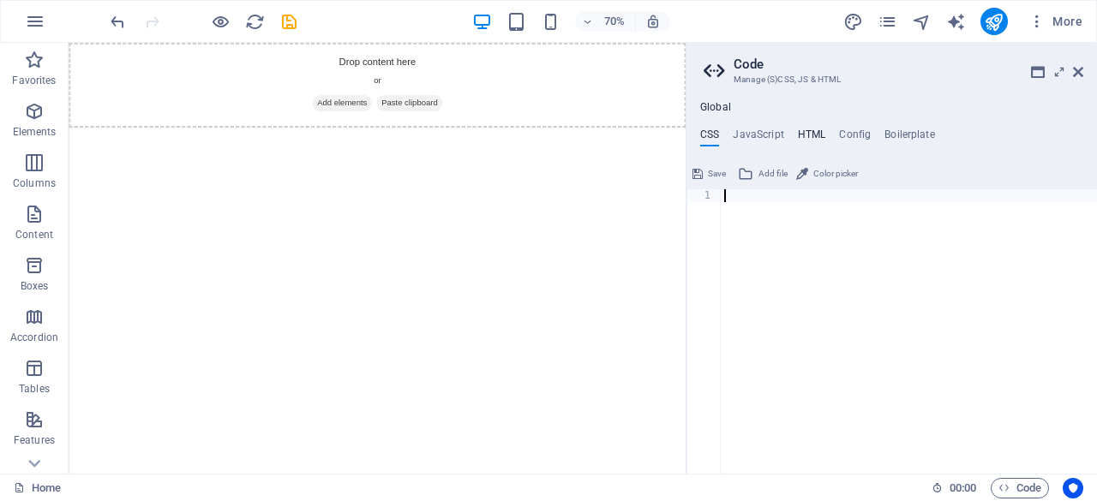
click at [822, 138] on h4 "HTML" at bounding box center [812, 138] width 28 height 19
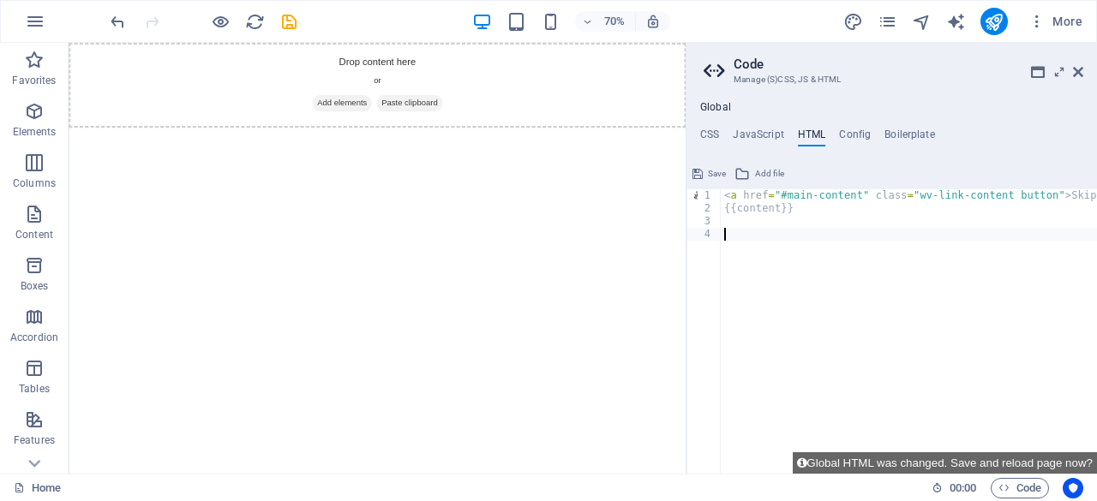
paste textarea "</section>"
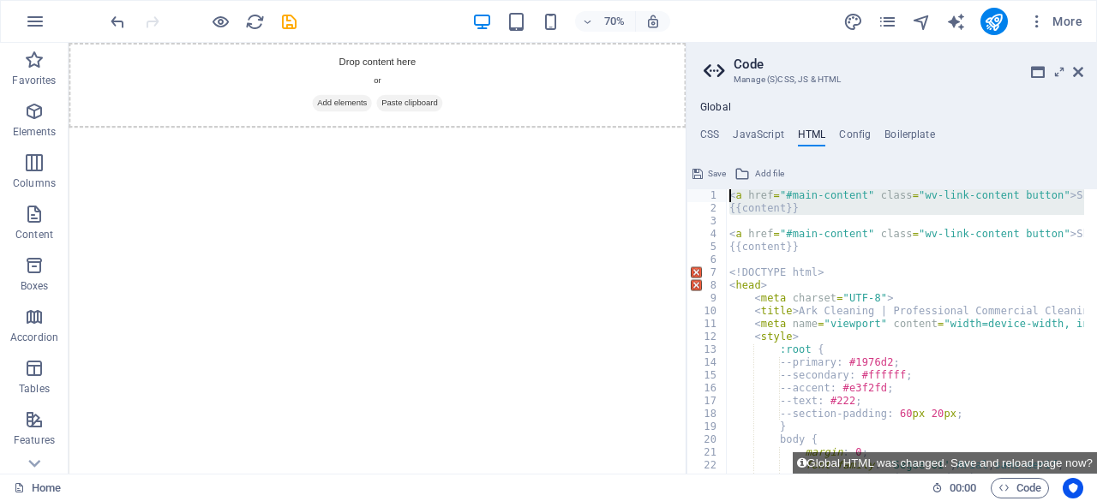
drag, startPoint x: 809, startPoint y: 216, endPoint x: 711, endPoint y: 179, distance: 104.4
click at [711, 179] on div "</section> 1 2 3 4 5 6 7 8 9 10 11 12 13 14 15 16 17 18 19 20 21 22 23 24 < a h…" at bounding box center [891, 317] width 410 height 314
type textarea "<a href="#main-content" class="wv-link-content button">Skip to main content</a>…"
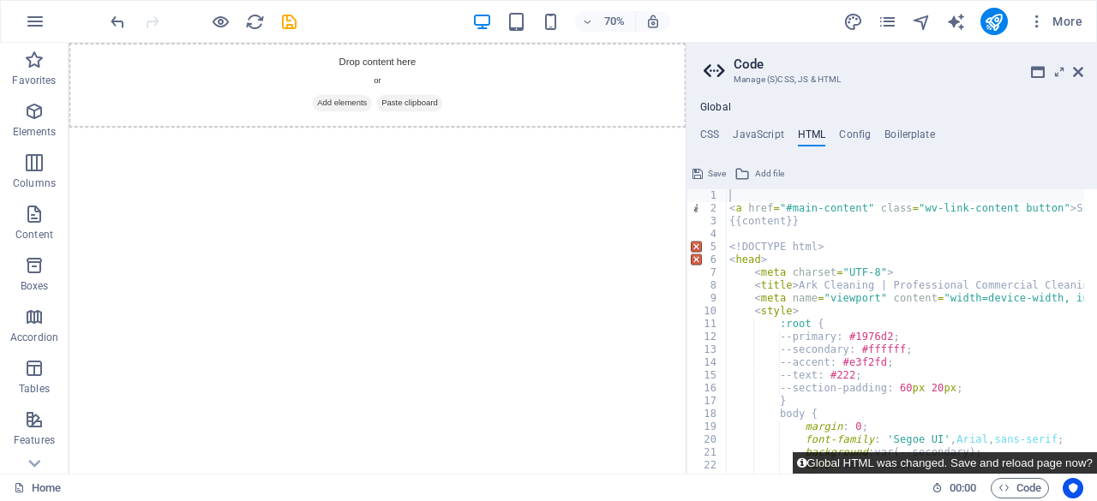
click at [1002, 458] on button "Global HTML was changed. Save and reload page now?" at bounding box center [945, 462] width 304 height 21
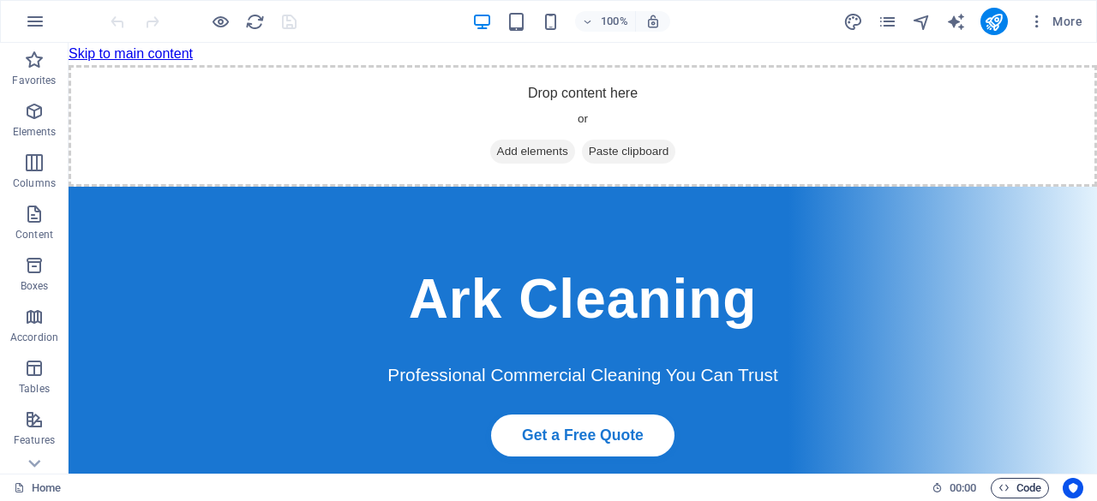
click at [1006, 493] on icon "button" at bounding box center [1003, 487] width 11 height 11
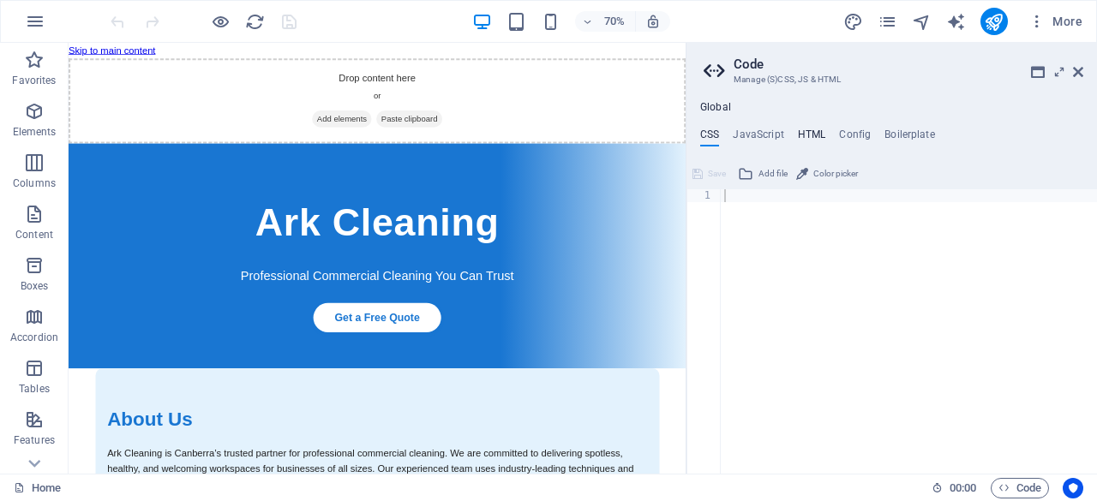
click at [819, 135] on h4 "HTML" at bounding box center [812, 138] width 28 height 19
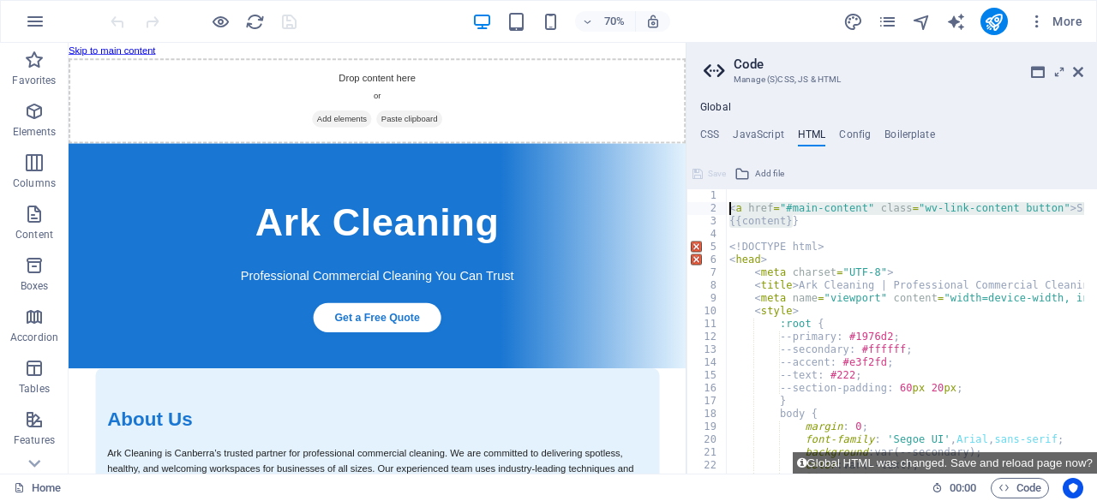
drag, startPoint x: 815, startPoint y: 228, endPoint x: 713, endPoint y: 208, distance: 103.9
click at [713, 208] on div "1 2 3 4 5 6 7 8 9 10 11 12 13 14 15 16 17 18 19 20 21 22 23 24 < a href = "#mai…" at bounding box center [891, 331] width 410 height 285
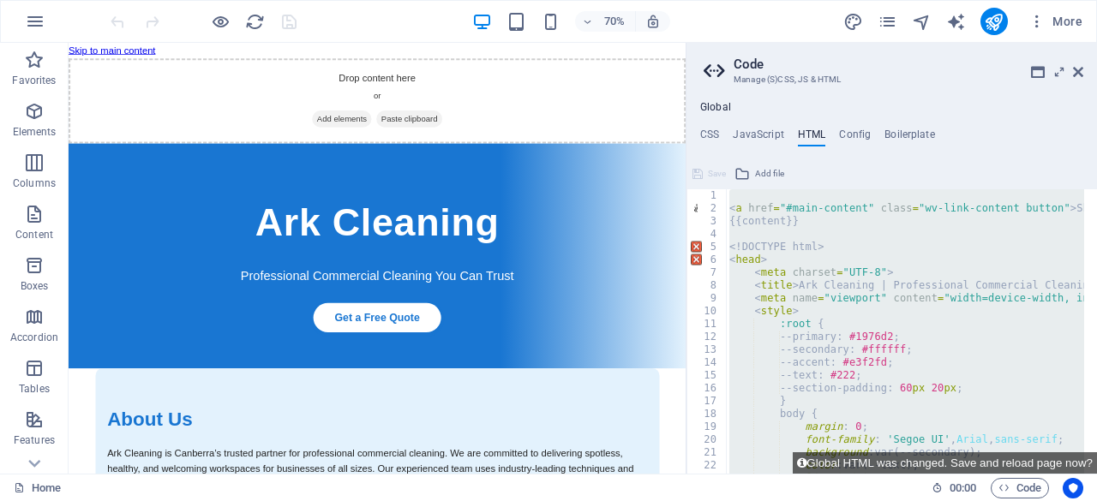
paste textarea "/p>"
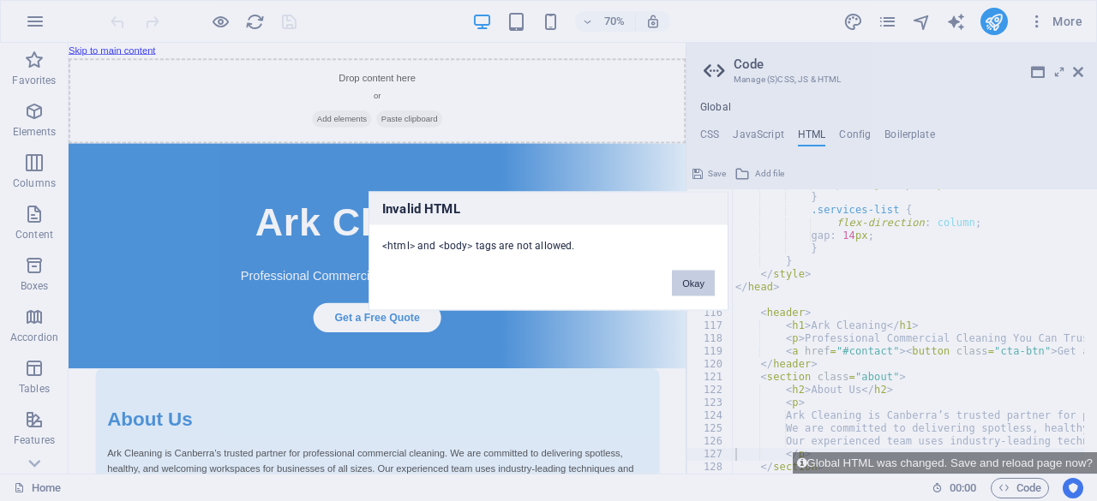
click at [697, 284] on button "Okay" at bounding box center [693, 283] width 43 height 26
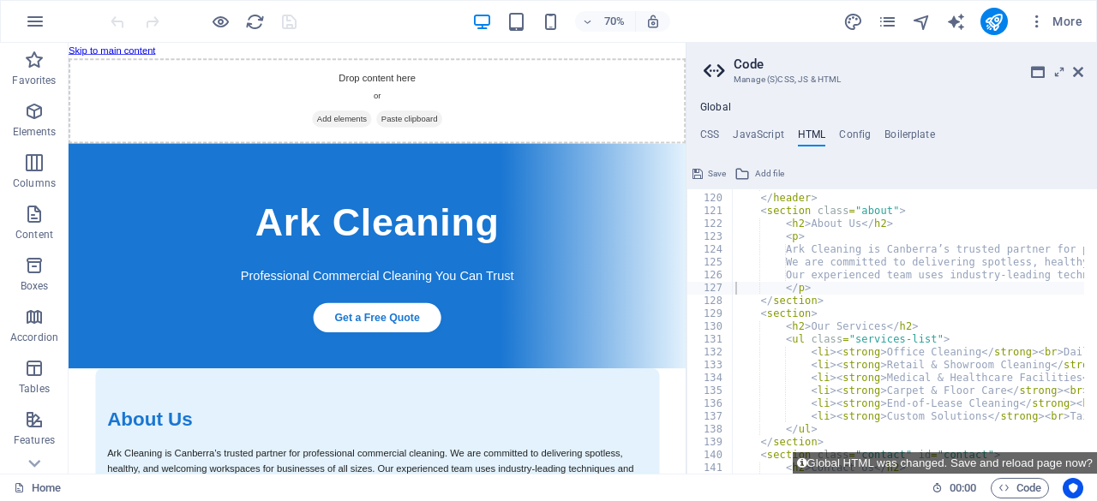
type textarea "<h2>About Us</h2>"
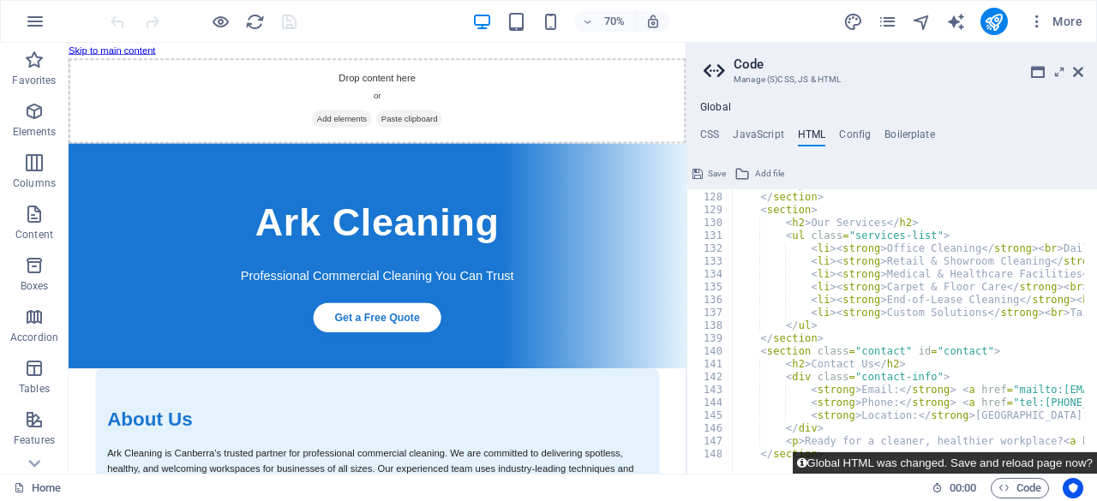
click at [1012, 465] on button "Global HTML was changed. Save and reload page now?" at bounding box center [945, 462] width 304 height 21
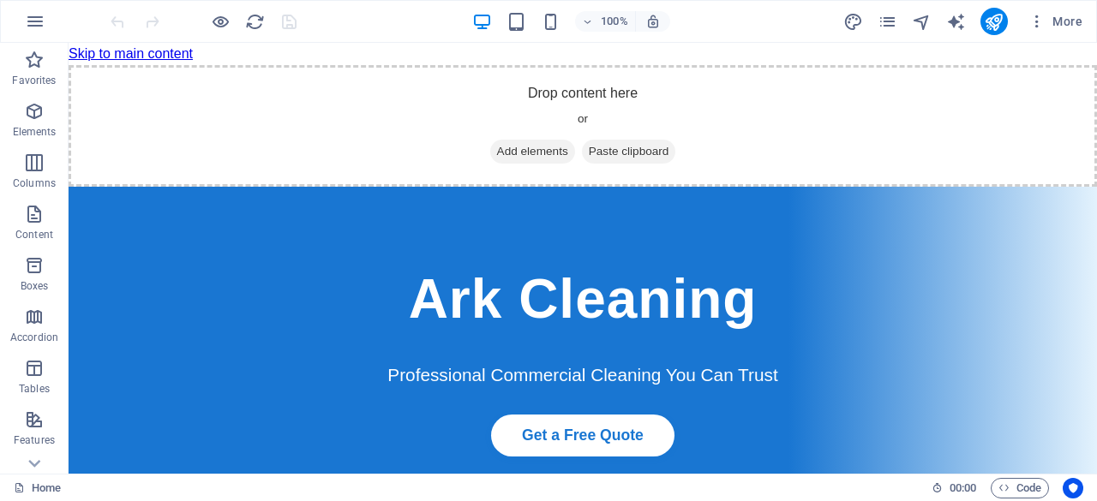
scroll to position [0, 0]
click at [1020, 493] on span "Code" at bounding box center [1019, 488] width 43 height 21
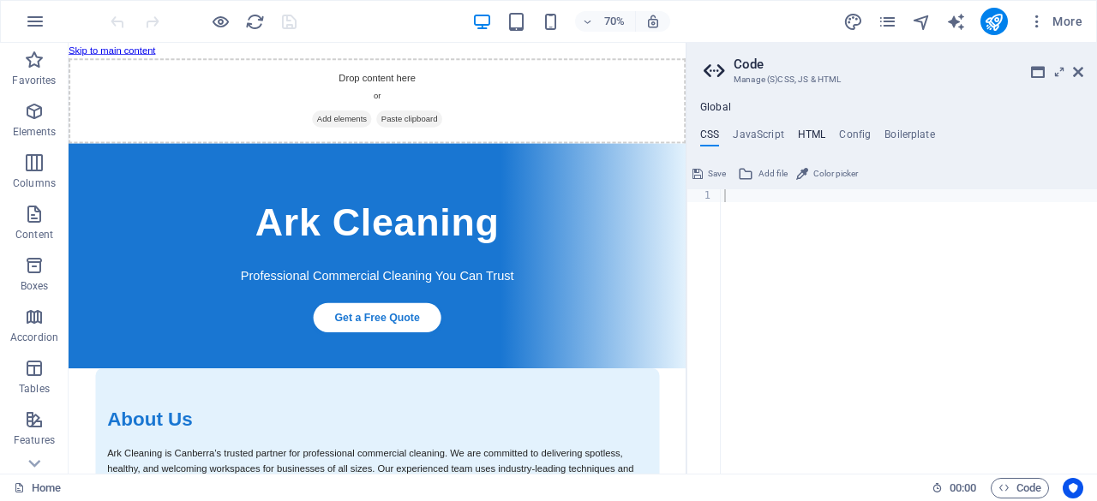
click at [817, 134] on h4 "HTML" at bounding box center [812, 138] width 28 height 19
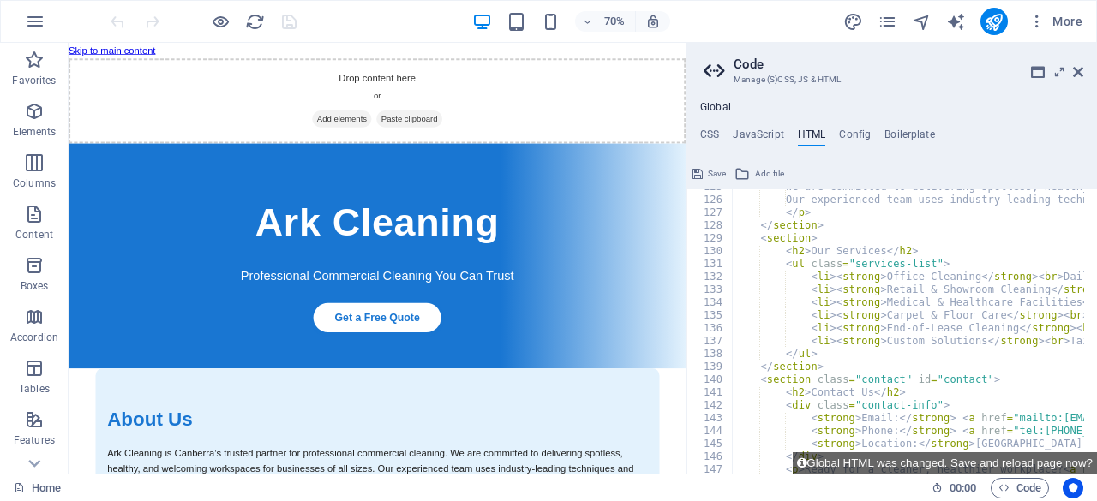
scroll to position [1595, 0]
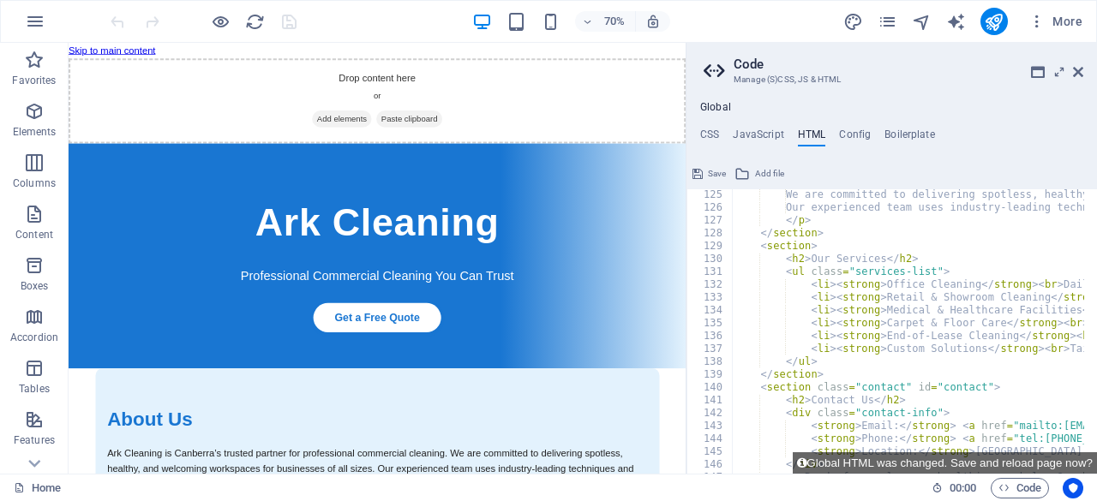
drag, startPoint x: 754, startPoint y: 332, endPoint x: 882, endPoint y: 374, distance: 134.4
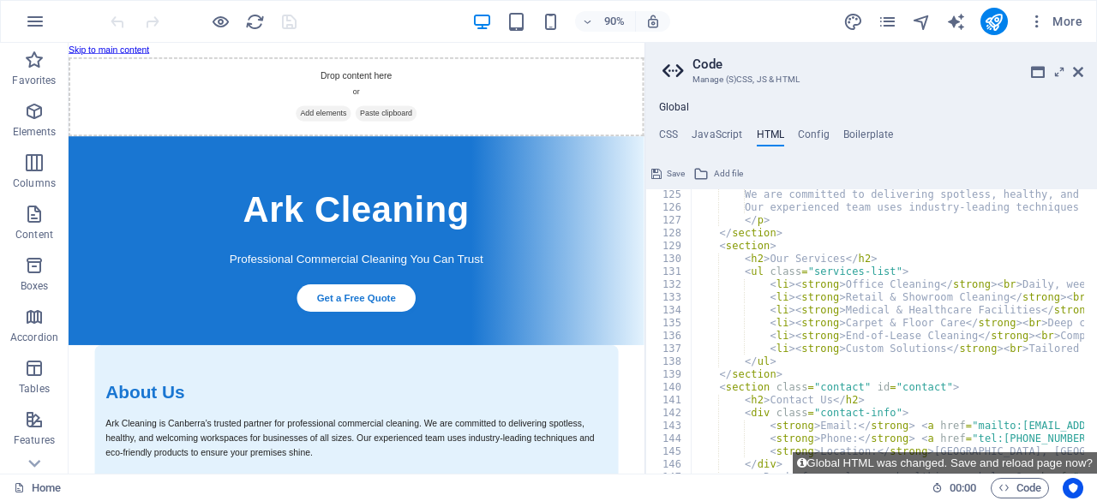
click at [638, 316] on div "Placeholder" at bounding box center [357, 258] width 576 height 431
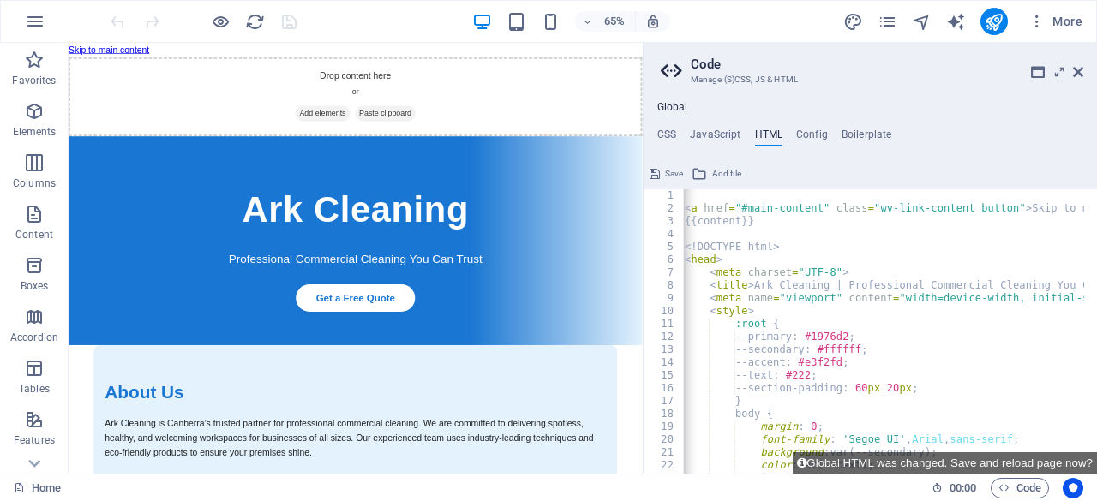
scroll to position [0, 0]
click at [692, 200] on div "< a href = "#main-content" class = "wv-link-content button" > Skip to main cont…" at bounding box center [1080, 337] width 798 height 297
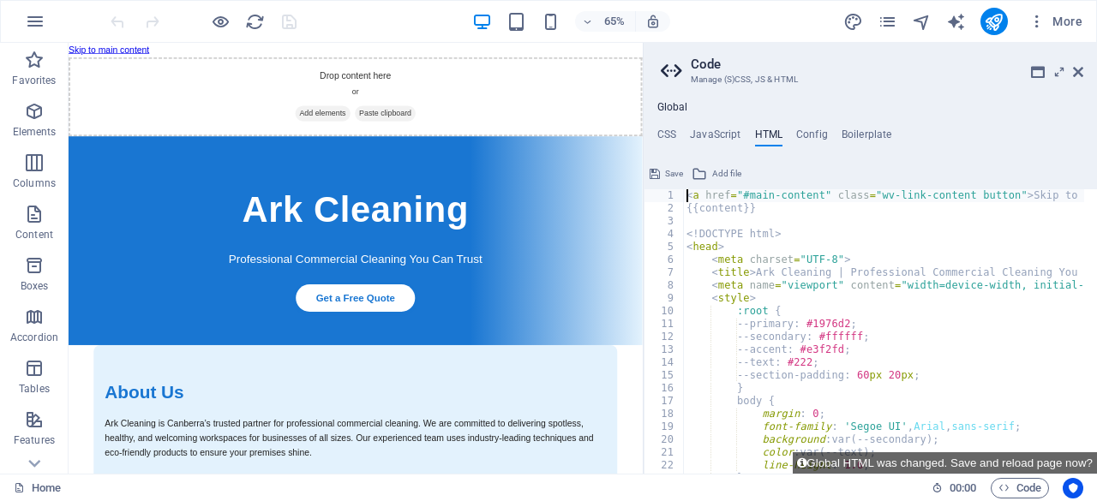
click at [685, 240] on div "< a href = "#main-content" class = "wv-link-content button" > Skip to main cont…" at bounding box center [1082, 337] width 798 height 297
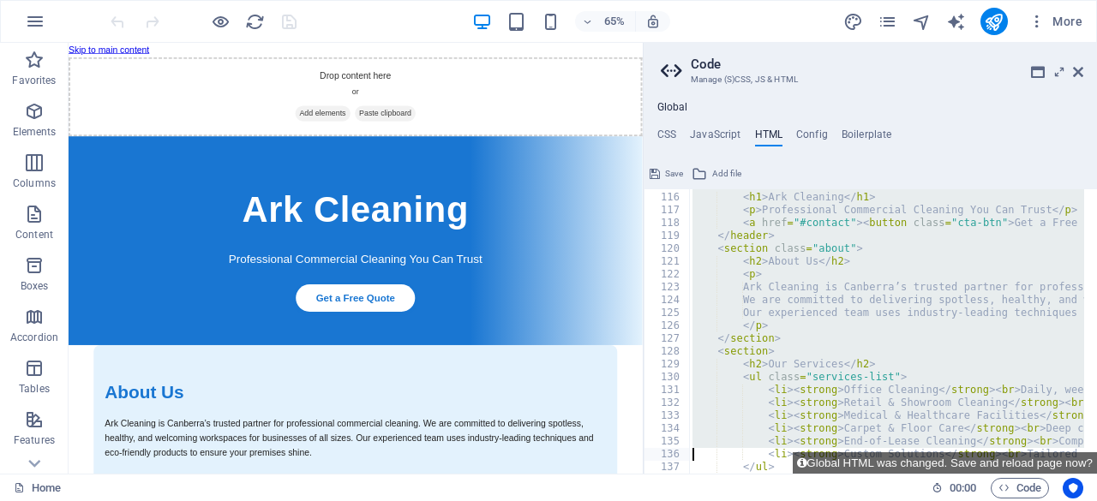
type textarea "<p>Ready for a cleaner, healthier workplace? <a href="mailto:[EMAIL_ADDRESS][DO…"
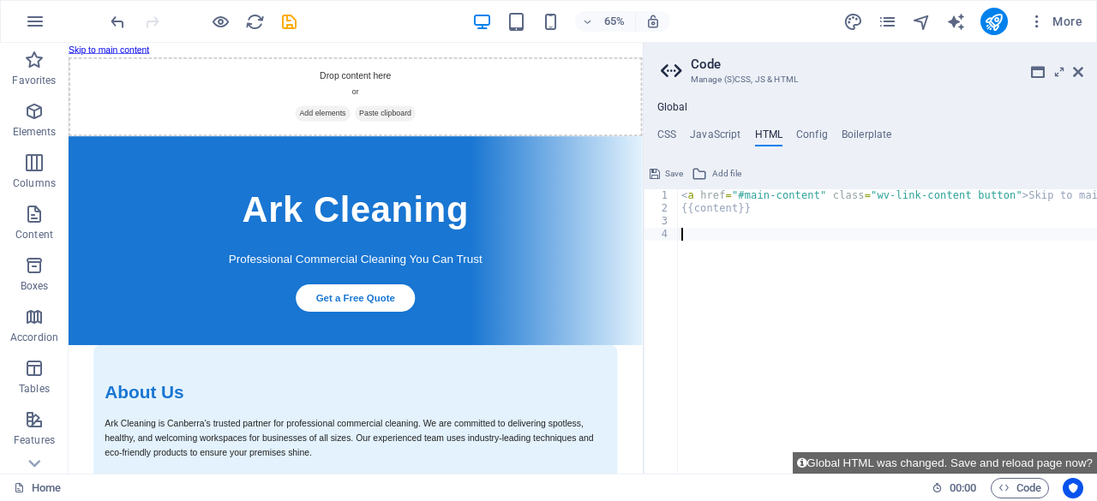
click at [701, 225] on div "< a href = "#main-content" class = "wv-link-content button" > Skip to main cont…" at bounding box center [909, 337] width 463 height 297
paste textarea "</section>"
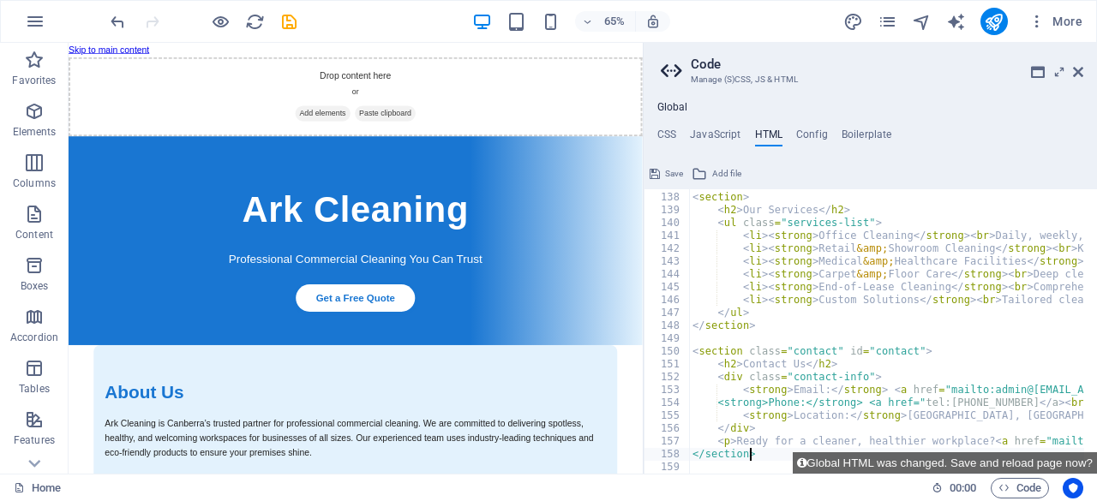
type textarea "</section>"
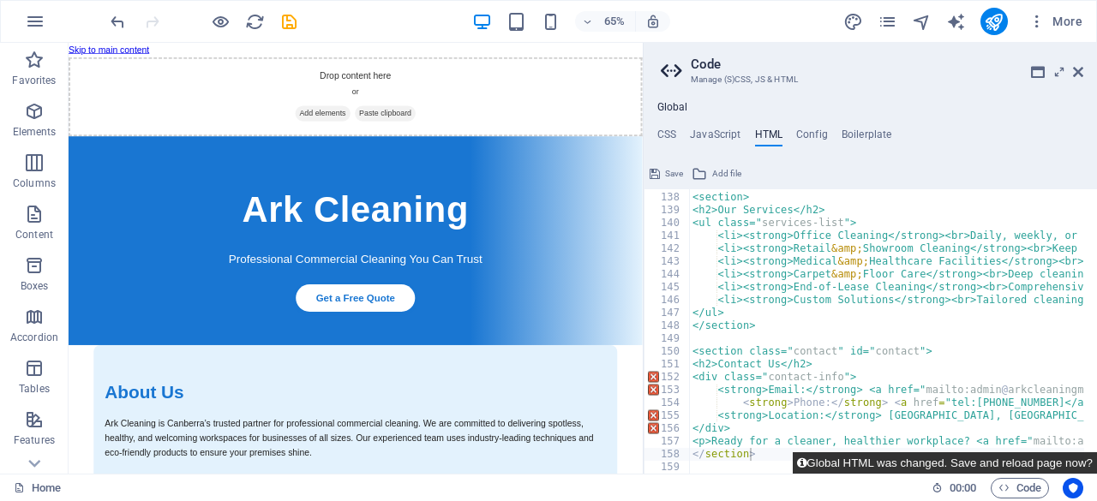
click at [960, 461] on button "Global HTML was changed. Save and reload page now?" at bounding box center [945, 462] width 304 height 21
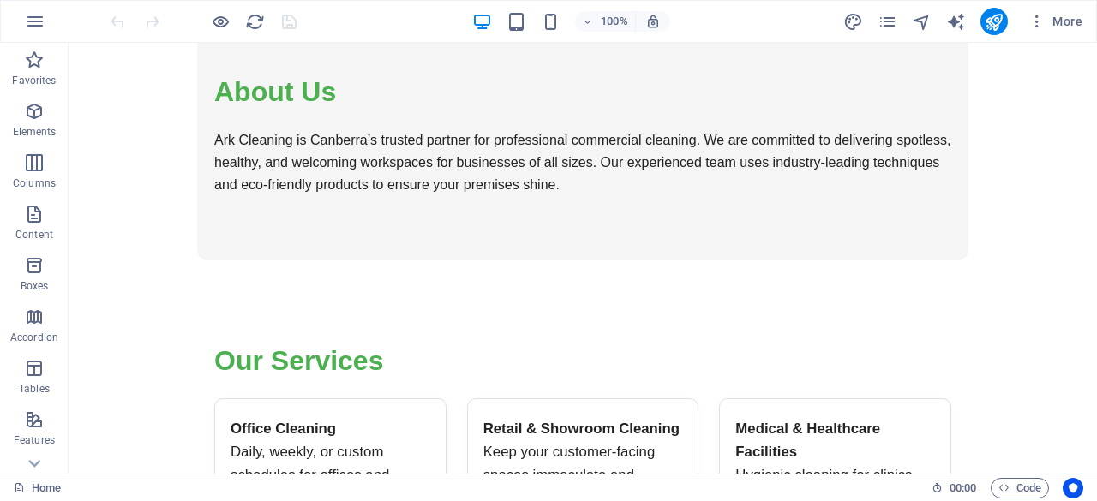
scroll to position [437, 0]
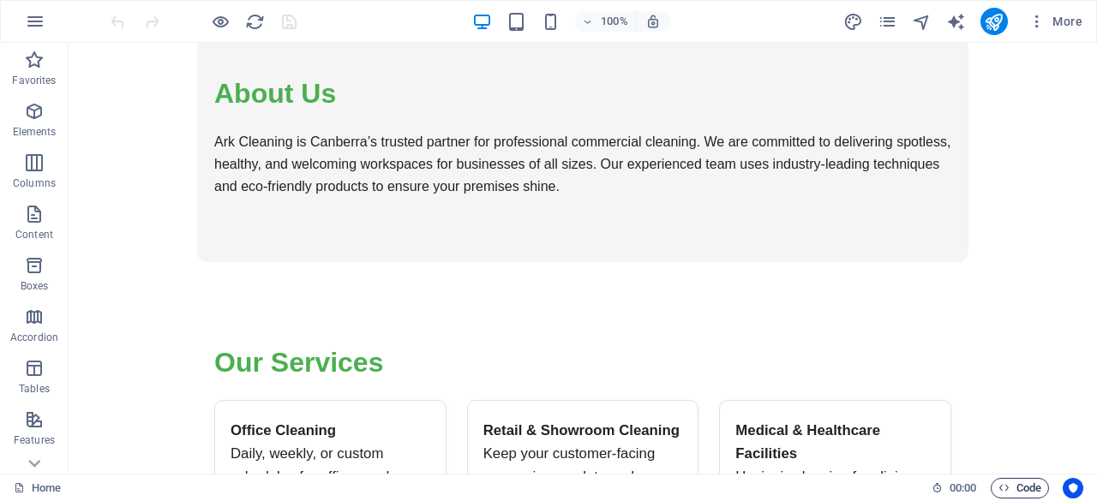
click at [1017, 491] on span "Code" at bounding box center [1019, 488] width 43 height 21
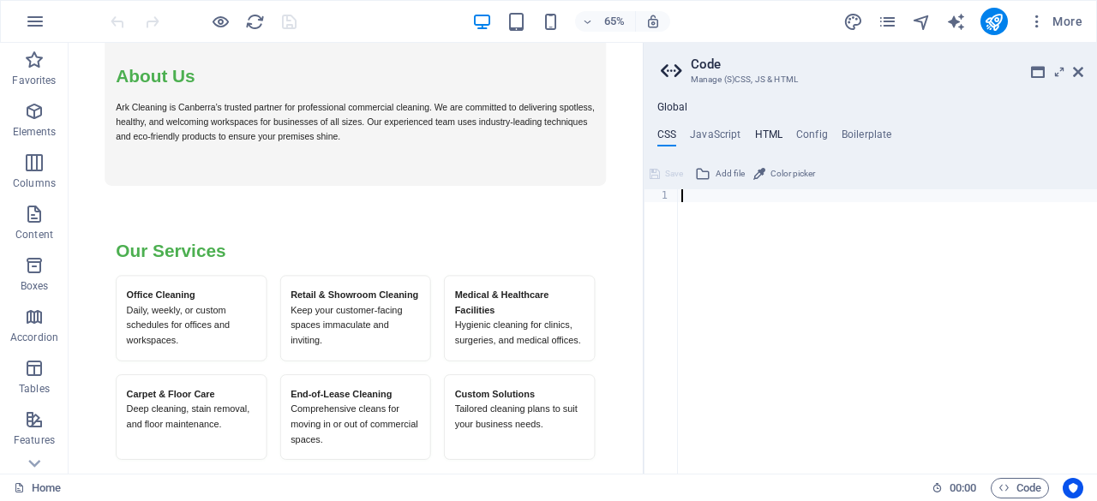
click at [771, 131] on h4 "HTML" at bounding box center [769, 138] width 28 height 19
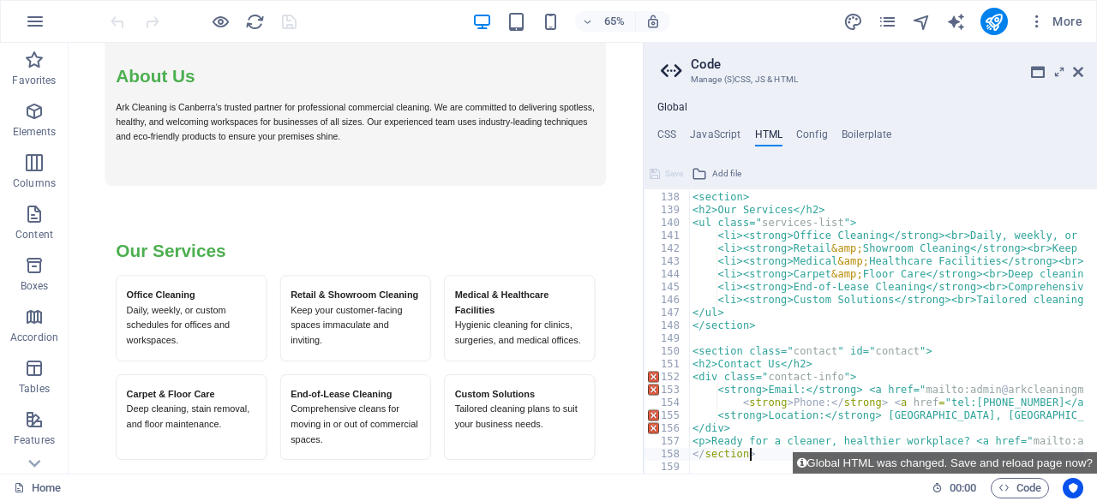
scroll to position [1772, 0]
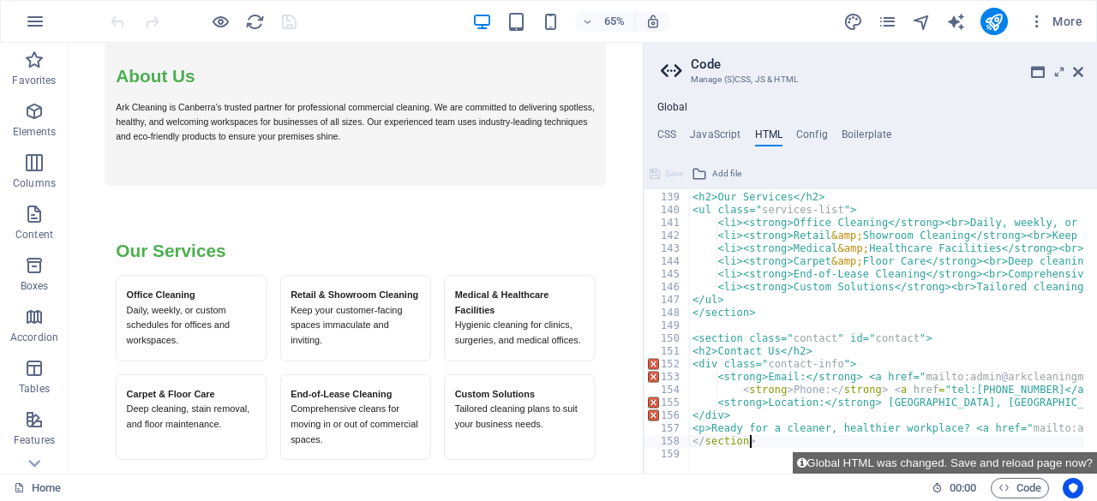
click at [956, 388] on div "<section> <h2>Our Services</h2> <ul class=" services-list "> <li><strong>Office…" at bounding box center [1082, 326] width 787 height 297
click at [800, 392] on div "<section> <h2>Our Services</h2> <ul class=" services-list "> <li><strong>Office…" at bounding box center [1082, 326] width 787 height 297
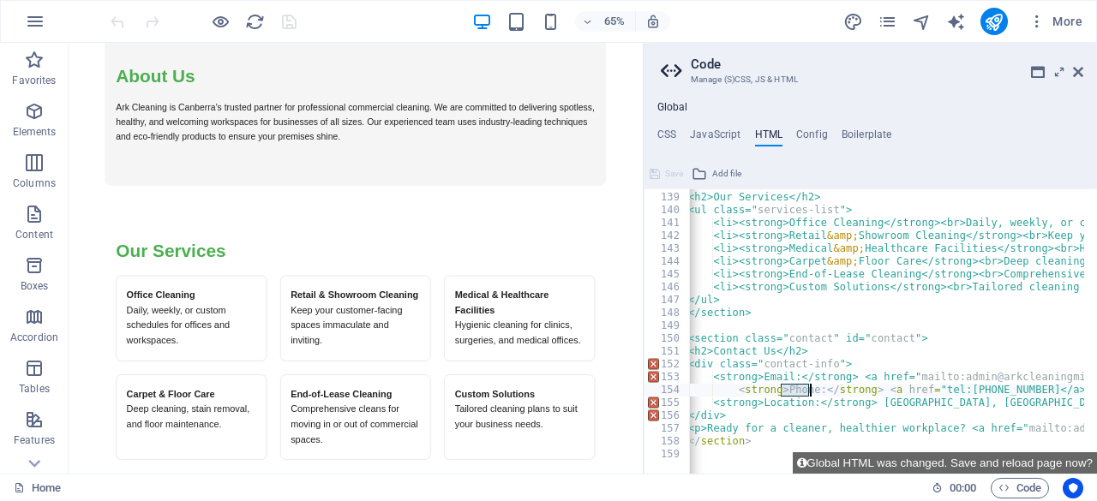
scroll to position [0, 3]
click at [954, 393] on div "<section> <h2>Our Services</h2> <ul class=" services-list "> <li><strong>Office…" at bounding box center [1079, 326] width 787 height 297
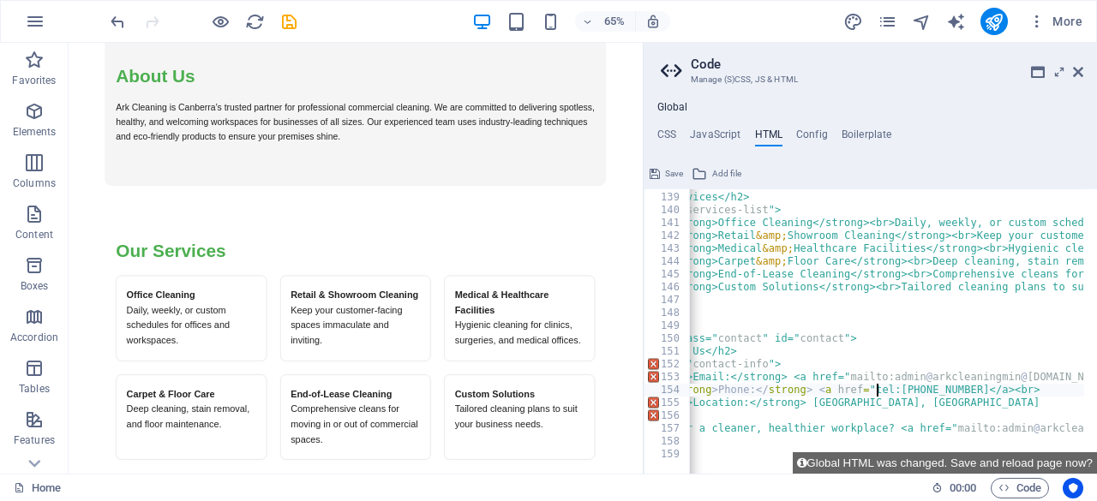
scroll to position [0, 0]
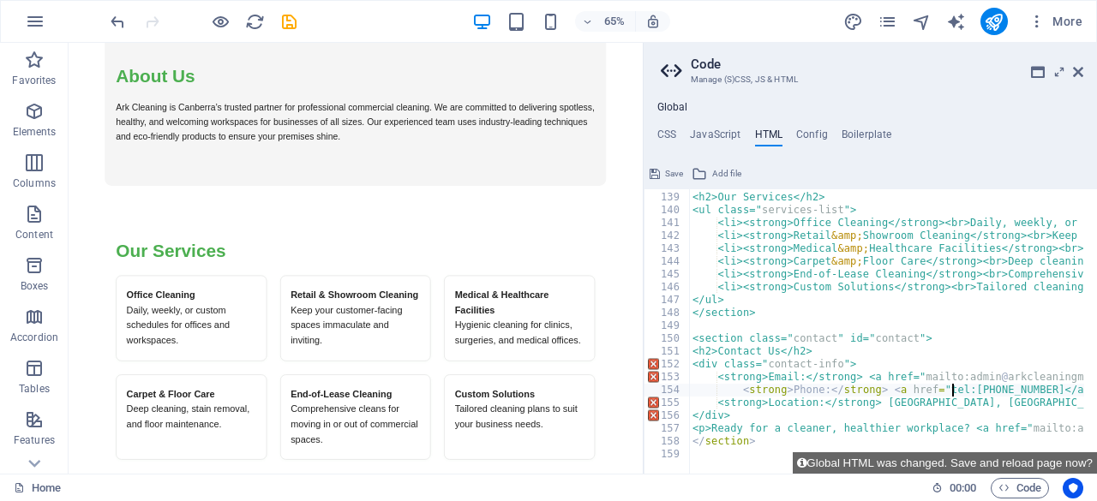
click at [690, 340] on div "<section> <h2>Our Services</h2> <ul class=" services-list "> <li><strong>Office…" at bounding box center [1082, 326] width 787 height 297
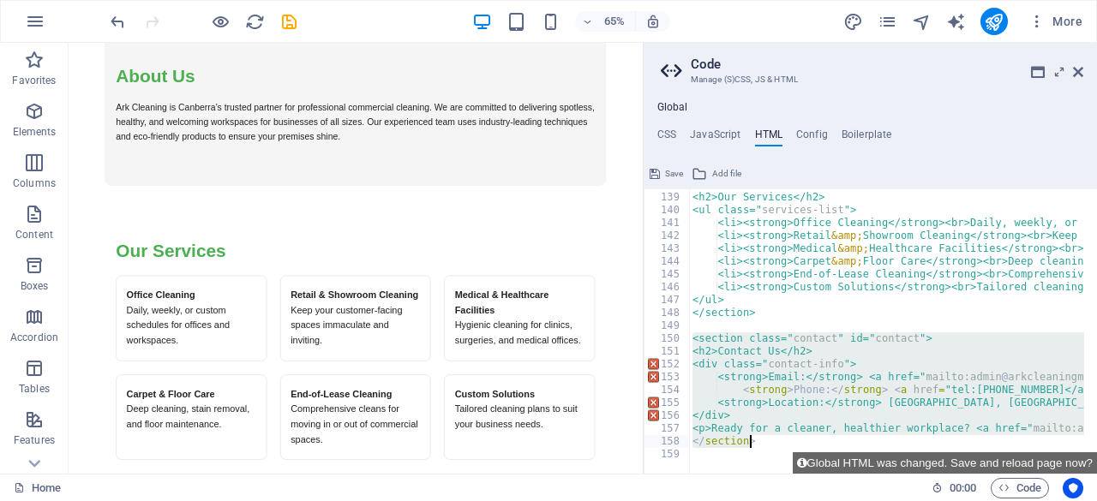
drag, startPoint x: 690, startPoint y: 340, endPoint x: 754, endPoint y: 444, distance: 122.0
click at [754, 444] on div "<section> <h2>Our Services</h2> <ul class=" services-list "> <li><strong>Office…" at bounding box center [1082, 326] width 787 height 297
paste textarea
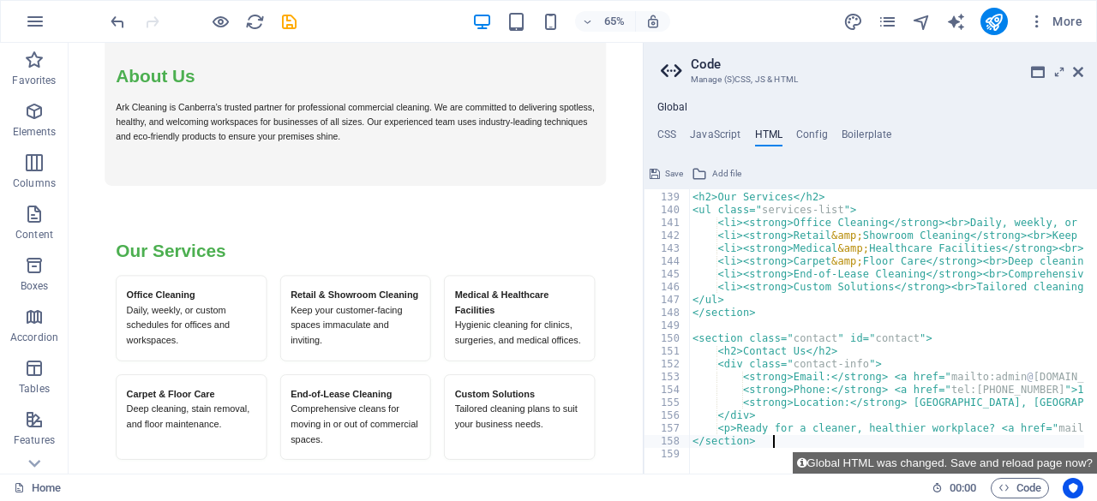
type textarea "</section>"
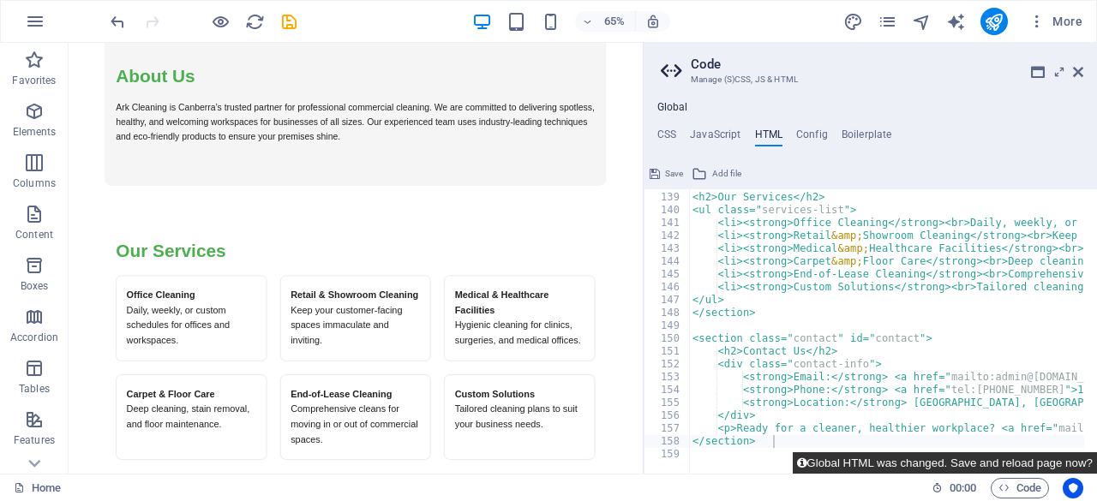
click at [891, 470] on button "Global HTML was changed. Save and reload page now?" at bounding box center [945, 462] width 304 height 21
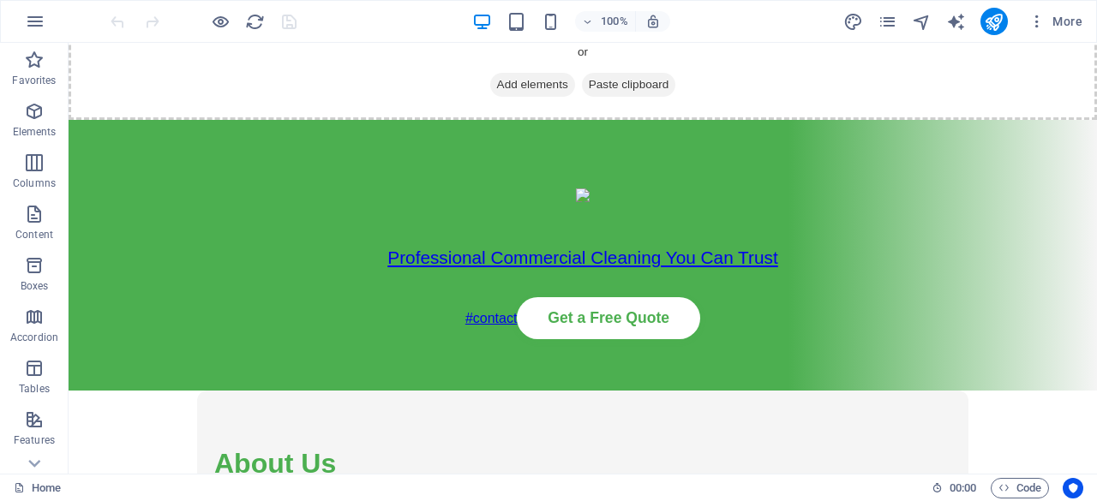
scroll to position [62, 0]
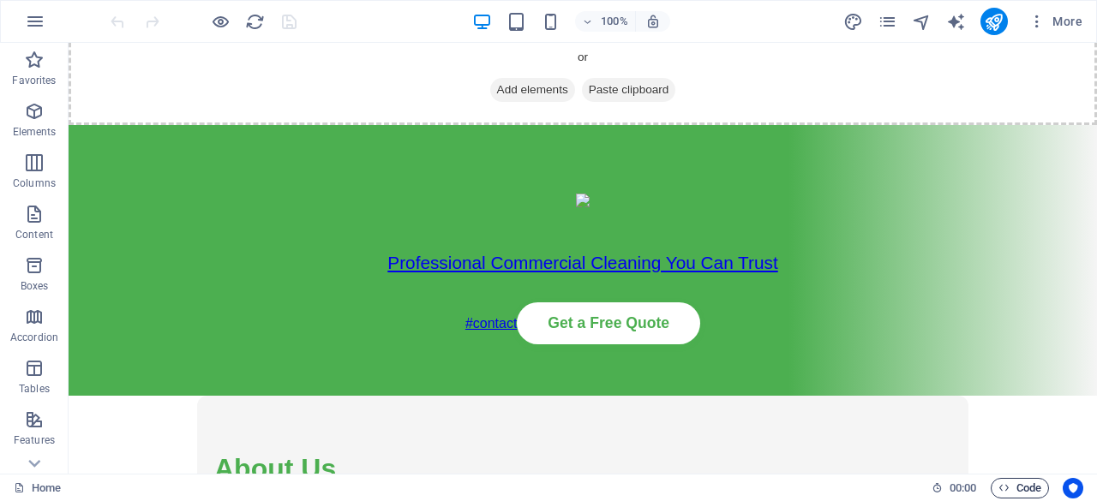
click at [1018, 491] on span "Code" at bounding box center [1019, 488] width 43 height 21
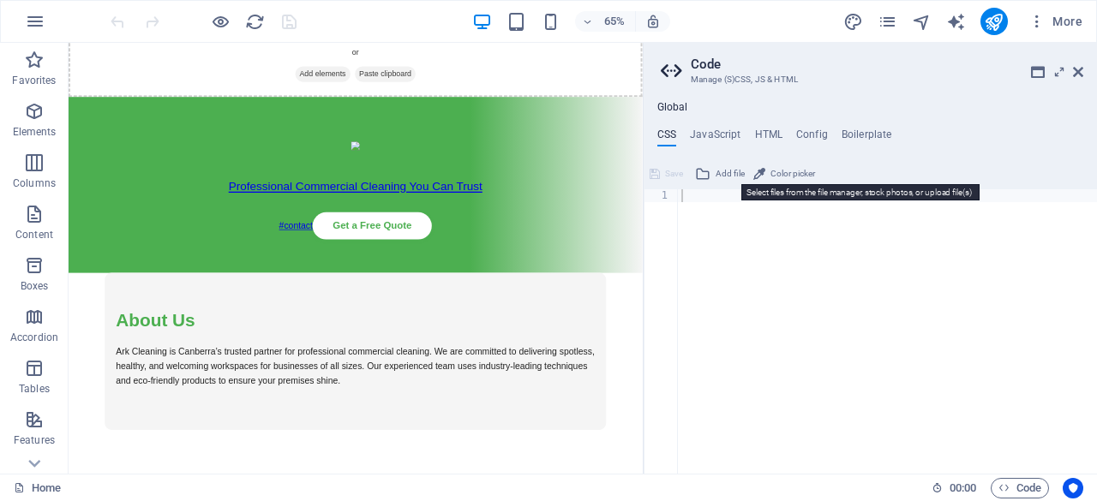
click at [728, 176] on span "Add file" at bounding box center [730, 174] width 29 height 21
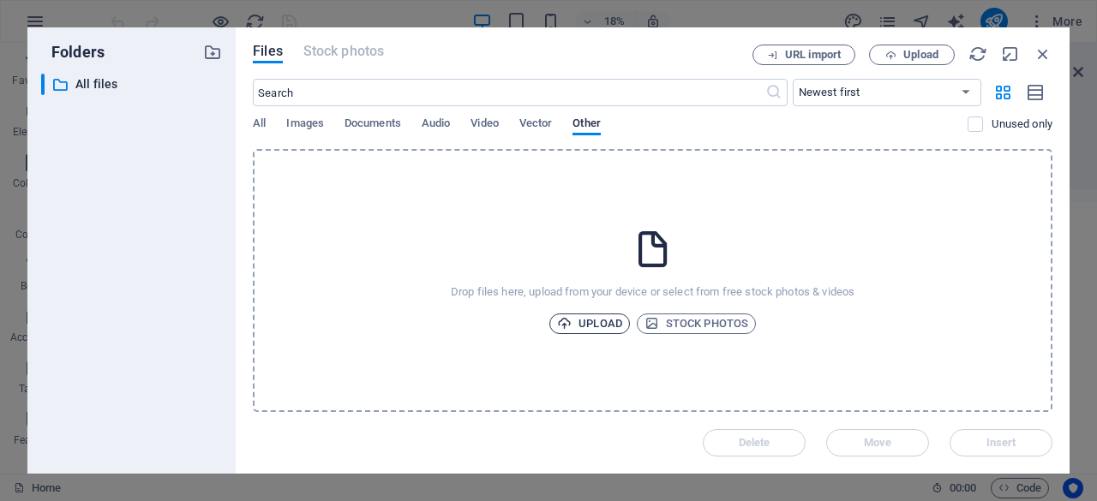
click at [607, 331] on span "Upload" at bounding box center [589, 324] width 65 height 21
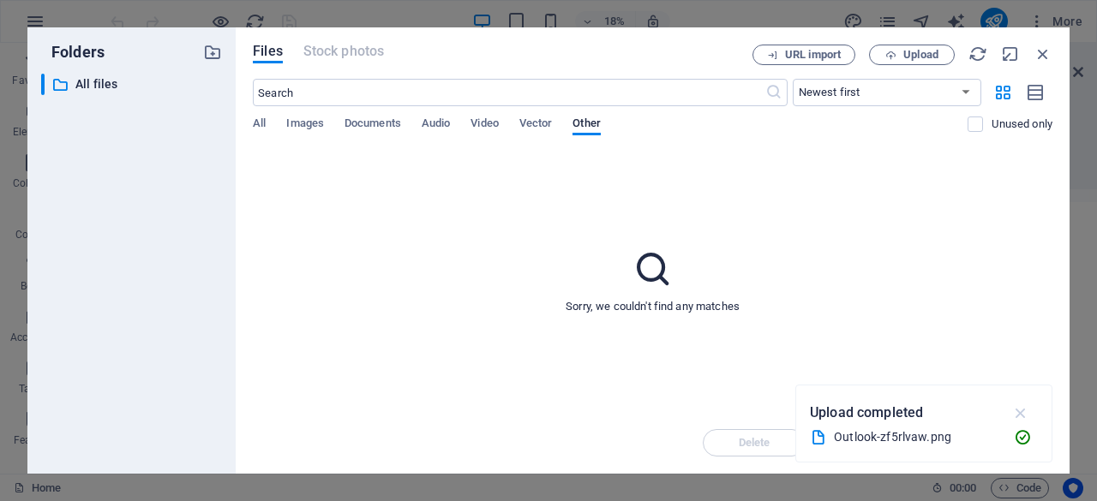
click at [1023, 414] on icon "button" at bounding box center [1021, 413] width 20 height 19
click at [980, 57] on icon "button" at bounding box center [977, 54] width 19 height 19
click at [304, 124] on span "Images" at bounding box center [305, 125] width 38 height 24
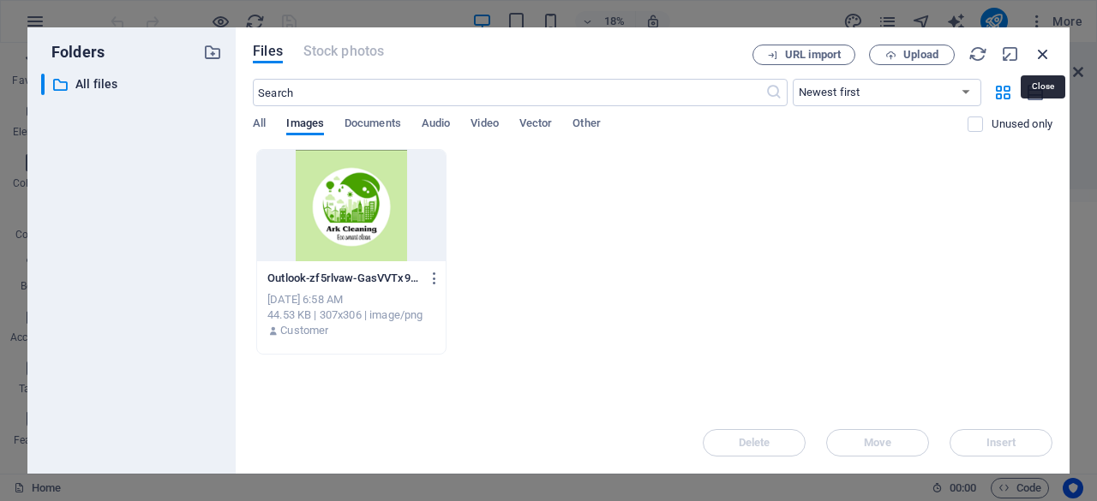
click at [1044, 57] on icon "button" at bounding box center [1043, 54] width 19 height 19
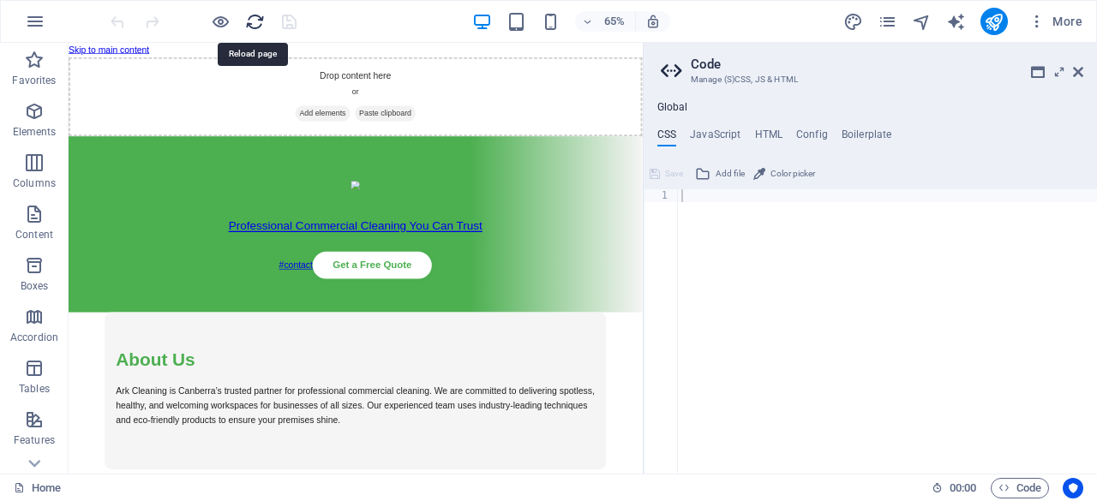
click at [255, 21] on icon "reload" at bounding box center [255, 22] width 20 height 20
click at [765, 135] on h4 "HTML" at bounding box center [769, 138] width 28 height 19
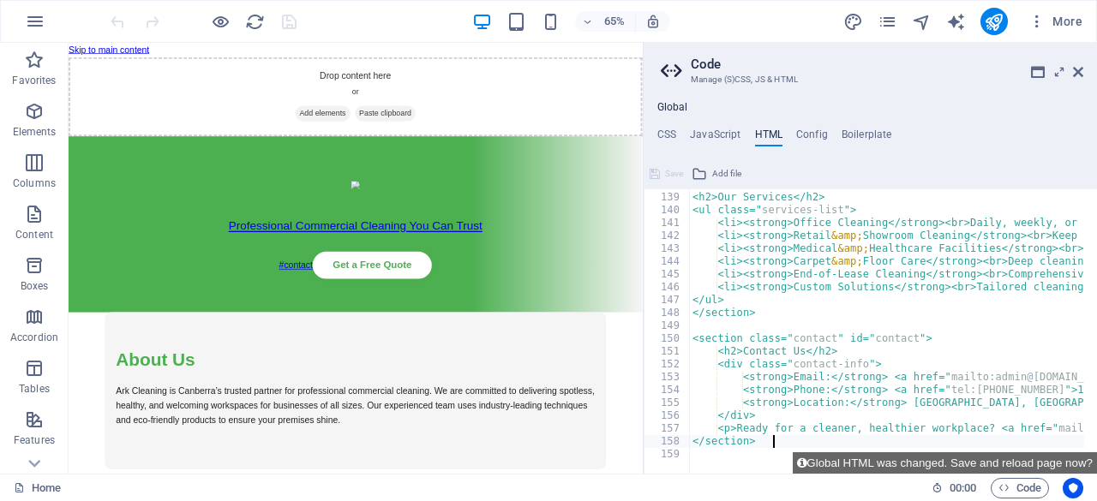
click at [1005, 250] on div "<section> <h2>Our Services</h2> <ul class=" services-list "> <li><strong>Office…" at bounding box center [1088, 326] width 798 height 297
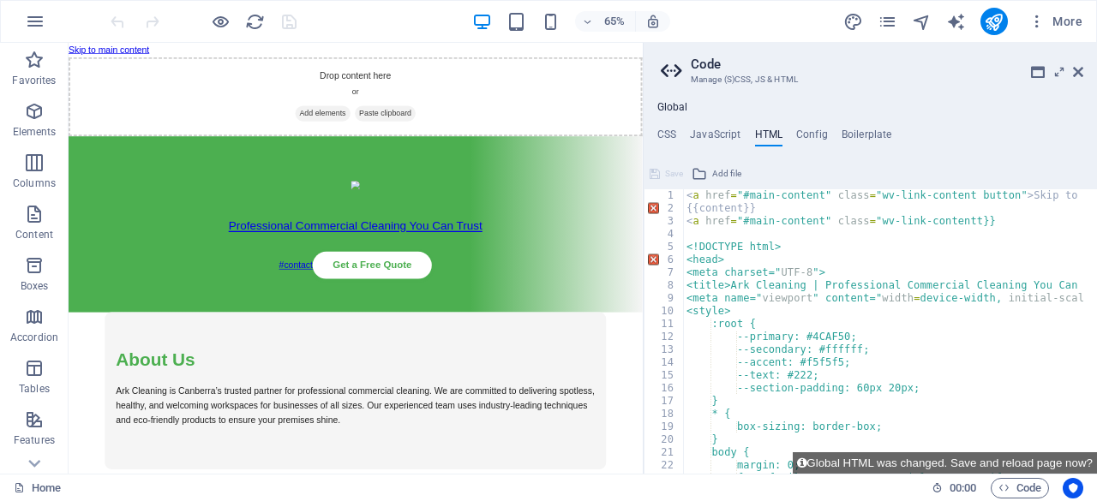
type textarea "<a href="#main-content" class="wv-link-contentt}}"
drag, startPoint x: 687, startPoint y: 225, endPoint x: 890, endPoint y: 224, distance: 202.3
drag, startPoint x: 890, startPoint y: 224, endPoint x: 734, endPoint y: 231, distance: 155.3
click at [734, 231] on div "< a href = "#main-content" class = "wv-link-content button" > Skip to main cont…" at bounding box center [1082, 337] width 798 height 297
click at [687, 226] on div "< a href = "#main-content" class = "wv-link-content button" > Skip to main cont…" at bounding box center [1082, 337] width 798 height 297
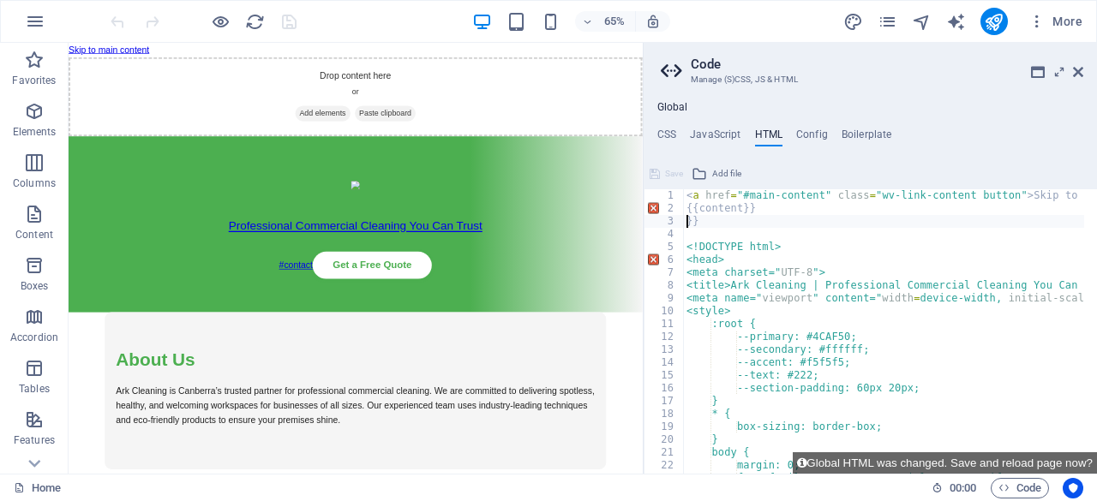
type textarea "}"
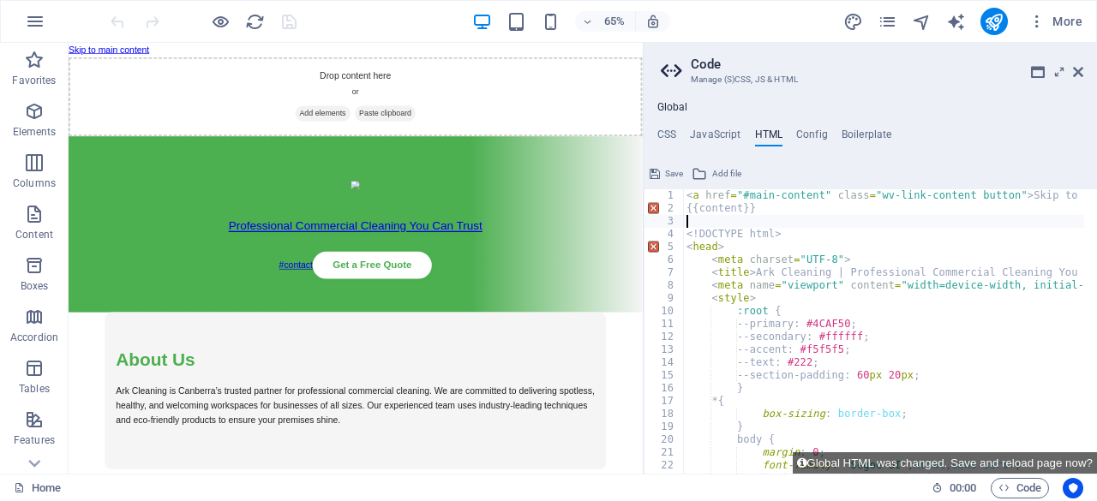
type textarea "<!DOCTYPE html>"
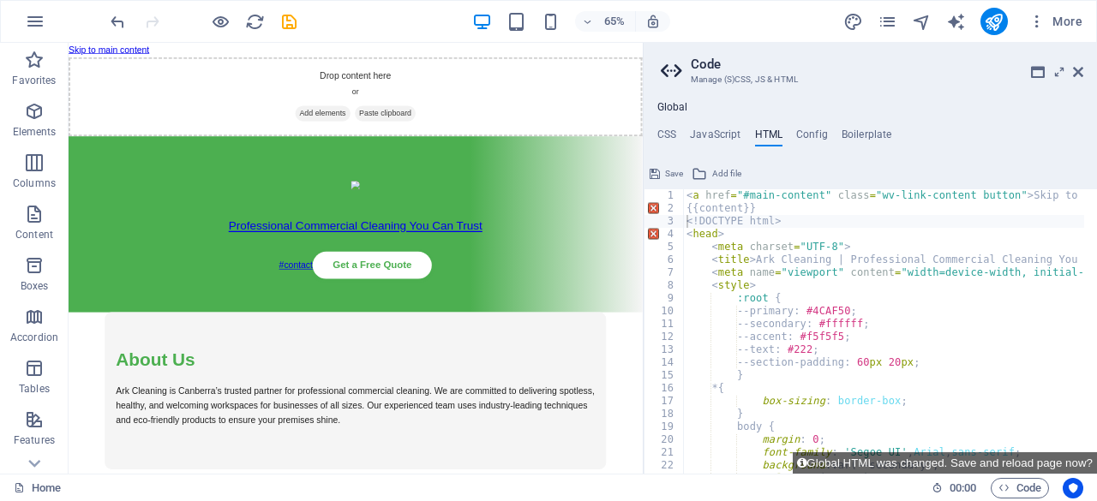
click at [662, 176] on button "Save" at bounding box center [666, 174] width 39 height 21
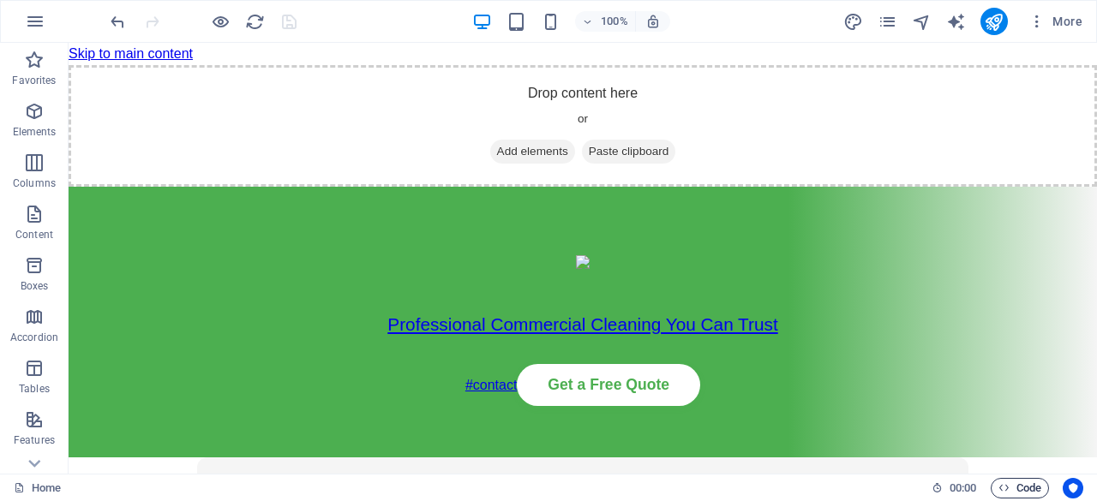
click at [1017, 489] on span "Code" at bounding box center [1019, 488] width 43 height 21
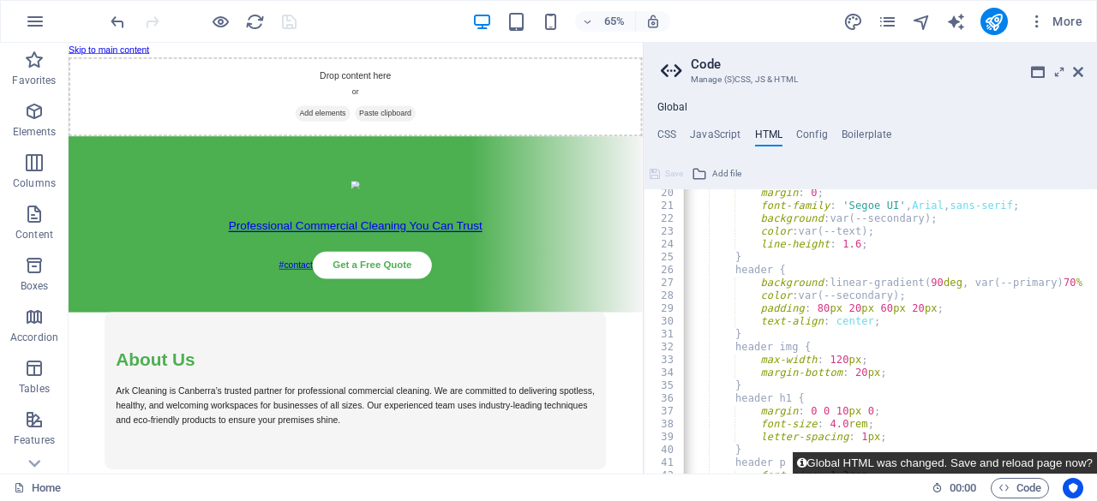
click at [896, 463] on button "Global HTML was changed. Save and reload page now?" at bounding box center [945, 462] width 304 height 21
